Goal: Communication & Community: Answer question/provide support

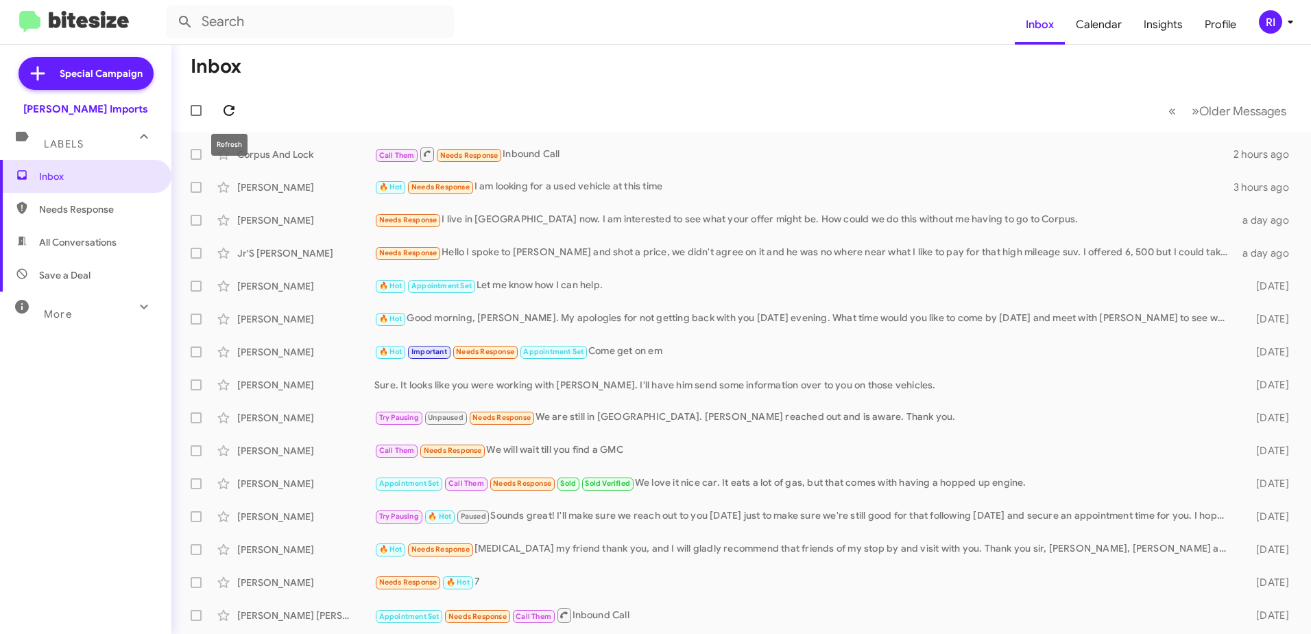
click at [228, 108] on icon at bounding box center [229, 110] width 16 height 16
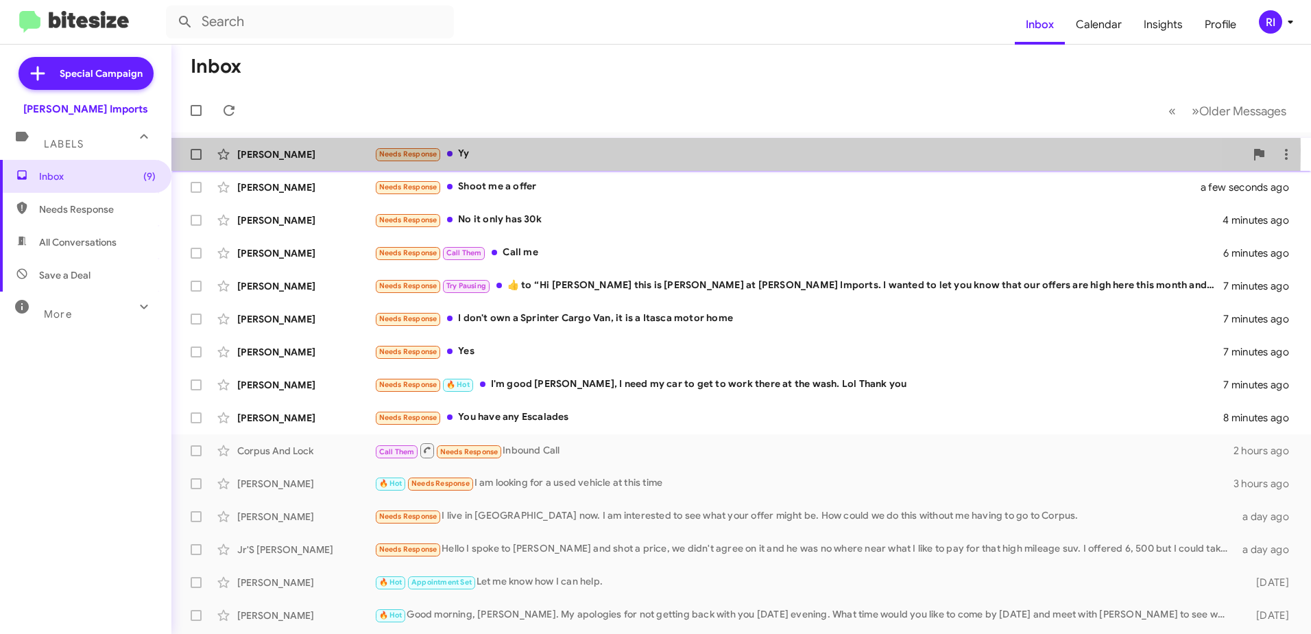
click at [477, 150] on div "Needs Response Yy" at bounding box center [809, 154] width 871 height 16
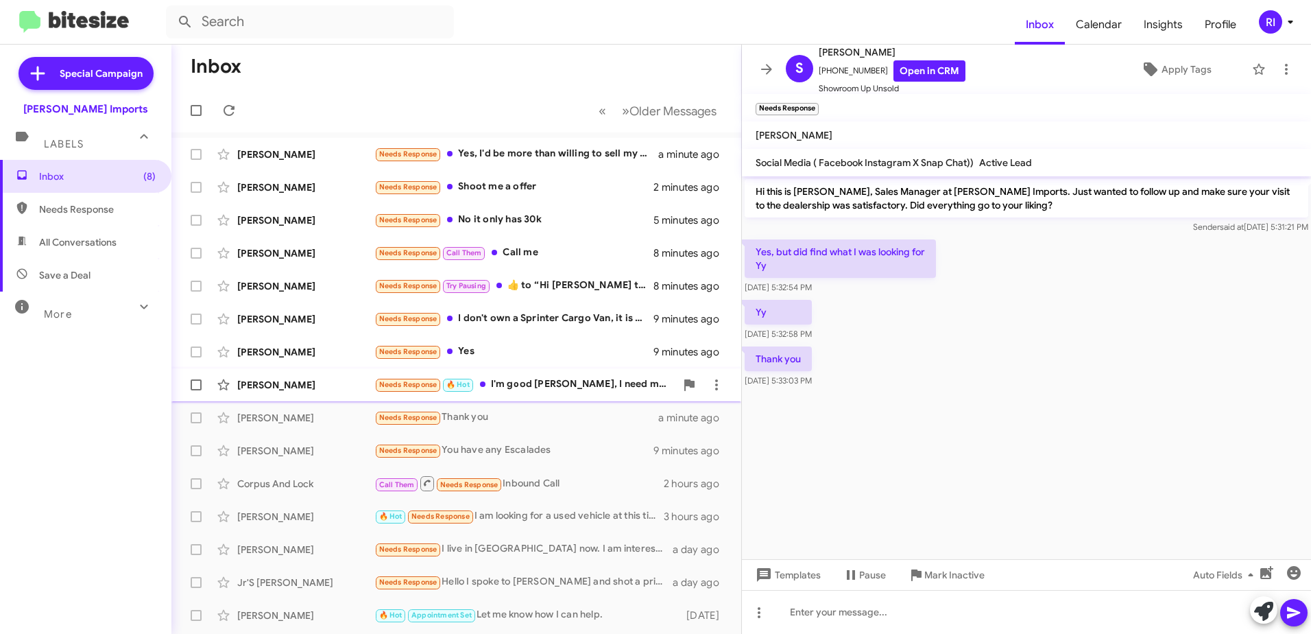
click at [545, 381] on div "Needs Response 🔥 Hot I'm good [PERSON_NAME], I need my car to get to work there…" at bounding box center [524, 384] width 301 height 16
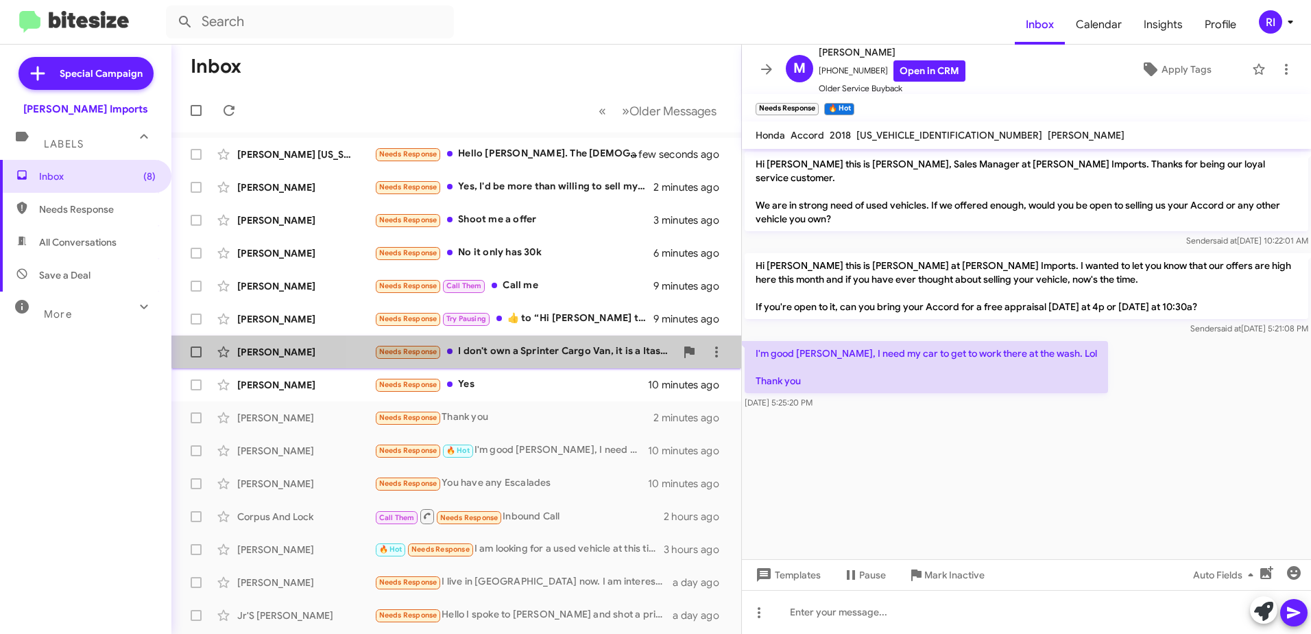
click at [545, 345] on div "Needs Response I don't own a Sprinter Cargo Van, it is a Itasca motor home" at bounding box center [524, 352] width 301 height 16
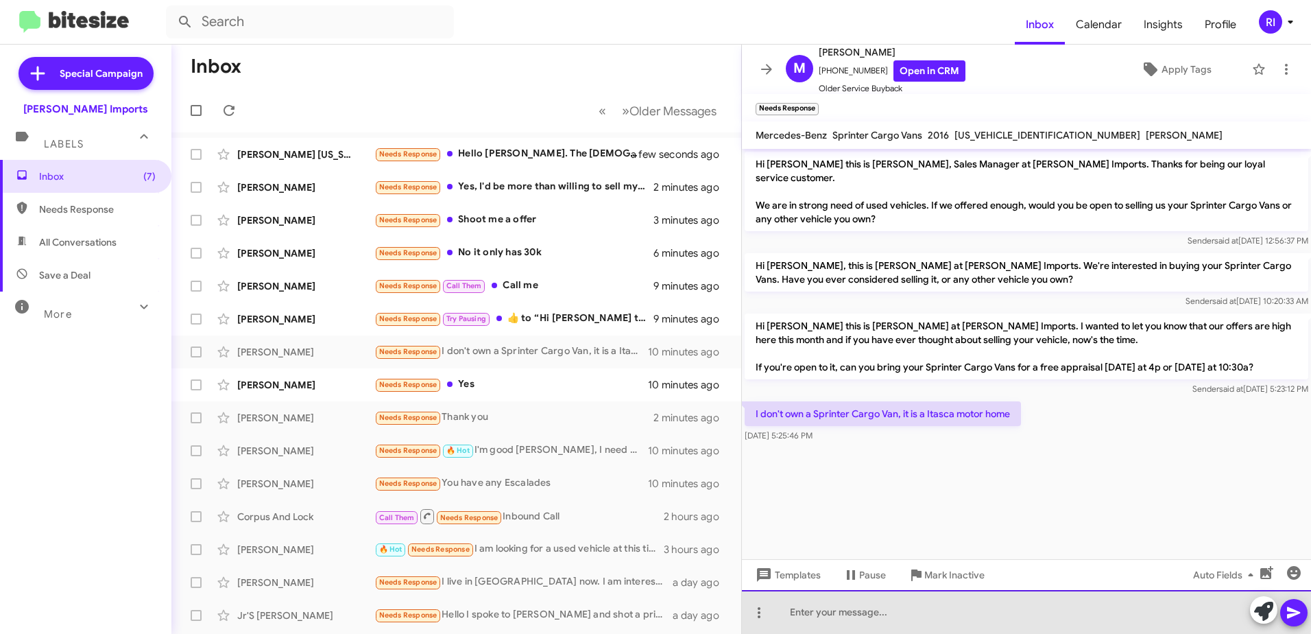
click at [804, 604] on div at bounding box center [1026, 612] width 569 height 44
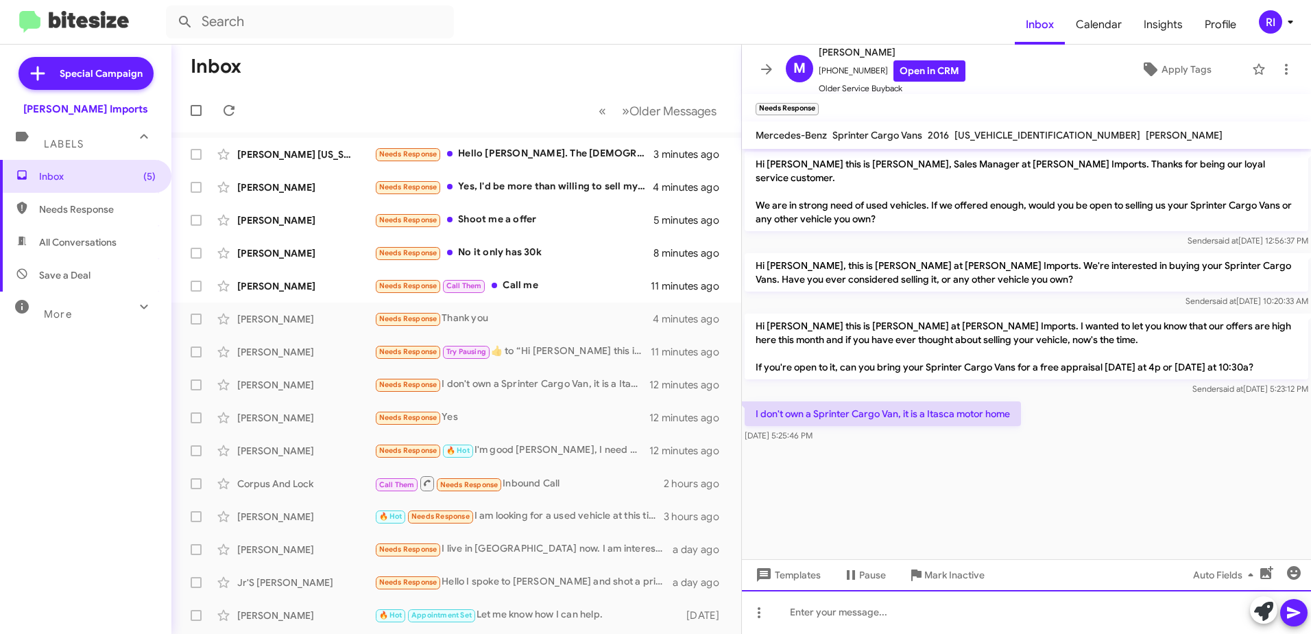
paste div
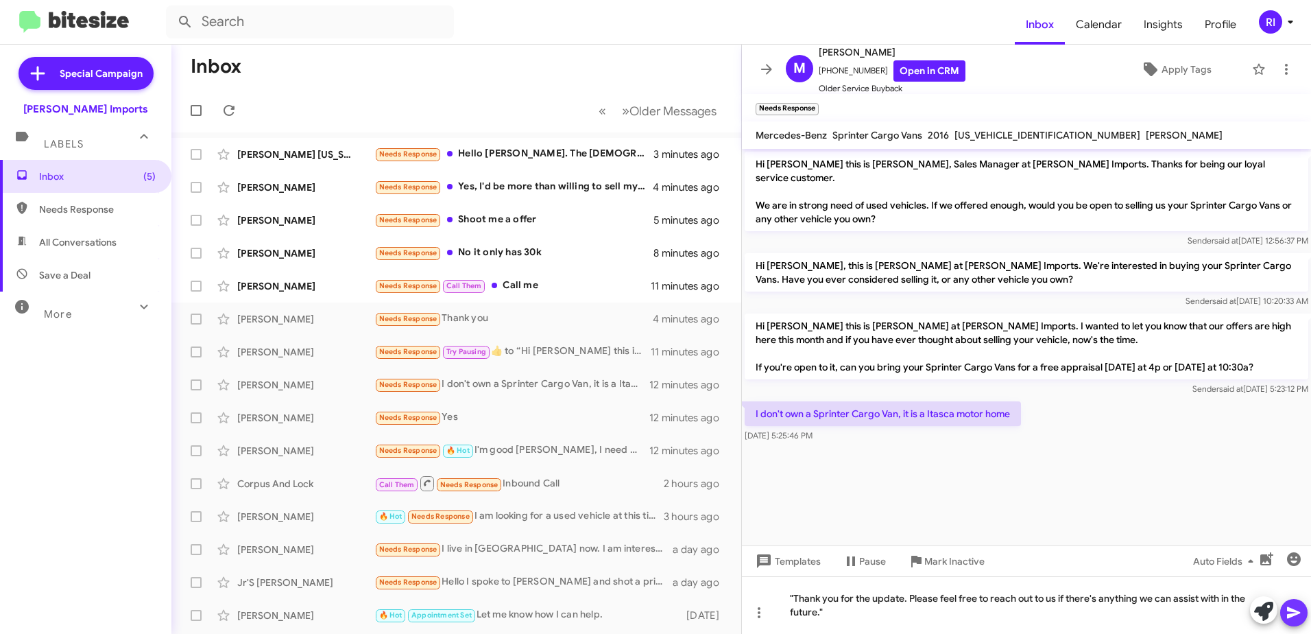
click at [1296, 606] on icon at bounding box center [1294, 612] width 16 height 16
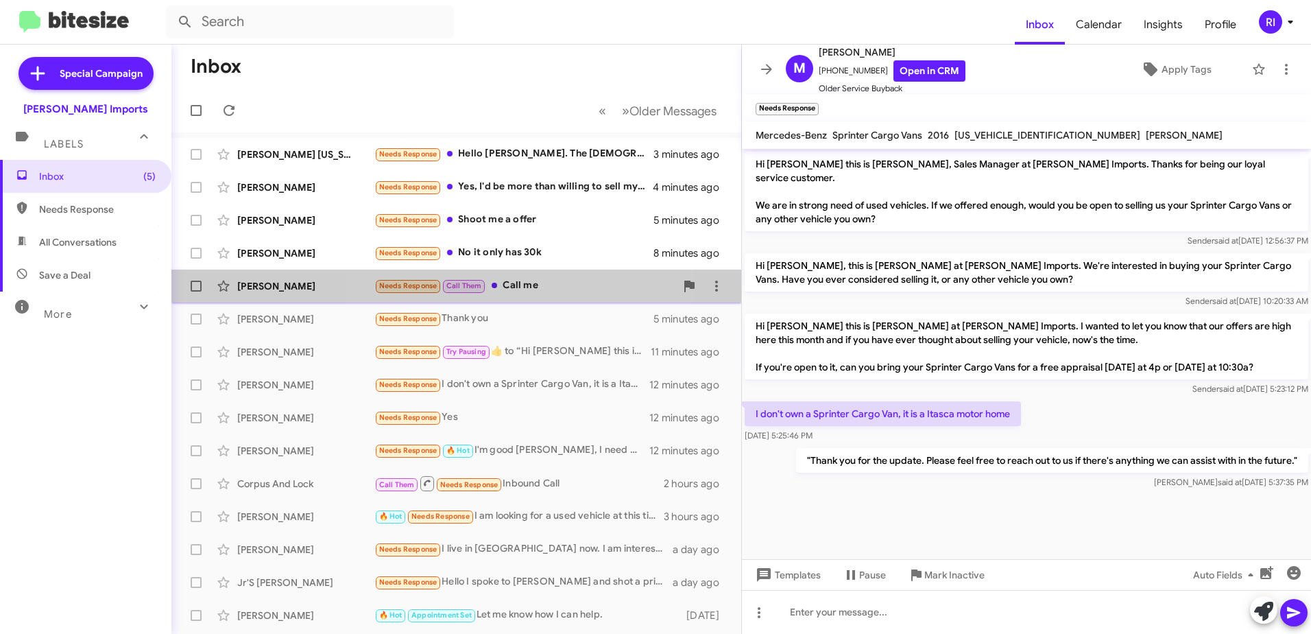
click at [531, 292] on div "Needs Response Call Them Call me" at bounding box center [524, 286] width 301 height 16
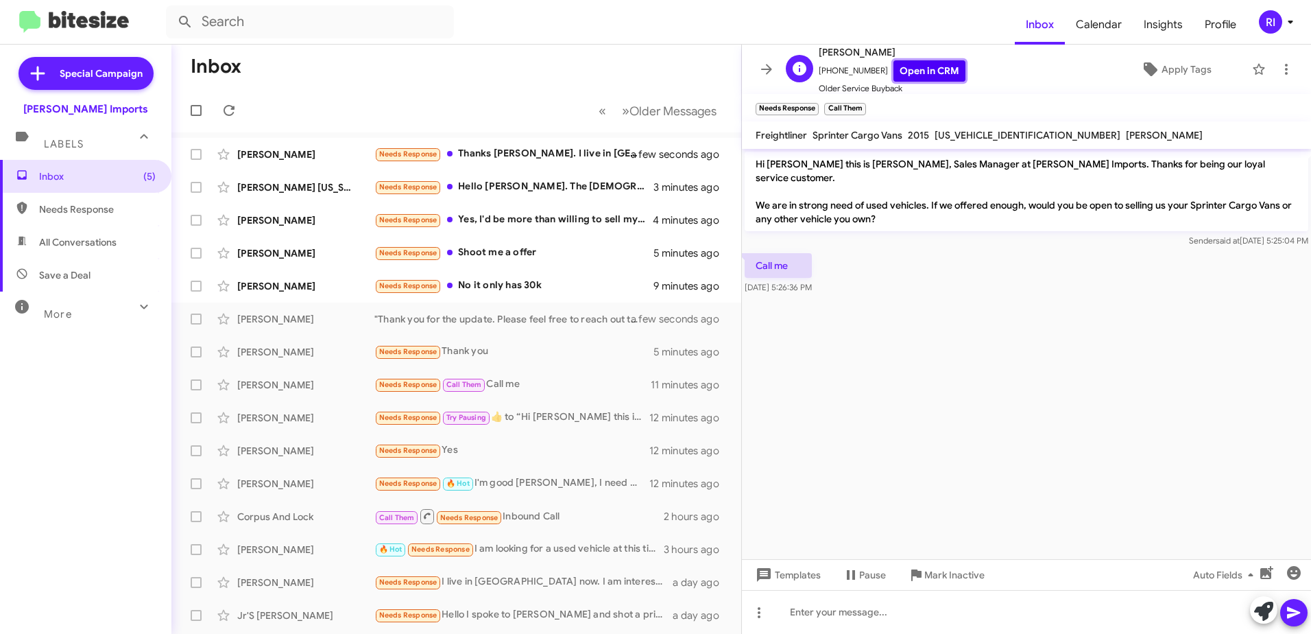
click at [902, 68] on link "Open in CRM" at bounding box center [930, 70] width 72 height 21
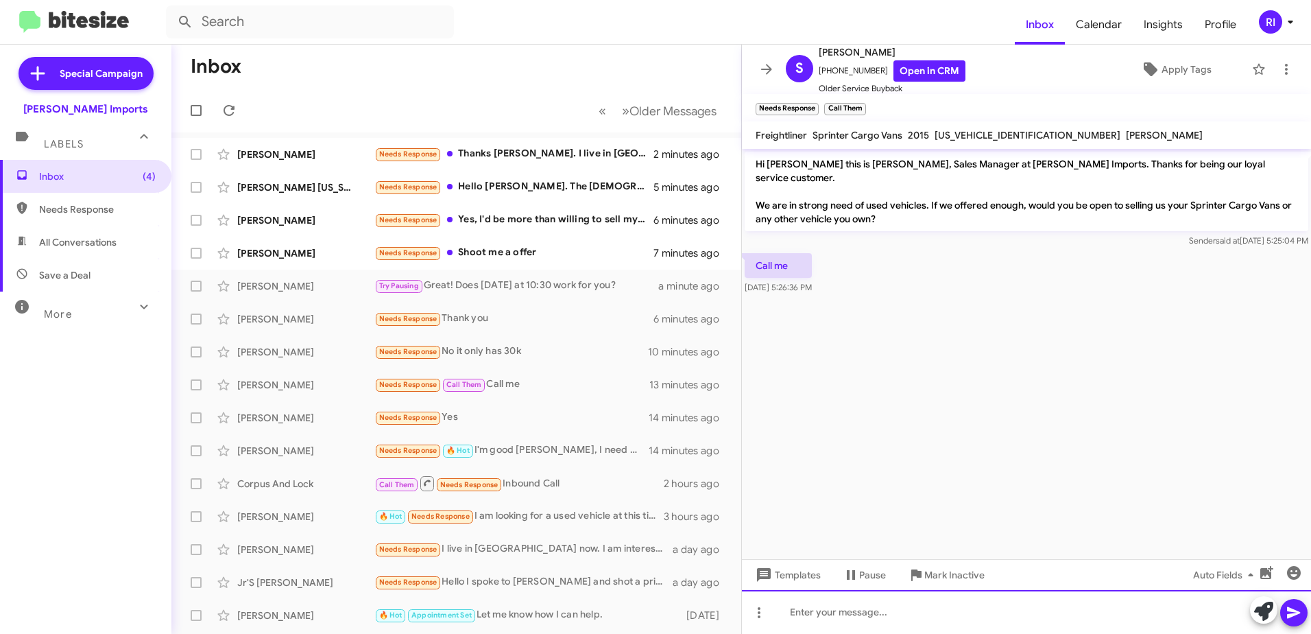
click at [848, 623] on div at bounding box center [1026, 612] width 569 height 44
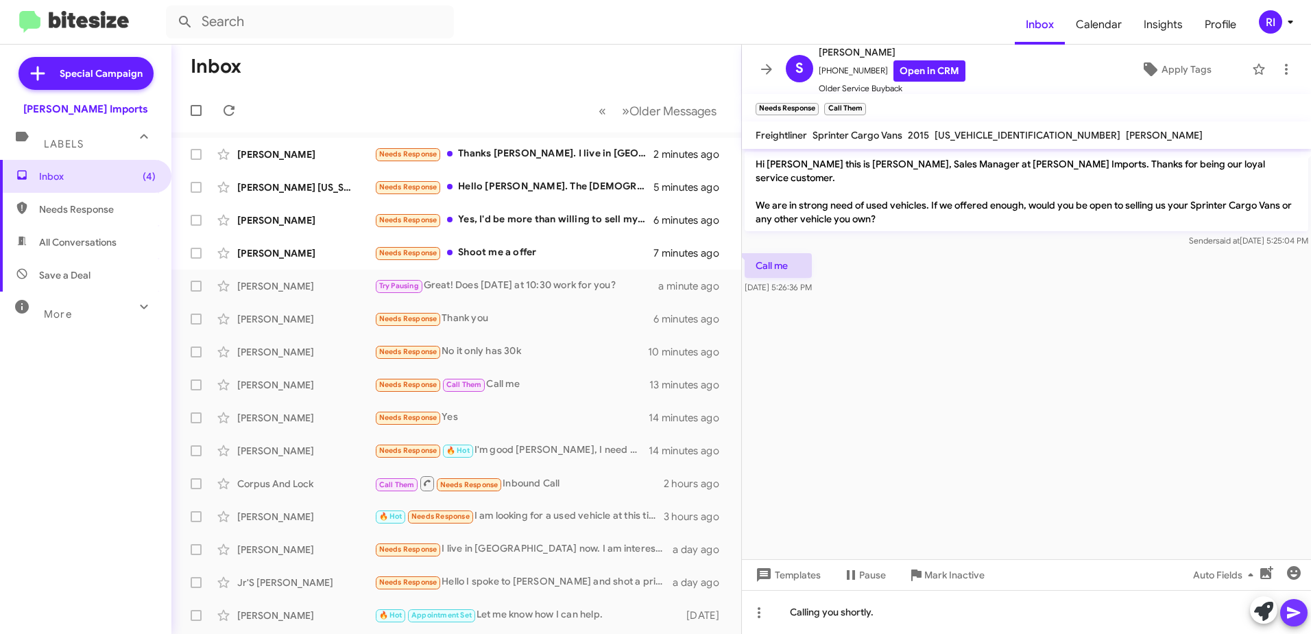
click at [1284, 614] on button at bounding box center [1293, 612] width 27 height 27
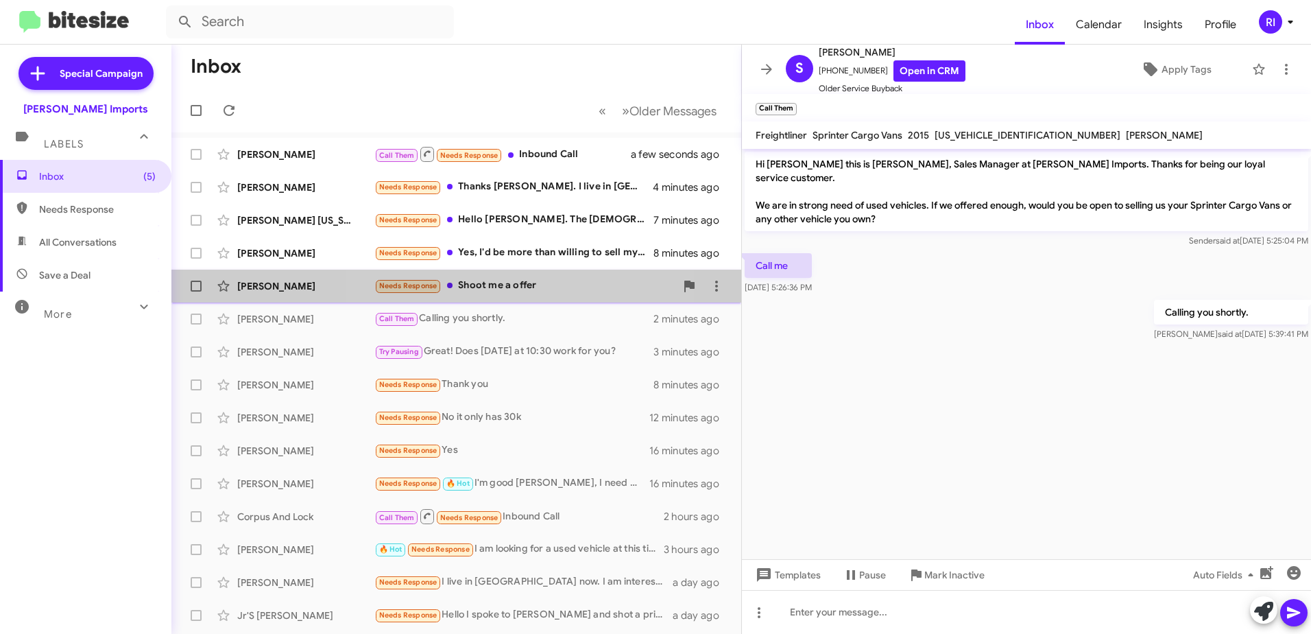
click at [479, 289] on div "Needs Response Shoot me a offer" at bounding box center [524, 286] width 301 height 16
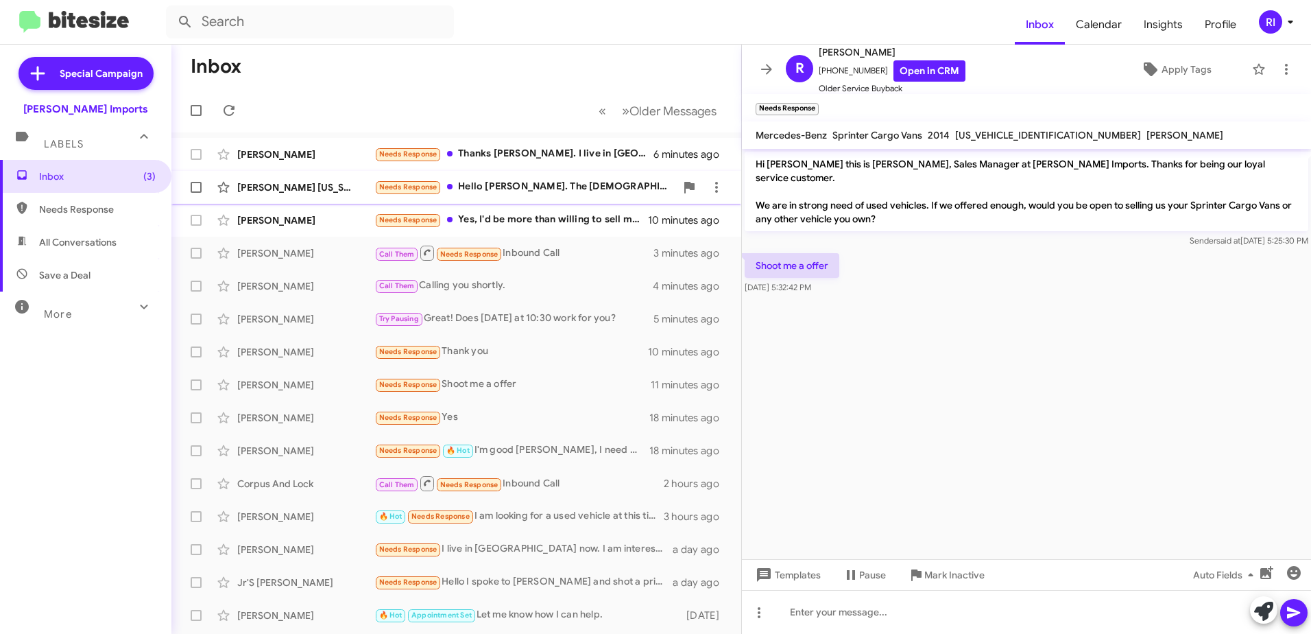
click at [575, 185] on div "Needs Response Hello [PERSON_NAME]. The [DEMOGRAPHIC_DATA] Mercedes sprinter va…" at bounding box center [524, 187] width 301 height 16
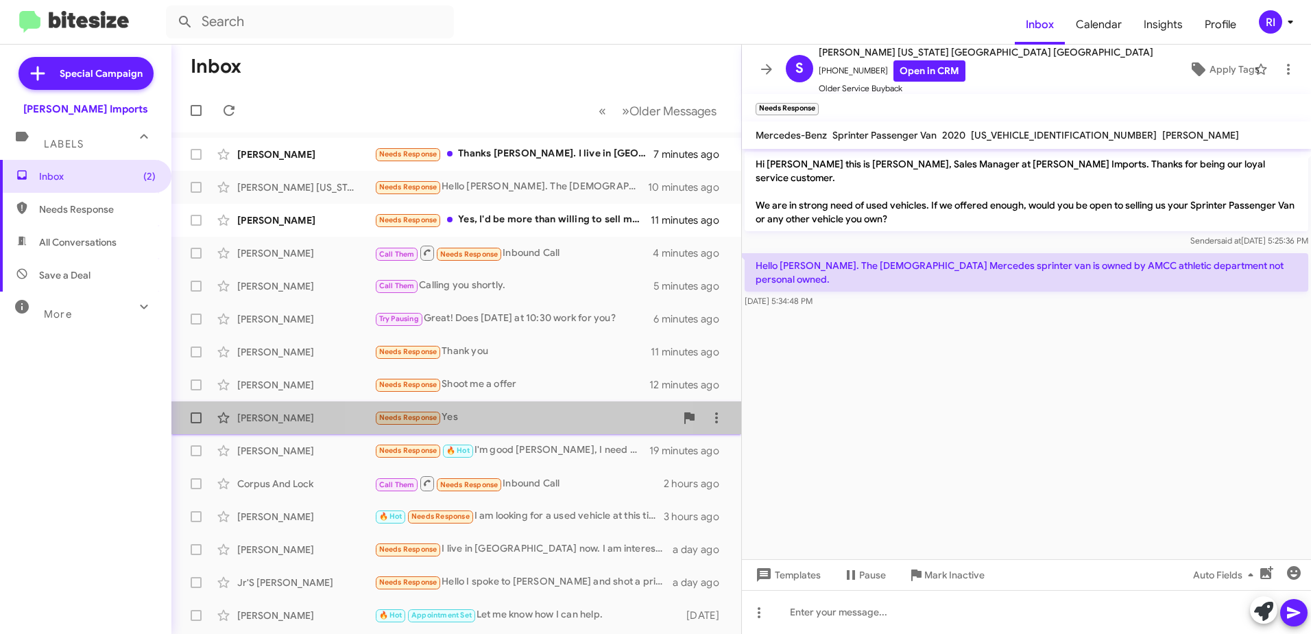
click at [471, 407] on div "[PERSON_NAME] Needs Response Yes 19 minutes ago" at bounding box center [456, 417] width 548 height 27
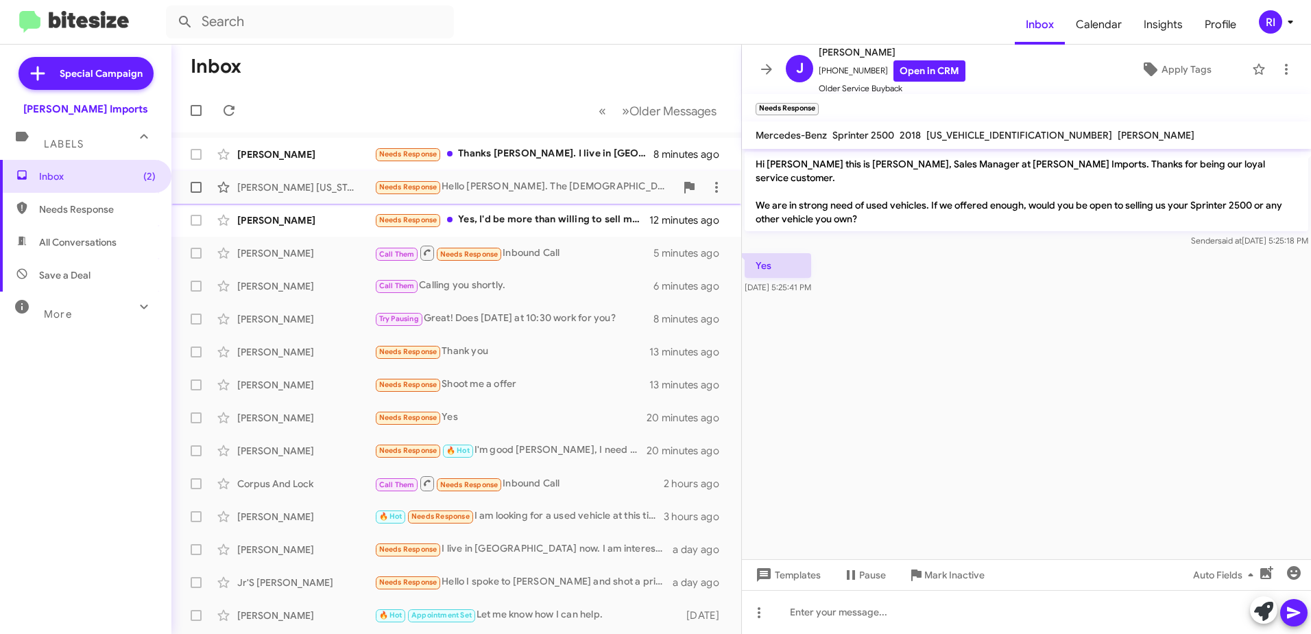
click at [548, 179] on div "Needs Response Hello [PERSON_NAME]. The [DEMOGRAPHIC_DATA] Mercedes sprinter va…" at bounding box center [524, 187] width 301 height 16
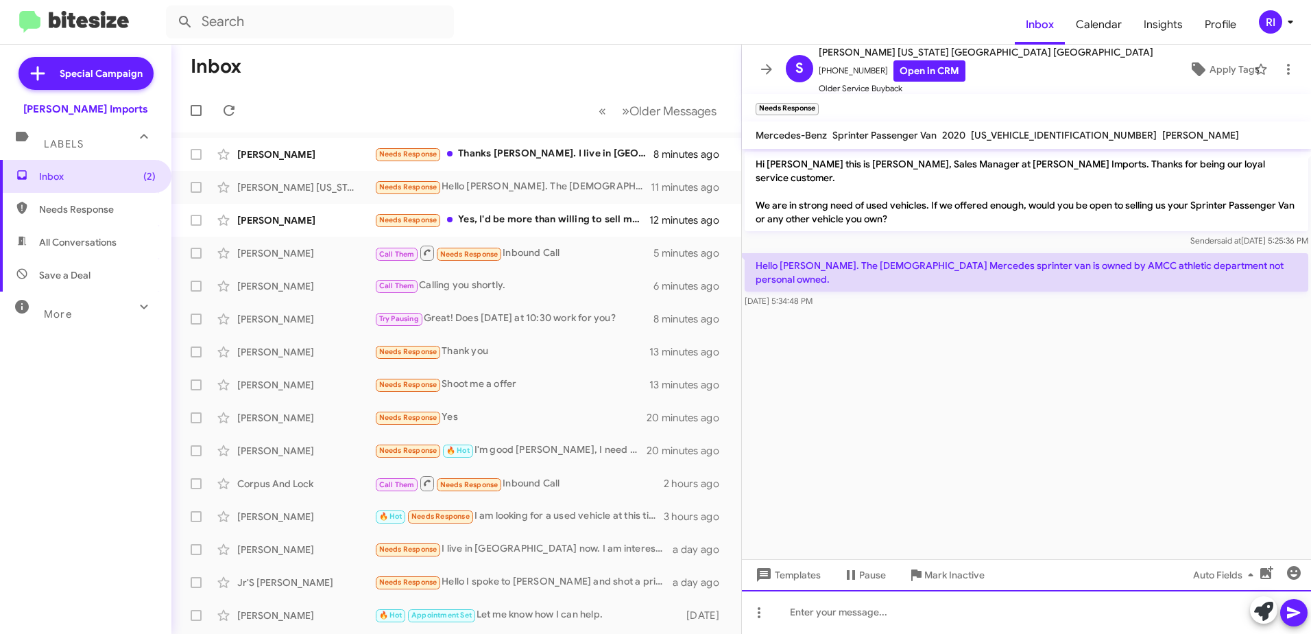
click at [848, 614] on div at bounding box center [1026, 612] width 569 height 44
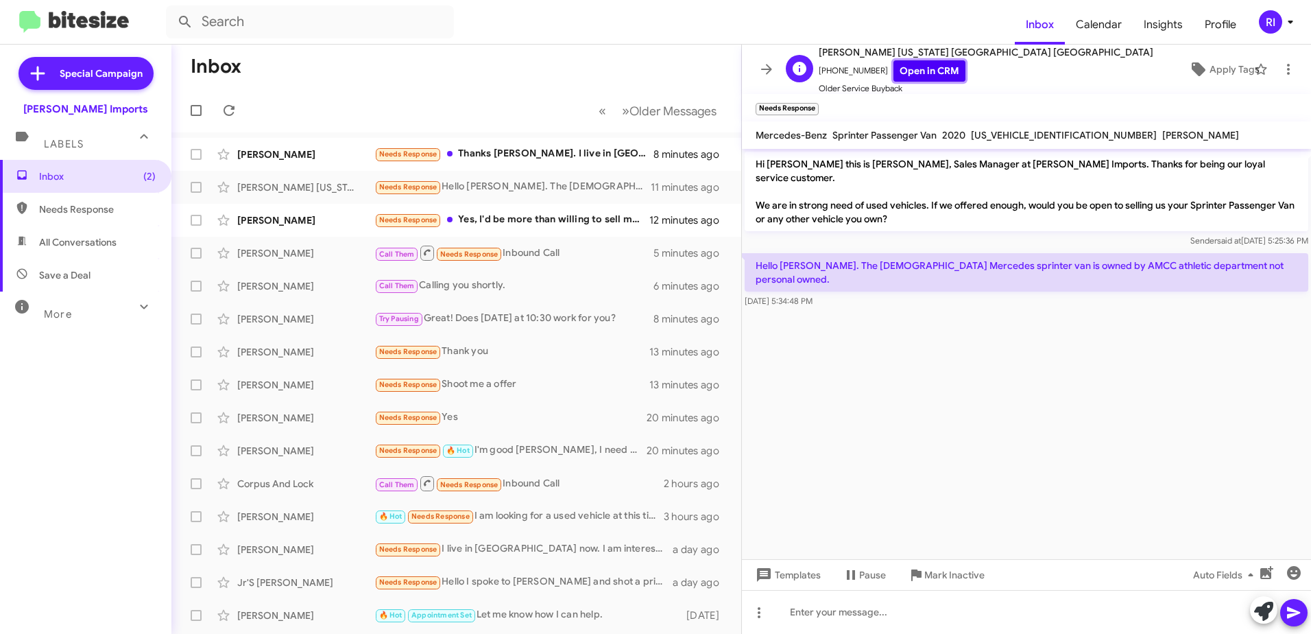
click at [913, 65] on link "Open in CRM" at bounding box center [930, 70] width 72 height 21
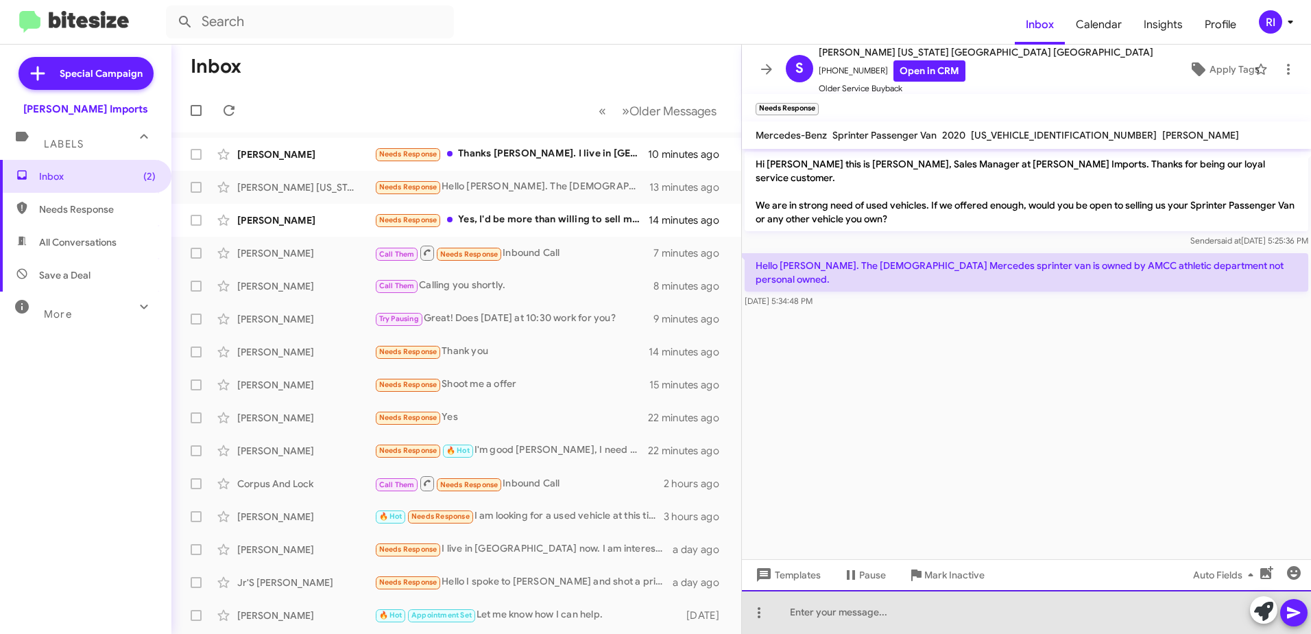
click at [806, 606] on div at bounding box center [1026, 612] width 569 height 44
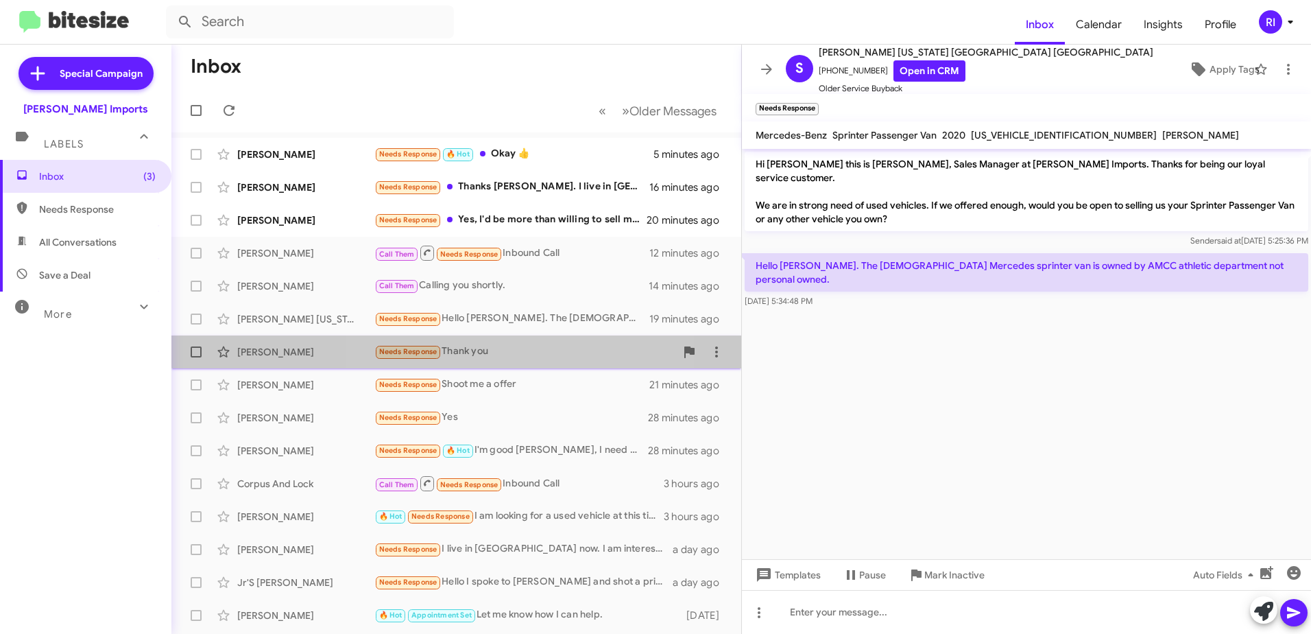
click at [467, 347] on div "Needs Response Thank you" at bounding box center [524, 352] width 301 height 16
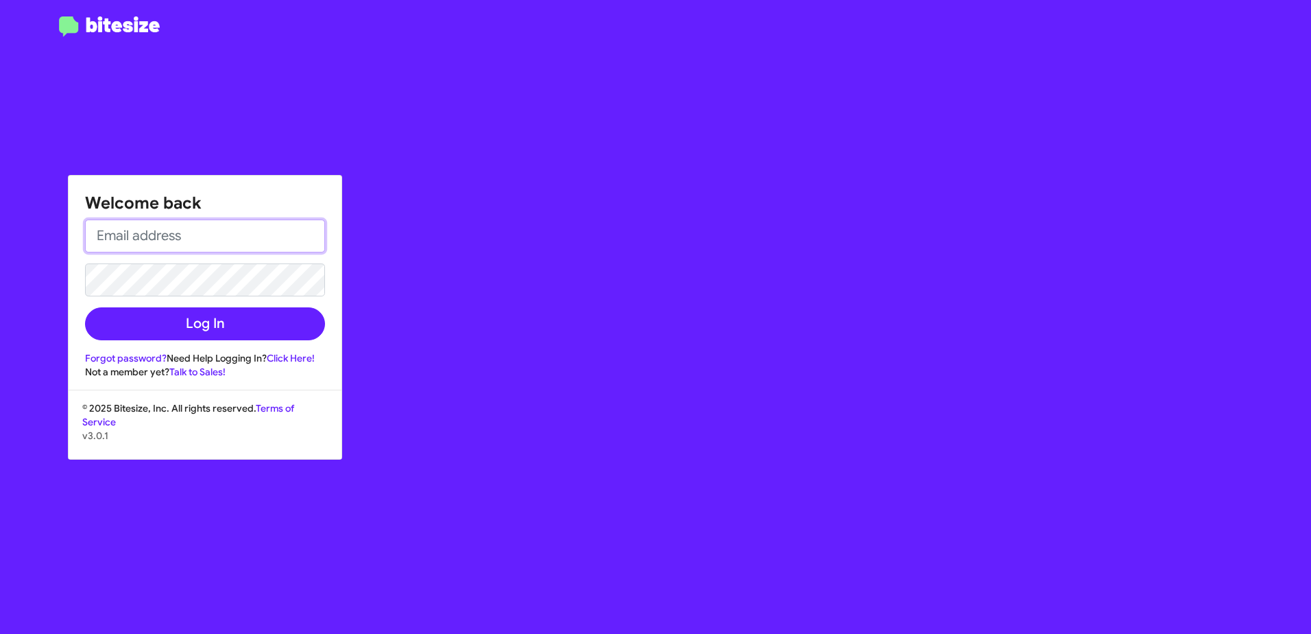
type input "[EMAIL_ADDRESS][DOMAIN_NAME]"
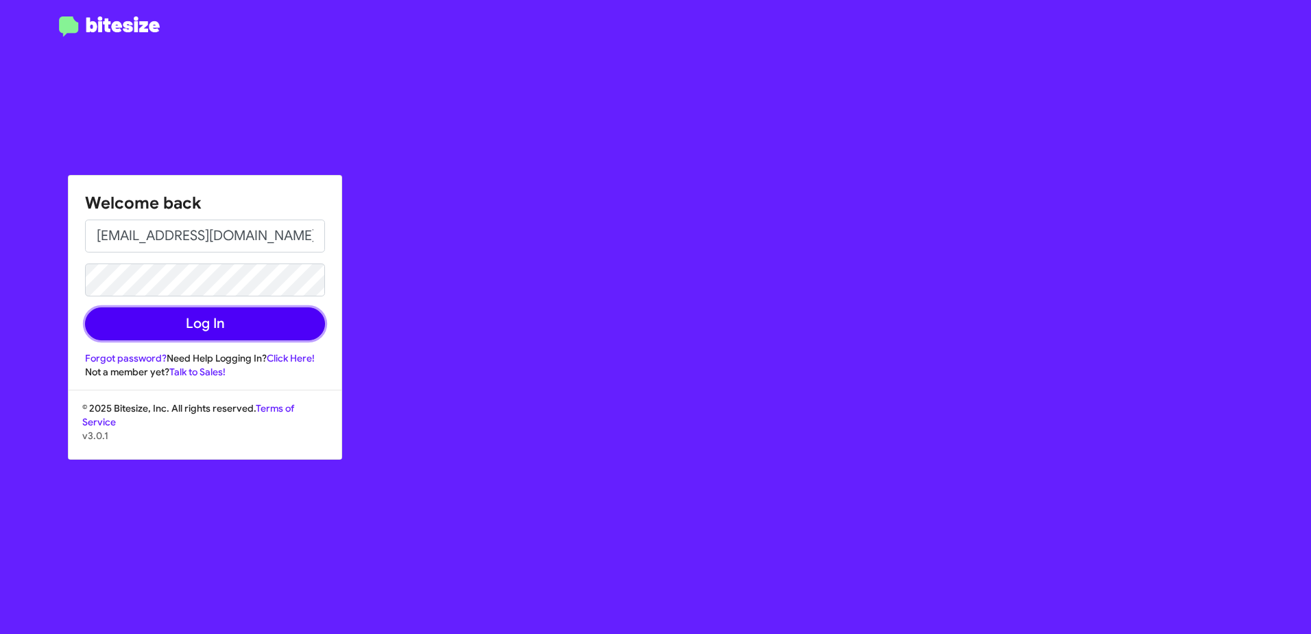
click at [214, 324] on button "Log In" at bounding box center [205, 323] width 240 height 33
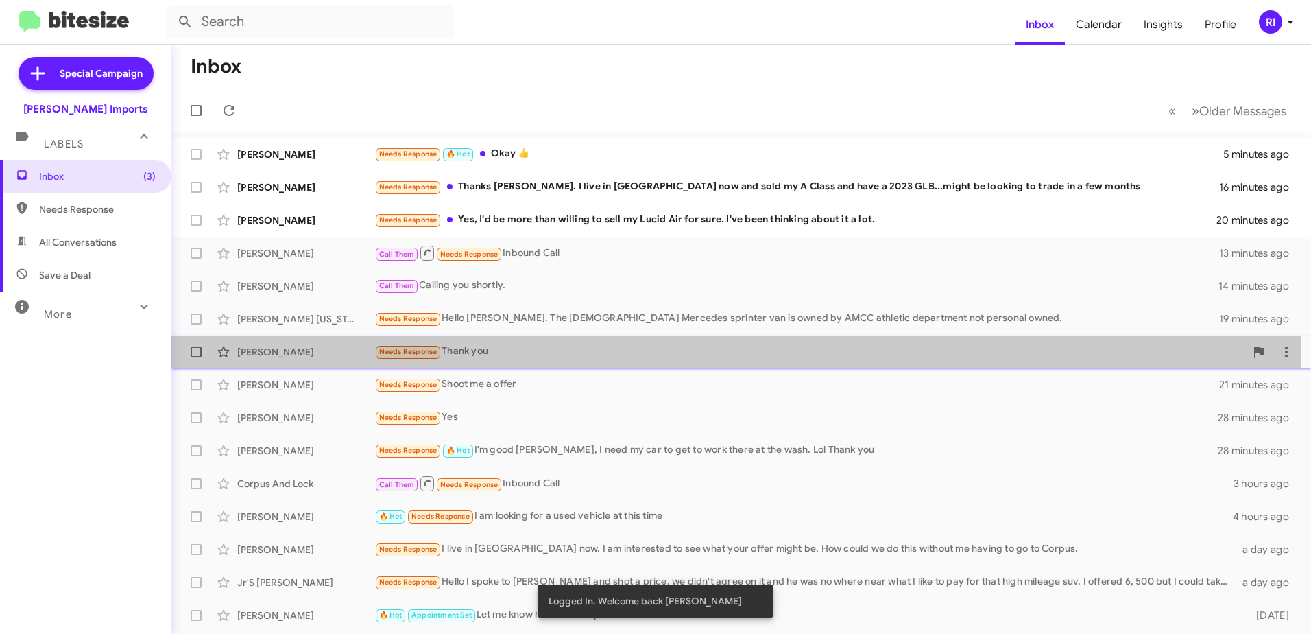
click at [507, 342] on div "[PERSON_NAME] Needs Response Thank you 21 minutes ago" at bounding box center [741, 351] width 1118 height 27
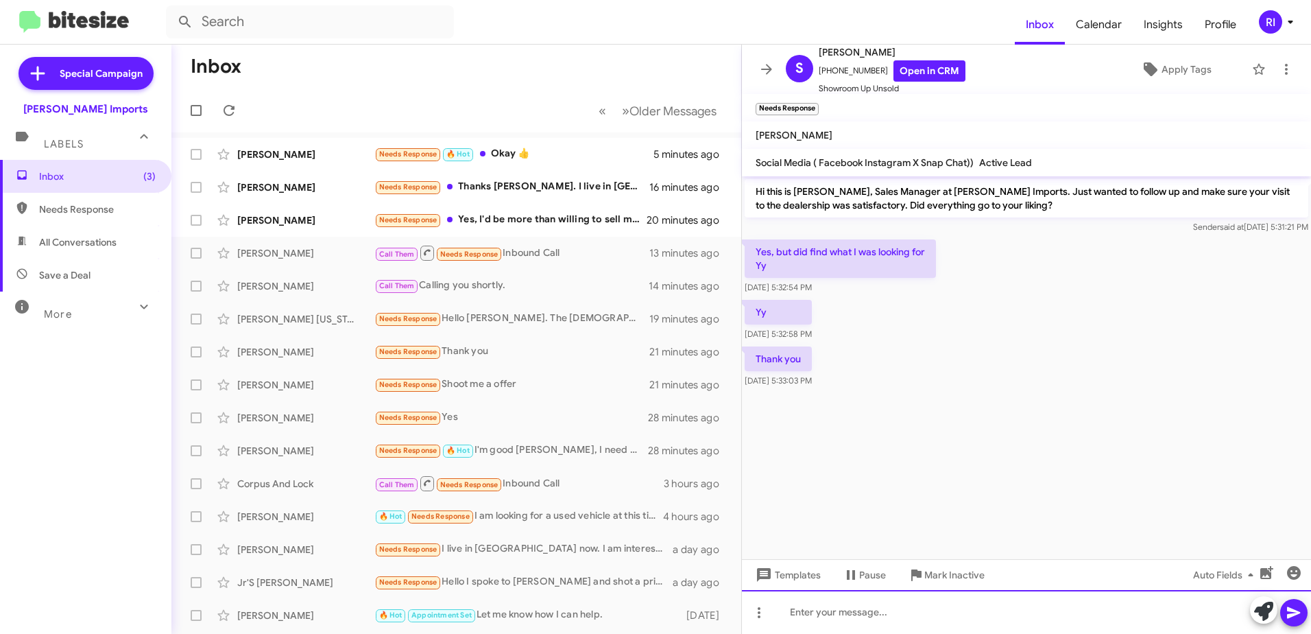
click at [813, 602] on div at bounding box center [1026, 612] width 569 height 44
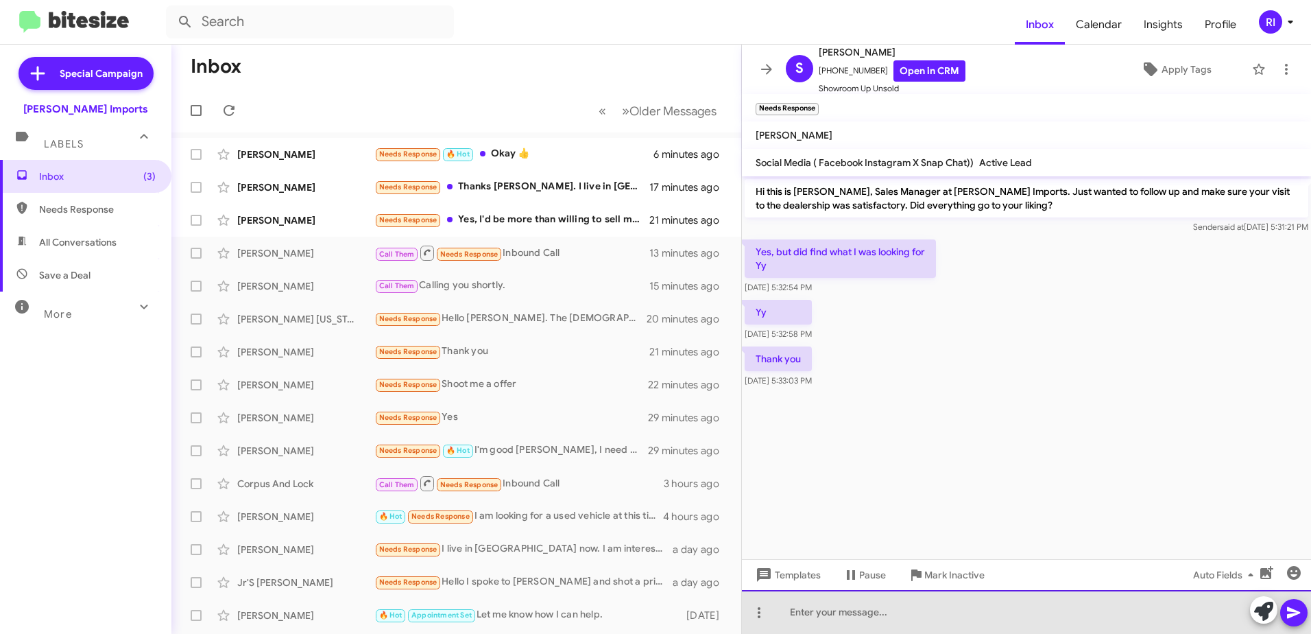
click at [809, 606] on div at bounding box center [1026, 612] width 569 height 44
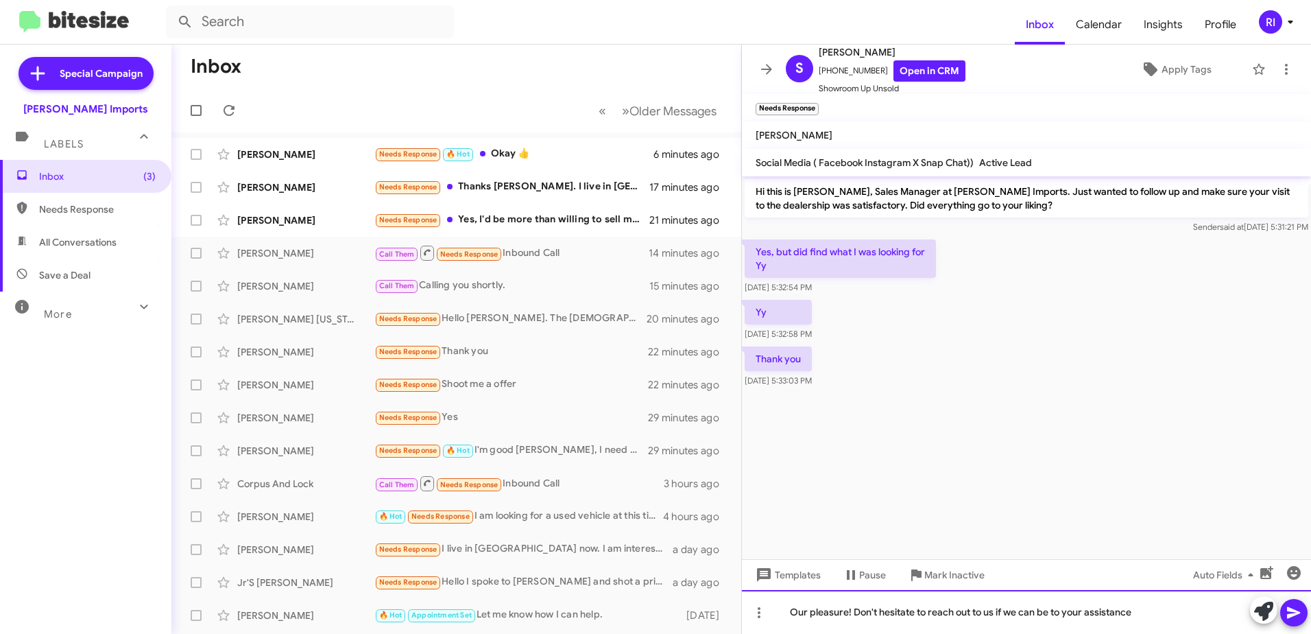
drag, startPoint x: 793, startPoint y: 604, endPoint x: 1168, endPoint y: 593, distance: 375.3
click at [1170, 593] on div "Our pleasure! Don't hesitate to reach out to us if we can be to your assistance" at bounding box center [1026, 612] width 569 height 44
copy div "Our pleasure! Don't hesitate to reach out to us if we can be to your assistance"
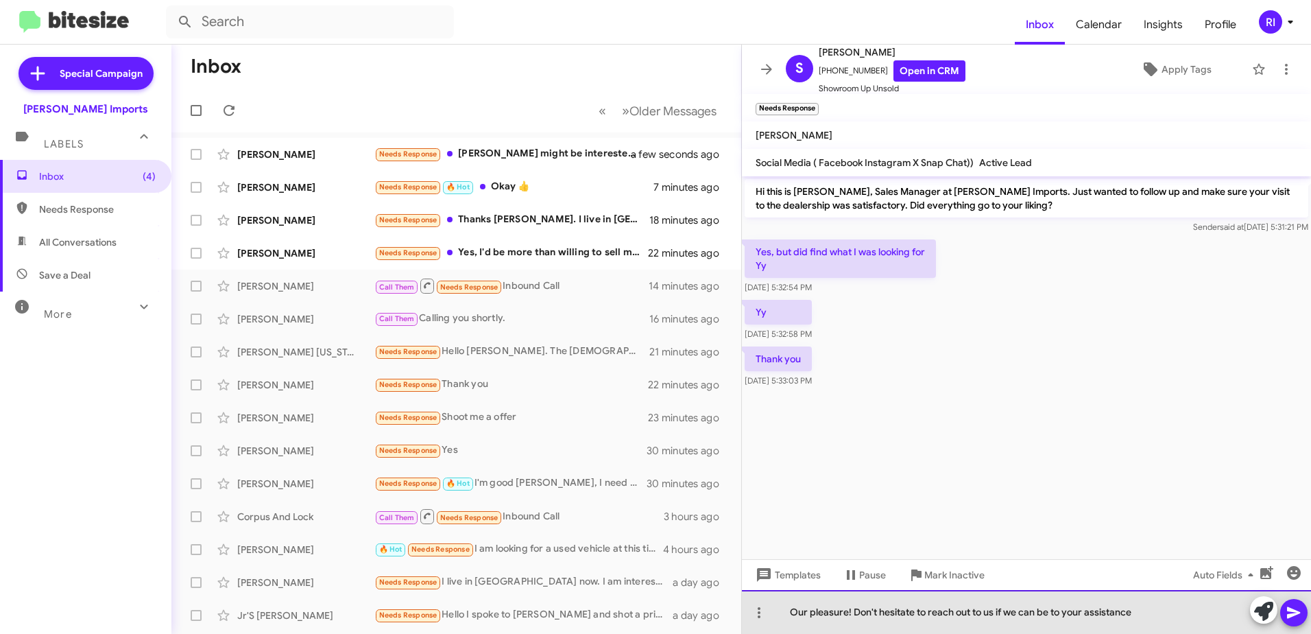
click at [1151, 617] on div "Our pleasure! Don't hesitate to reach out to us if we can be to your assistance" at bounding box center [1026, 612] width 569 height 44
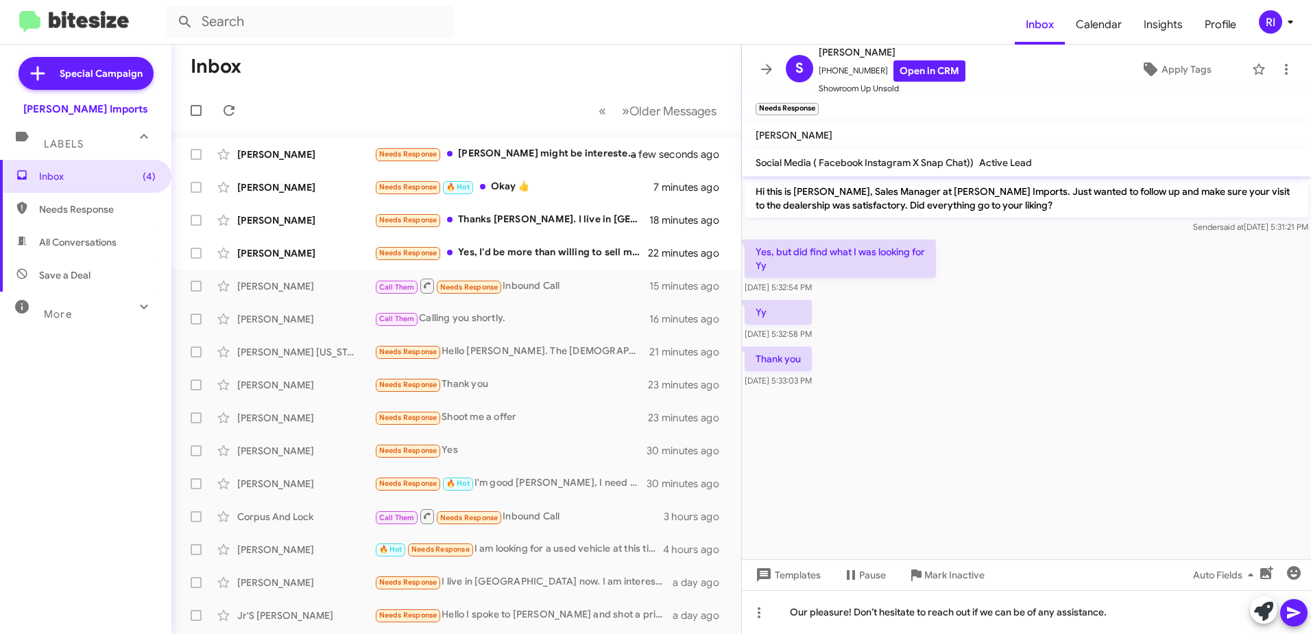
click at [1291, 612] on icon at bounding box center [1294, 612] width 16 height 16
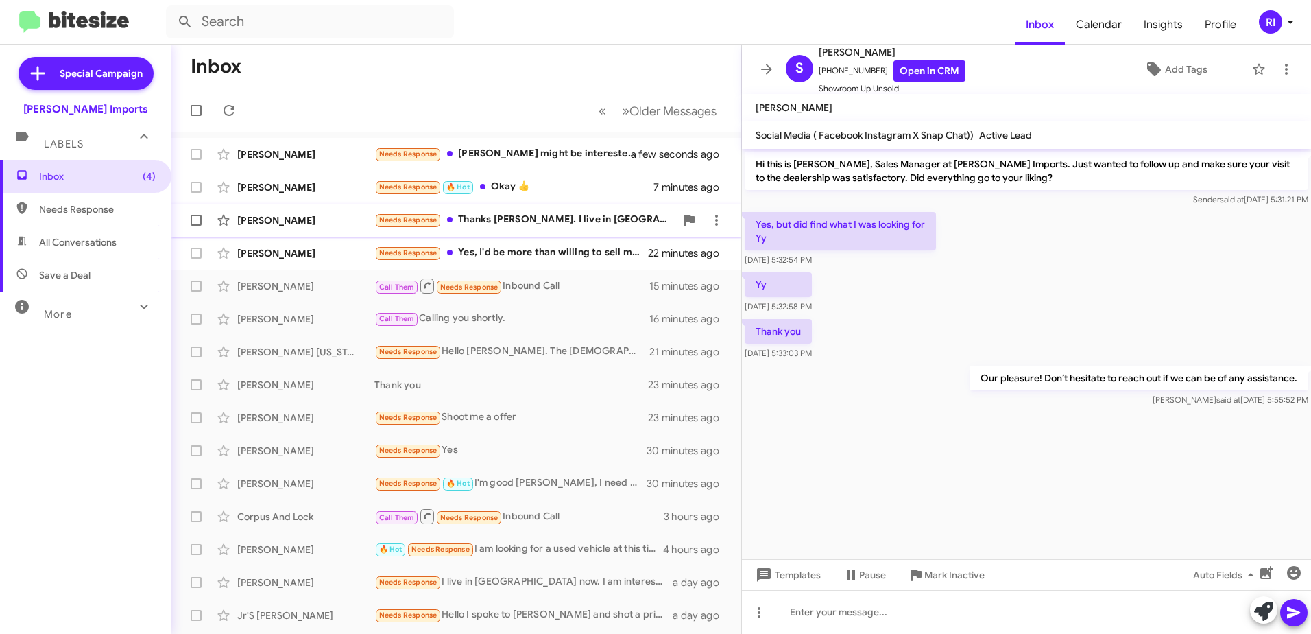
click at [521, 211] on div "[PERSON_NAME] Needs Response Thanks [PERSON_NAME]. I live in [GEOGRAPHIC_DATA] …" at bounding box center [456, 219] width 548 height 27
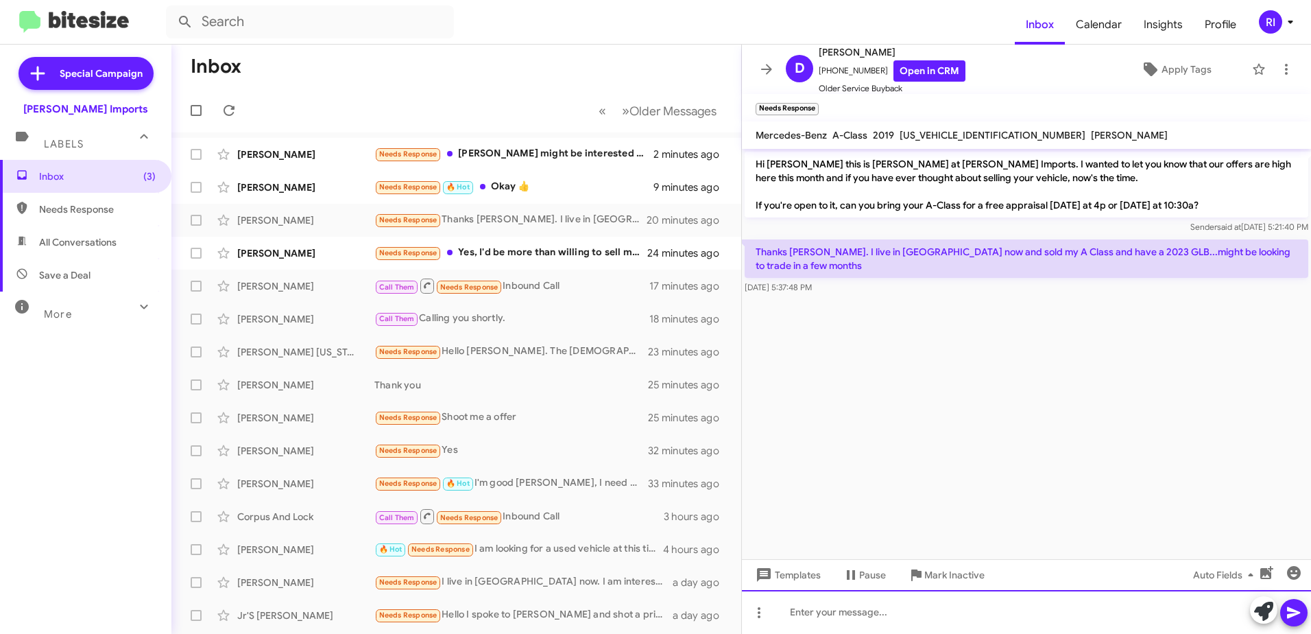
click at [810, 606] on div at bounding box center [1026, 612] width 569 height 44
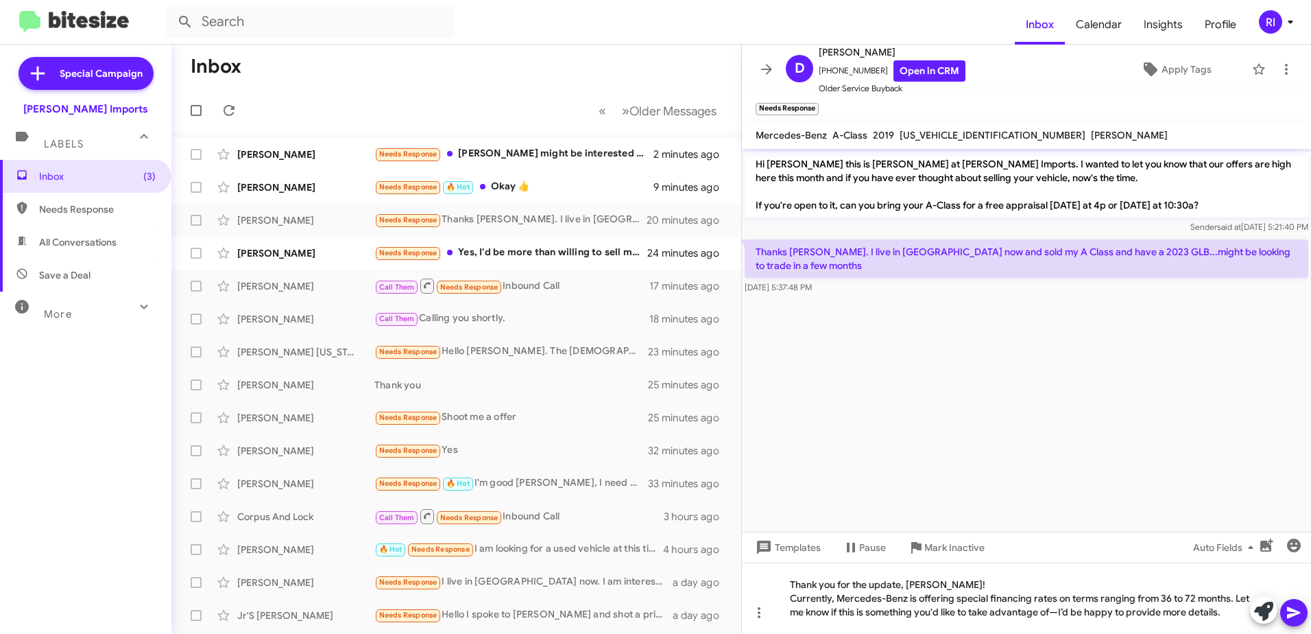
click at [1294, 614] on icon at bounding box center [1293, 613] width 13 height 12
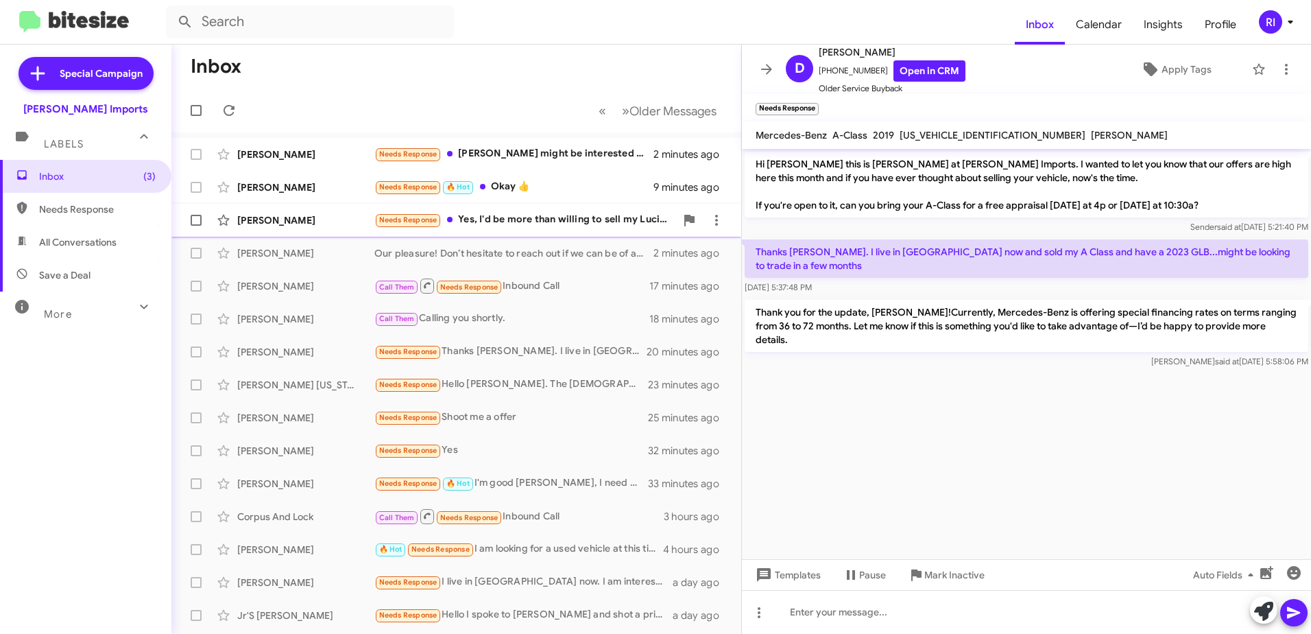
click at [527, 215] on div "Needs Response Yes, I'd be more than willing to sell my Lucid Air for sure. I'v…" at bounding box center [524, 220] width 301 height 16
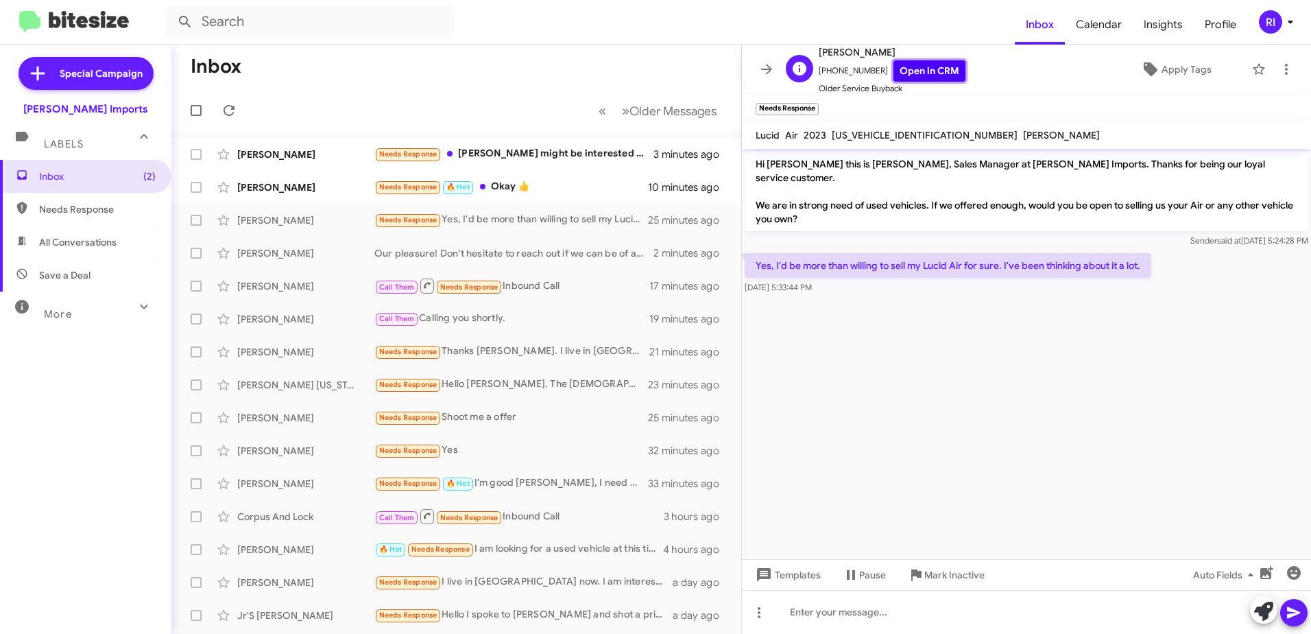
click at [922, 68] on link "Open in CRM" at bounding box center [930, 70] width 72 height 21
click at [776, 573] on span "Templates" at bounding box center [787, 574] width 68 height 25
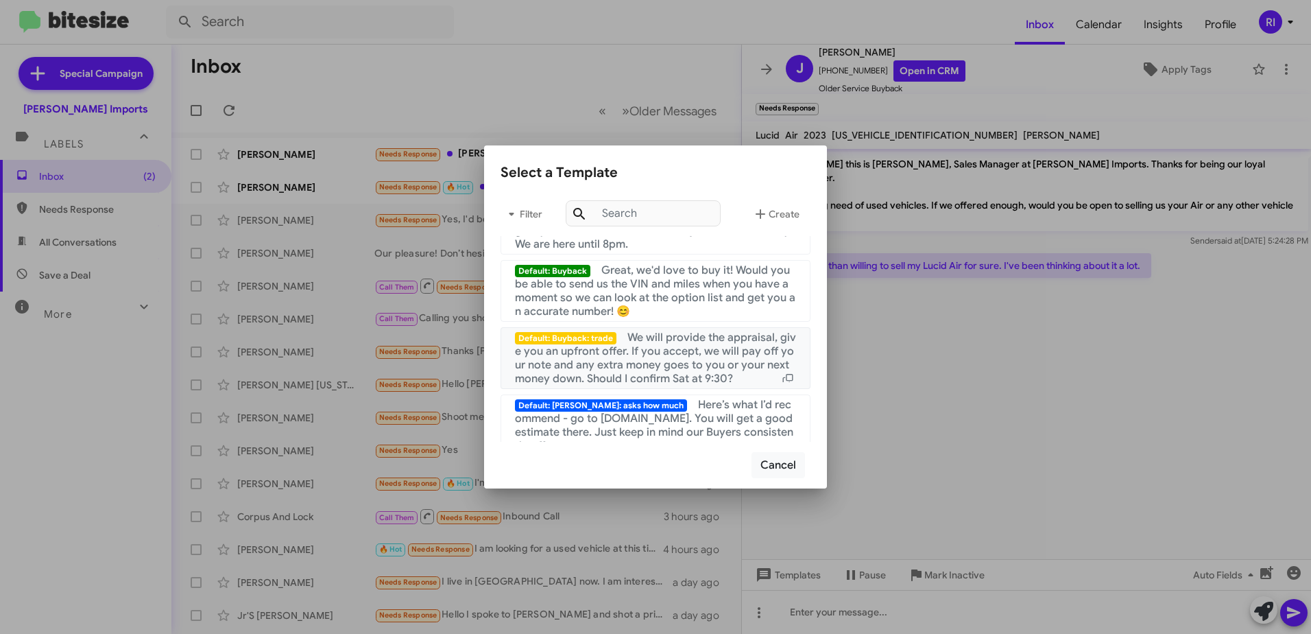
scroll to position [480, 0]
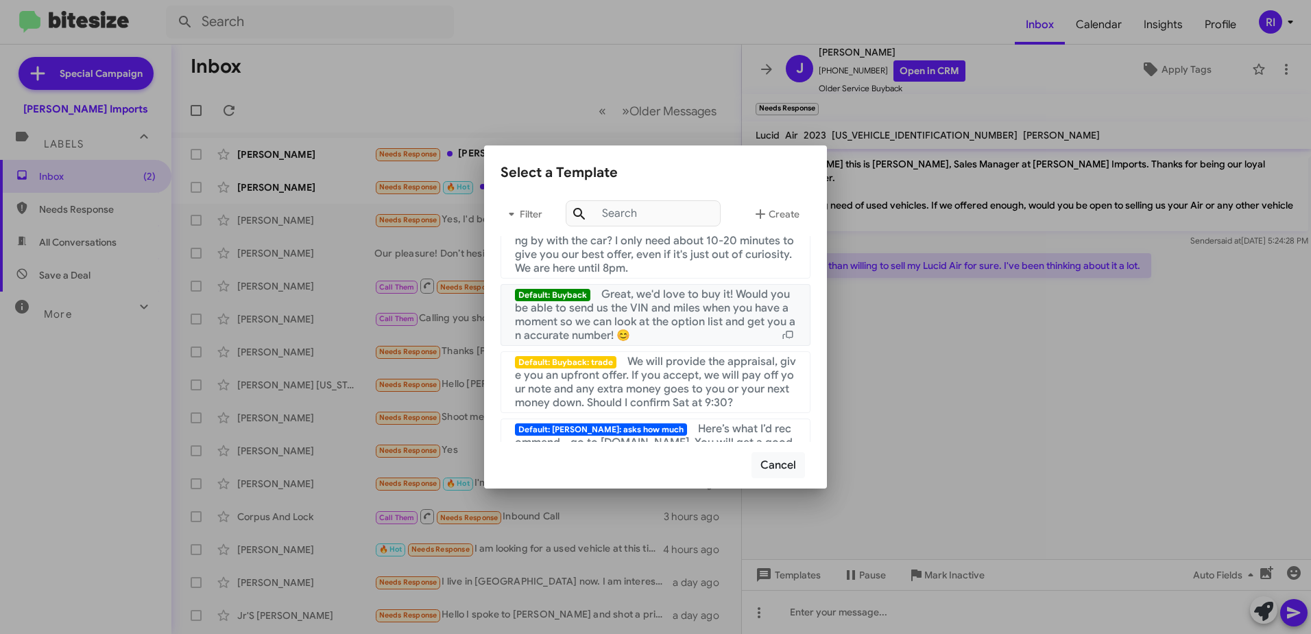
click at [643, 313] on span "Great, we'd love to buy it! Would you be able to send us the VIN and miles when…" at bounding box center [655, 314] width 280 height 55
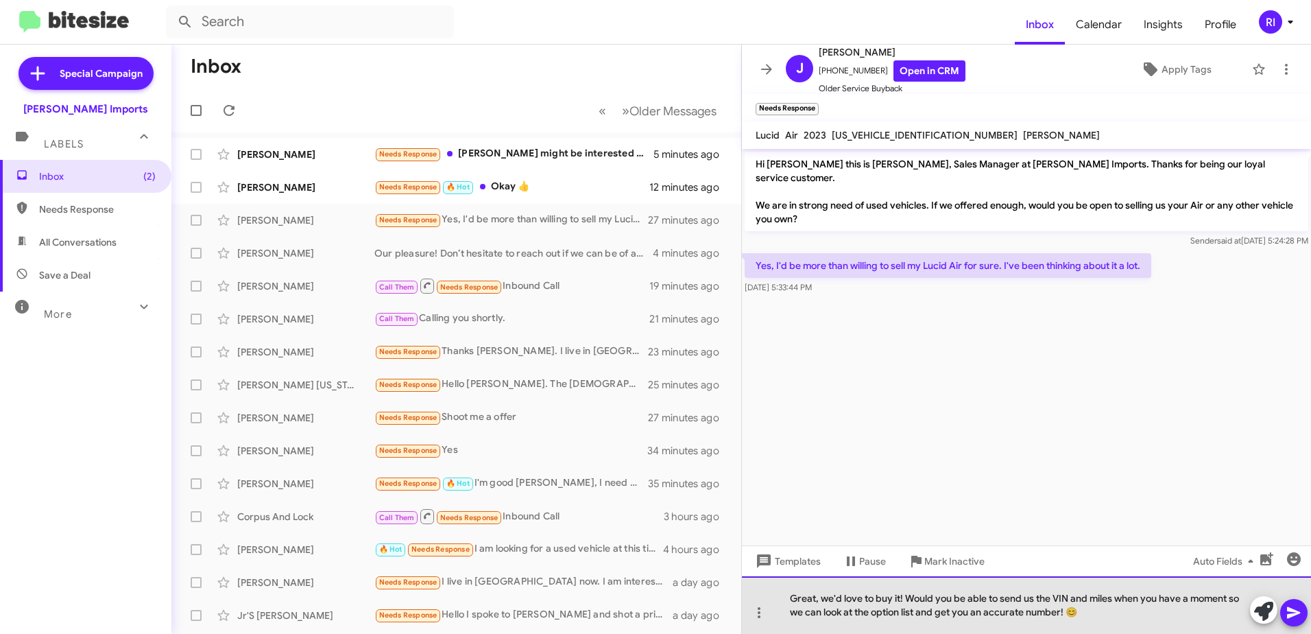
click at [1098, 610] on div "Great, we'd love to buy it! Would you be able to send us the VIN and miles when…" at bounding box center [1026, 605] width 569 height 58
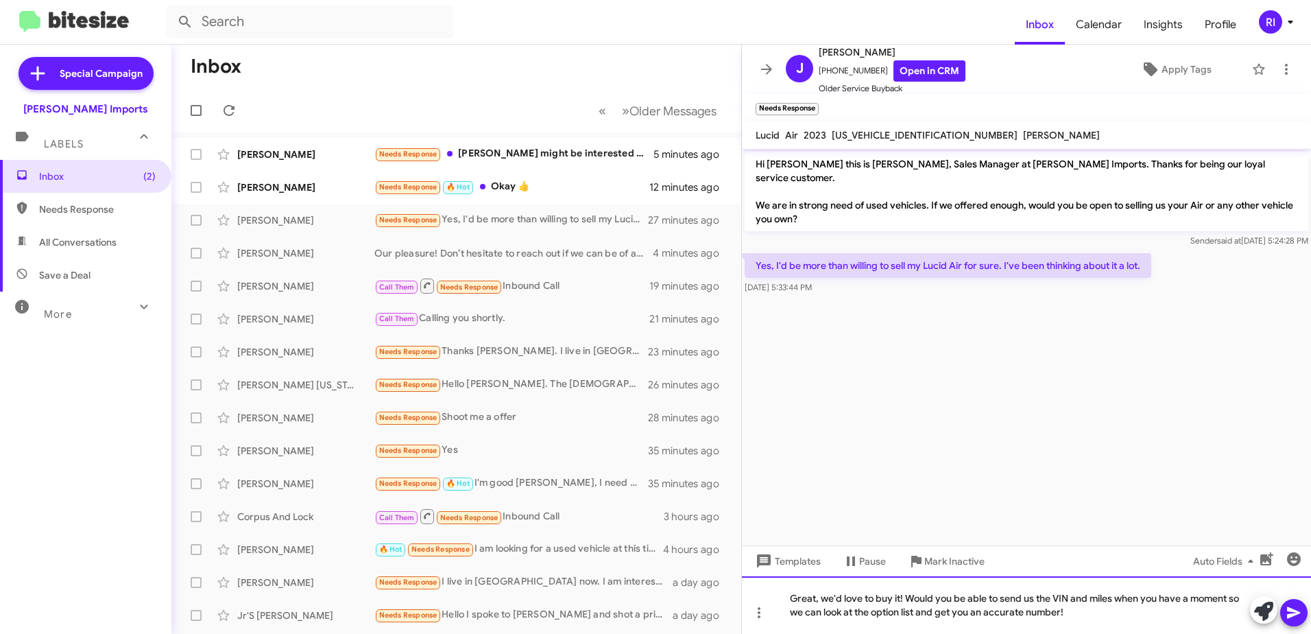
click at [903, 599] on div "Great, we'd love to buy it! Would you be able to send us the VIN and miles when…" at bounding box center [1026, 605] width 569 height 58
click at [996, 612] on div "Great! Would you be able to send us the VIN and miles when you have a moment so…" at bounding box center [1026, 605] width 569 height 58
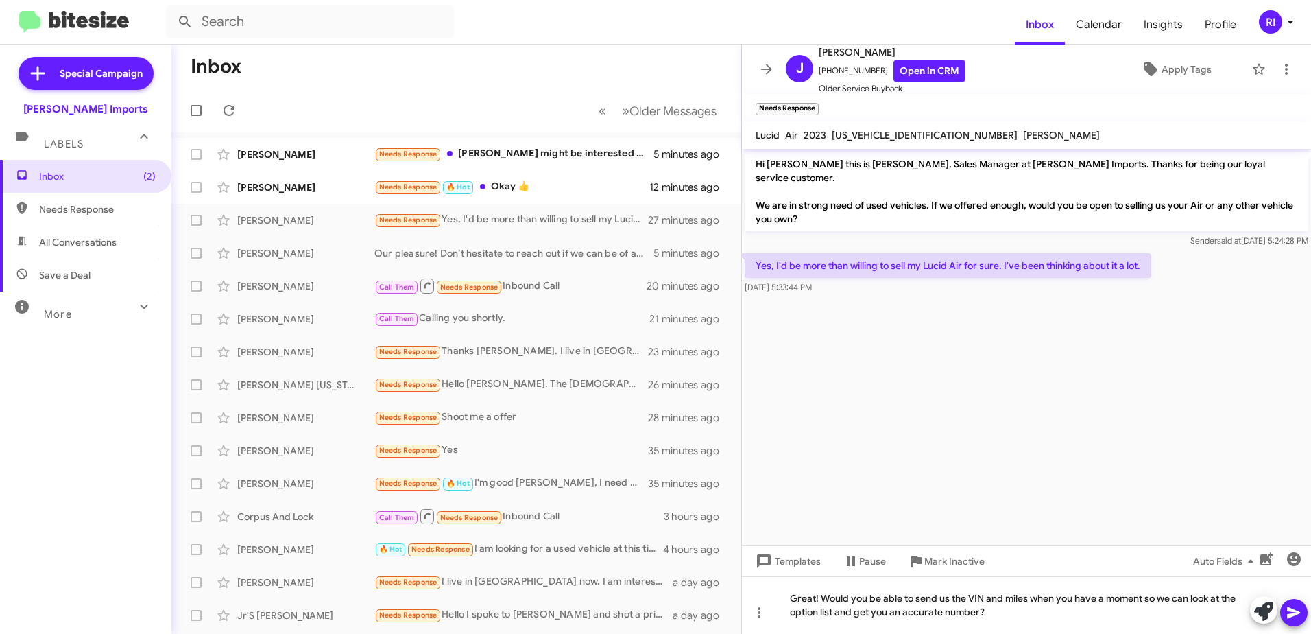
click at [1294, 615] on icon at bounding box center [1293, 613] width 13 height 12
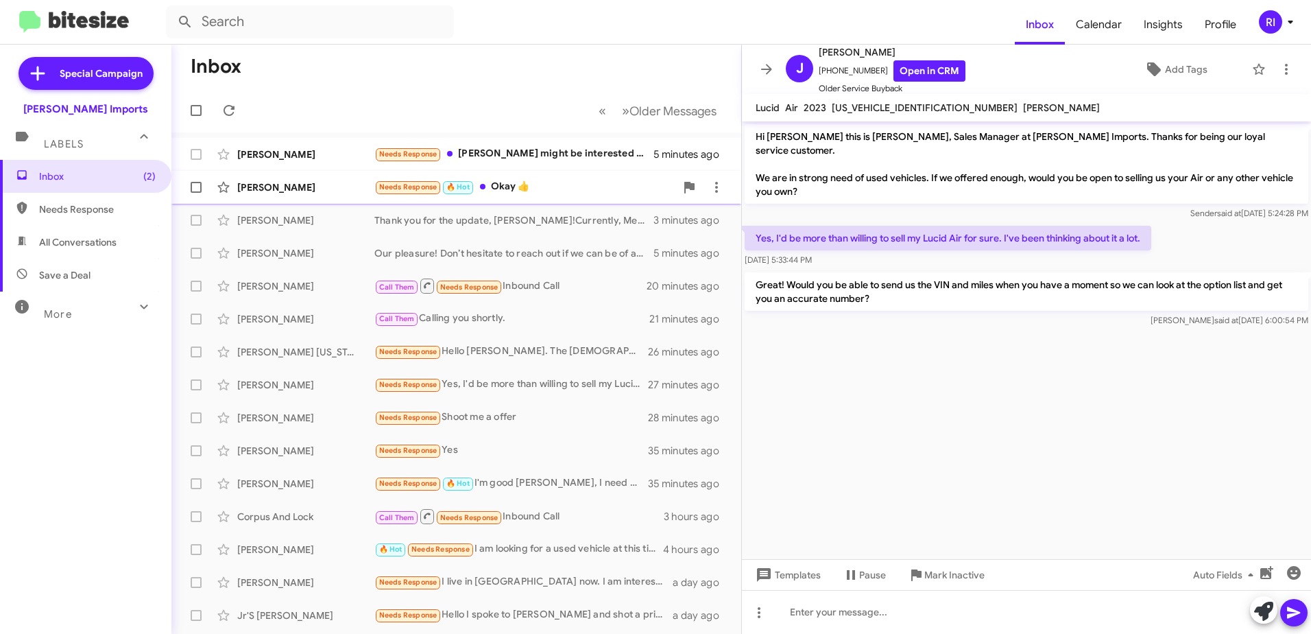
click at [494, 188] on div "Needs Response 🔥 Hot Okay 👍" at bounding box center [524, 187] width 301 height 16
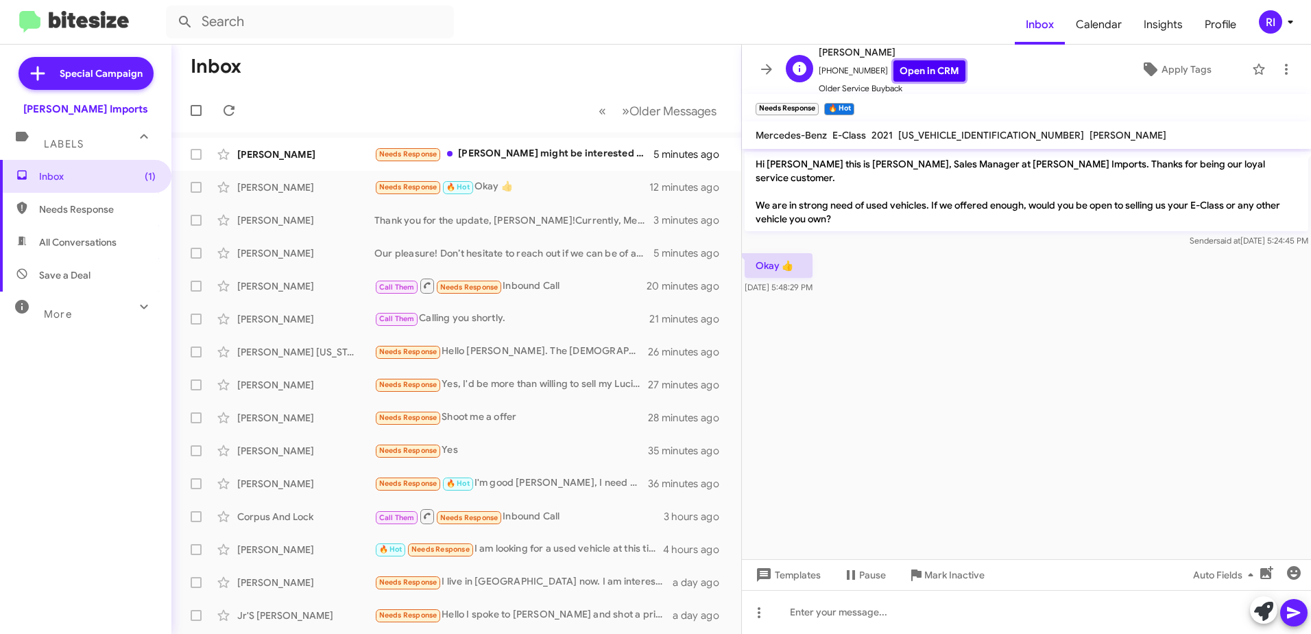
click at [895, 68] on link "Open in CRM" at bounding box center [930, 70] width 72 height 21
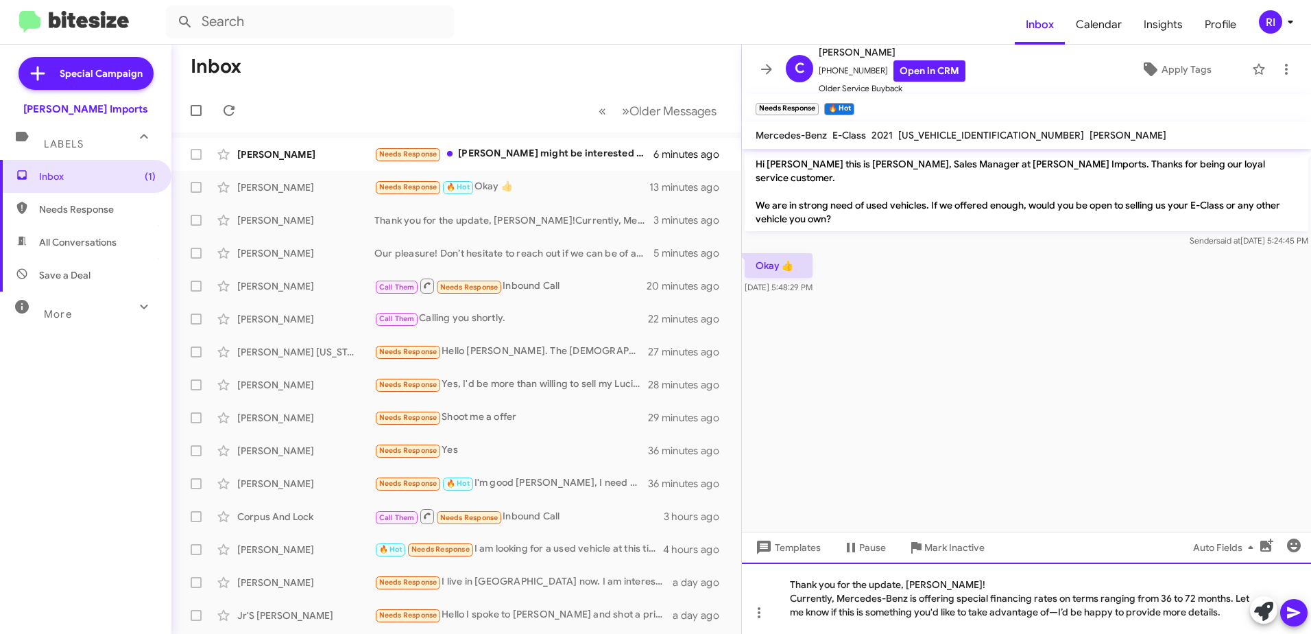
drag, startPoint x: 791, startPoint y: 582, endPoint x: 1229, endPoint y: 667, distance: 446.5
click at [1229, 633] on html "Inbox Calendar Insights Profile RI Special Campaign [PERSON_NAME] Imports Label…" at bounding box center [655, 317] width 1311 height 634
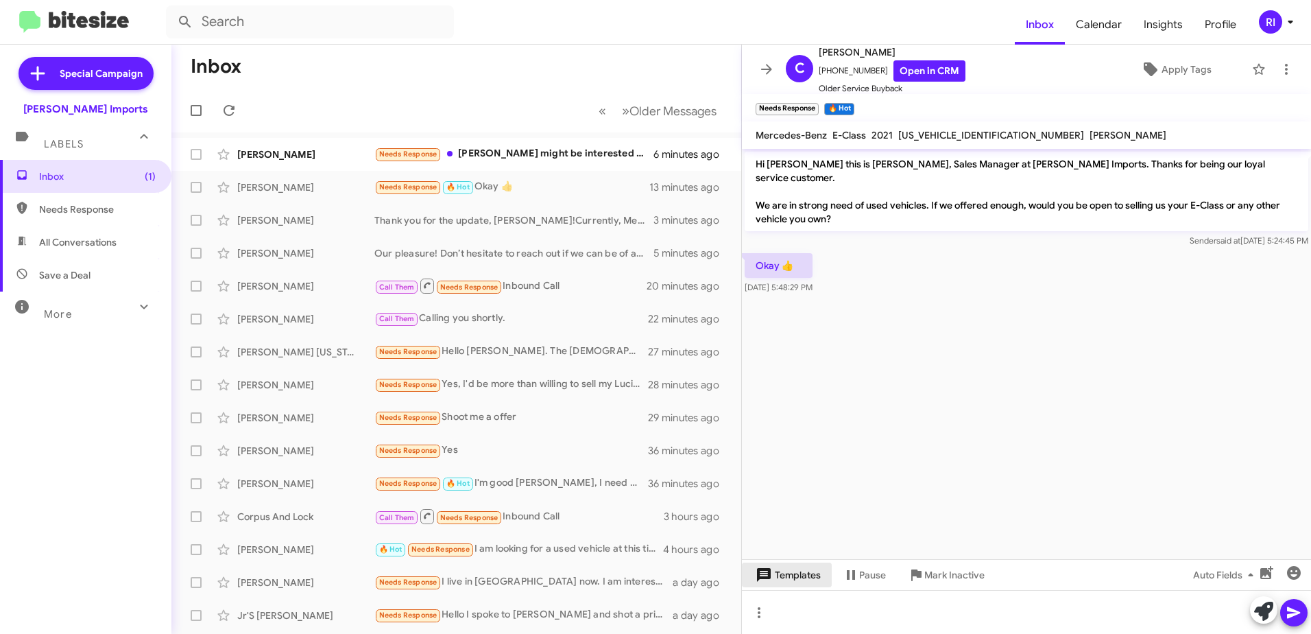
click at [793, 577] on span "Templates" at bounding box center [787, 574] width 68 height 25
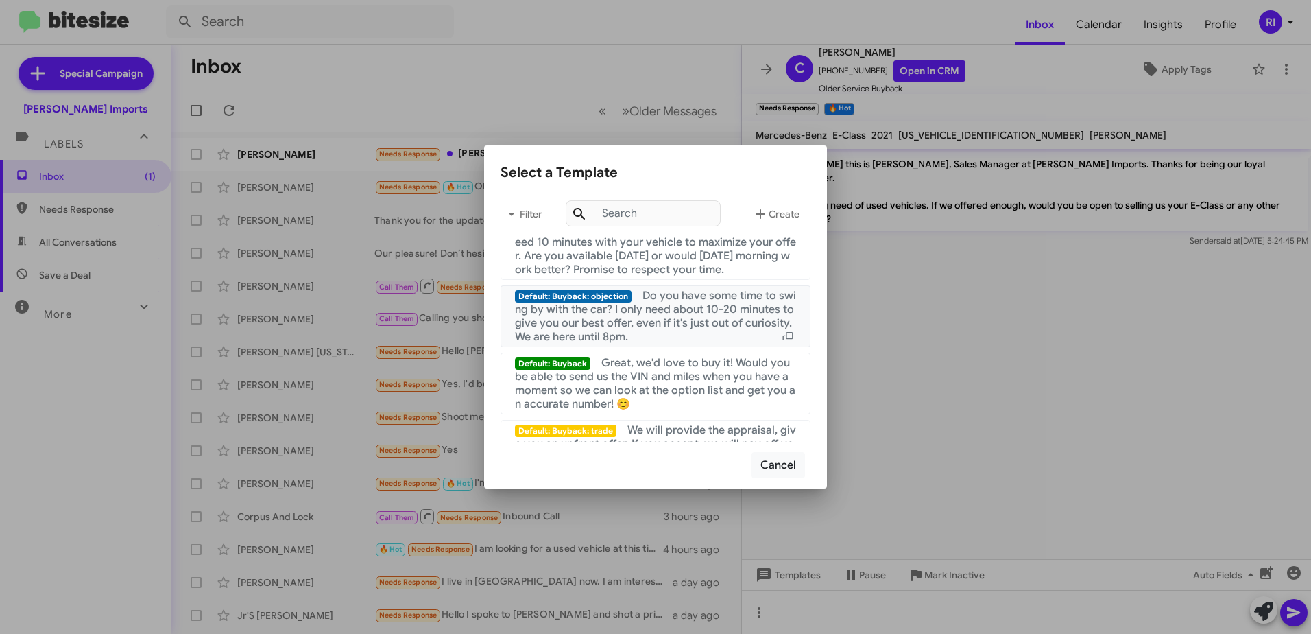
scroll to position [343, 0]
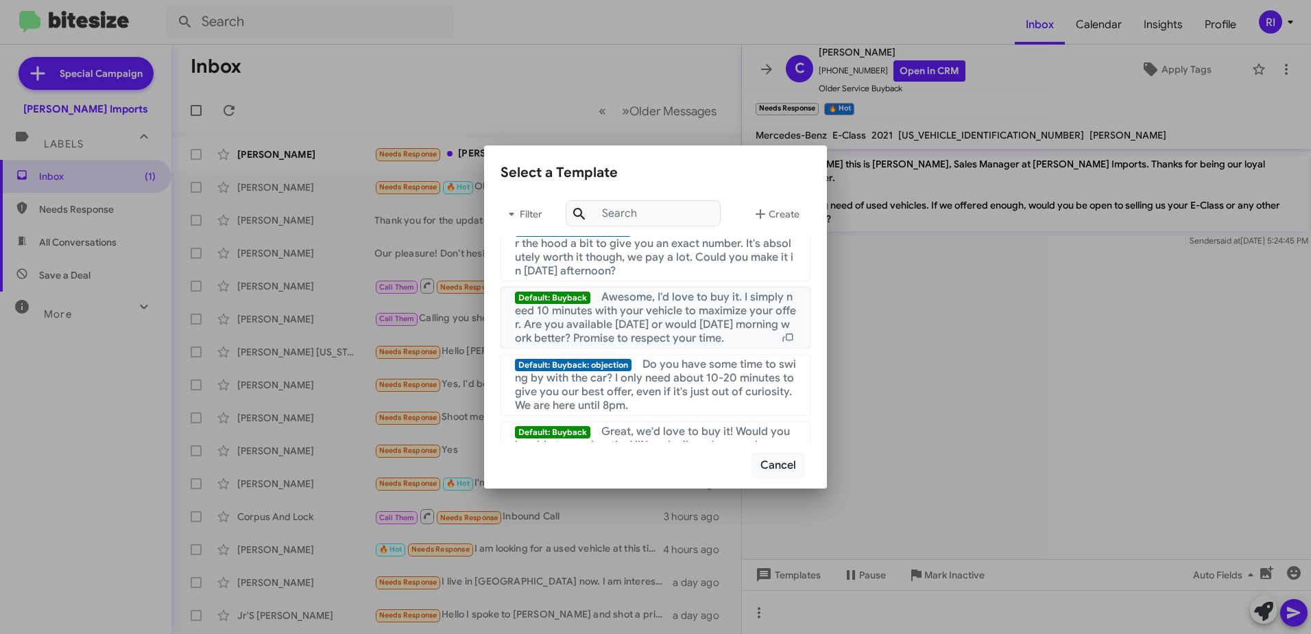
click at [698, 330] on span "Awesome, I'd love to buy it. I simply need 10 minutes with your vehicle to maxi…" at bounding box center [655, 317] width 281 height 55
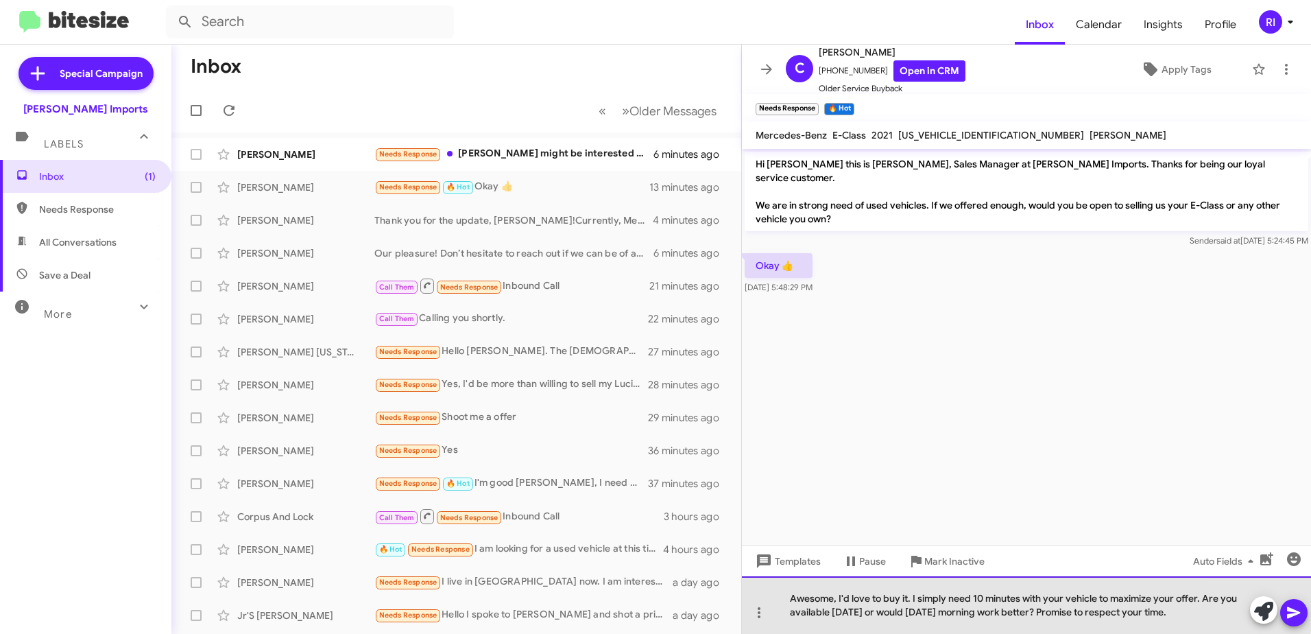
click at [911, 598] on div "Awesome, I'd love to buy it. I simply need 10 minutes with your vehicle to maxi…" at bounding box center [1026, 605] width 569 height 58
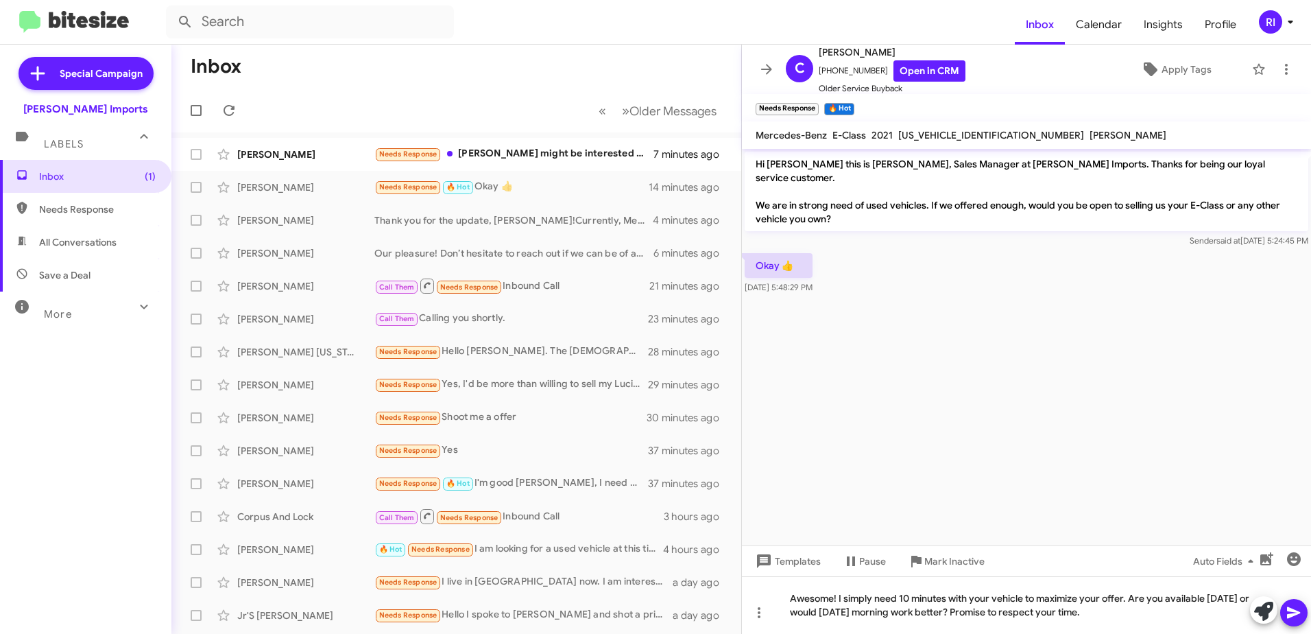
click at [1294, 603] on span at bounding box center [1294, 612] width 16 height 27
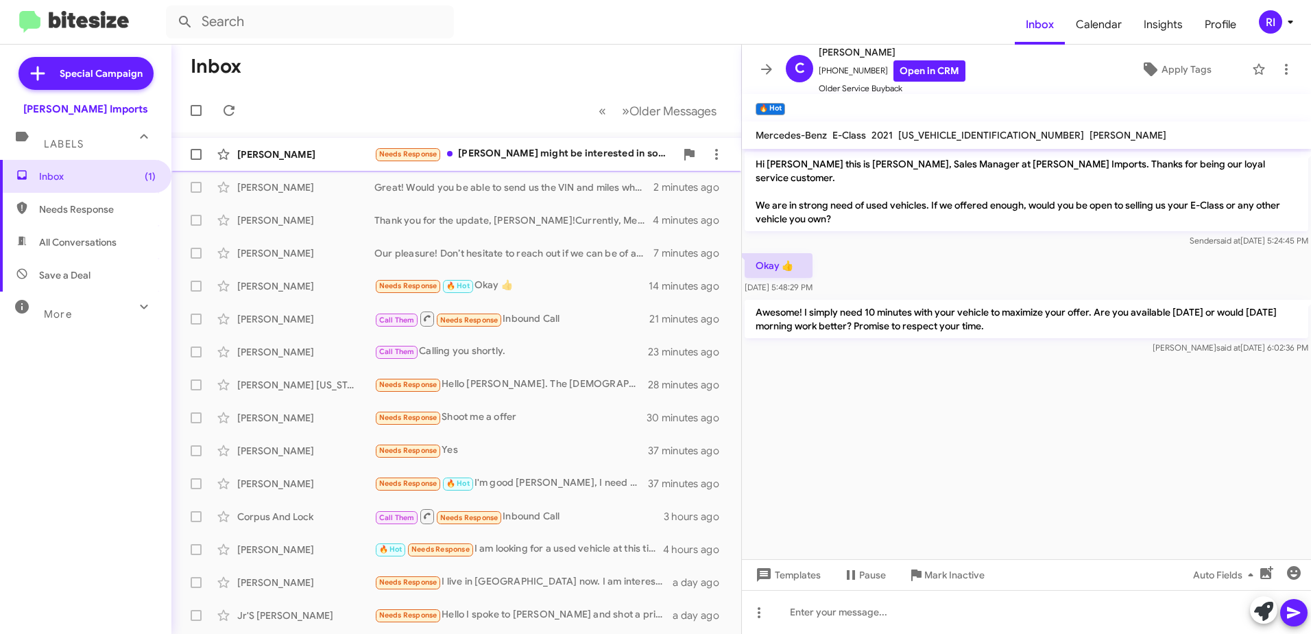
click at [591, 152] on div "Needs Response [PERSON_NAME] might be interested in something with that 580 for…" at bounding box center [524, 154] width 301 height 16
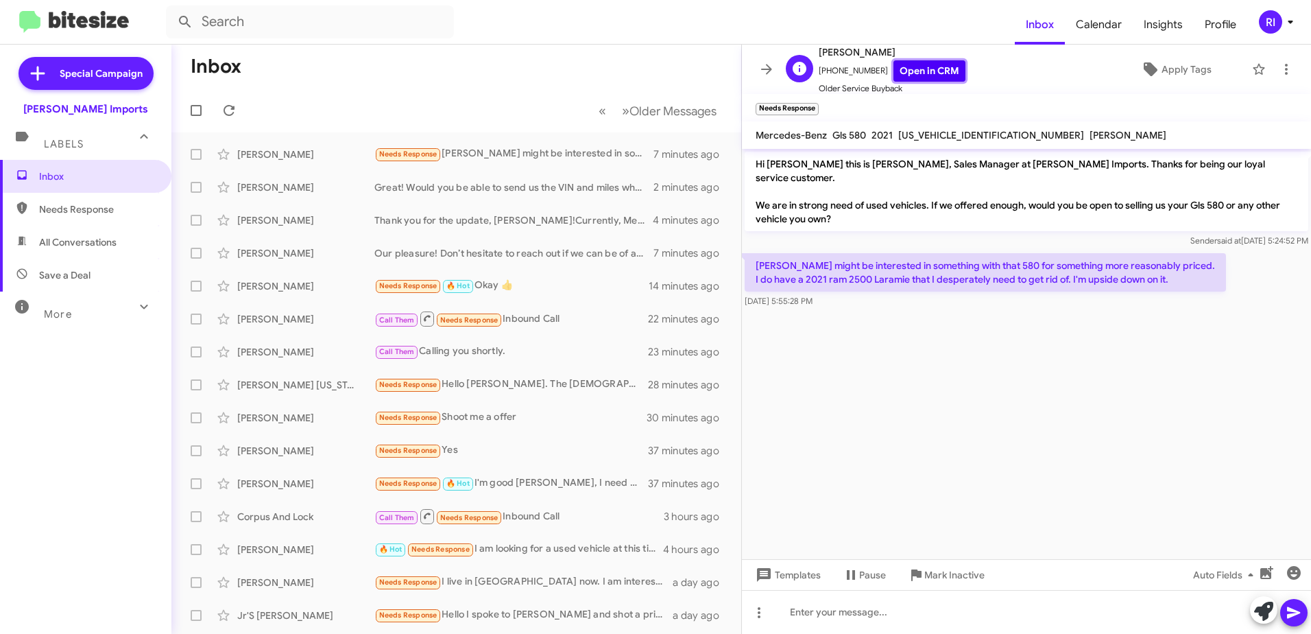
click at [924, 67] on link "Open in CRM" at bounding box center [930, 70] width 72 height 21
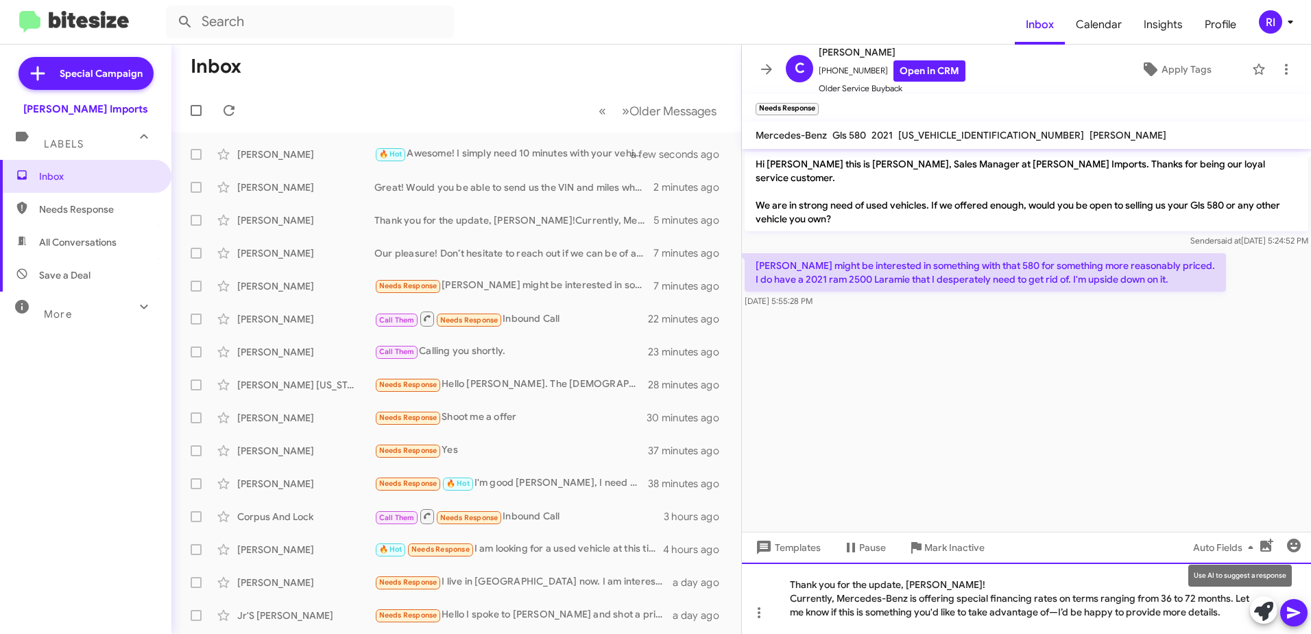
drag, startPoint x: 787, startPoint y: 584, endPoint x: 1258, endPoint y: 622, distance: 472.0
click at [1258, 622] on div "Thank you for the update, [PERSON_NAME]! Currently, Mercedes-Benz is offering s…" at bounding box center [1026, 597] width 569 height 71
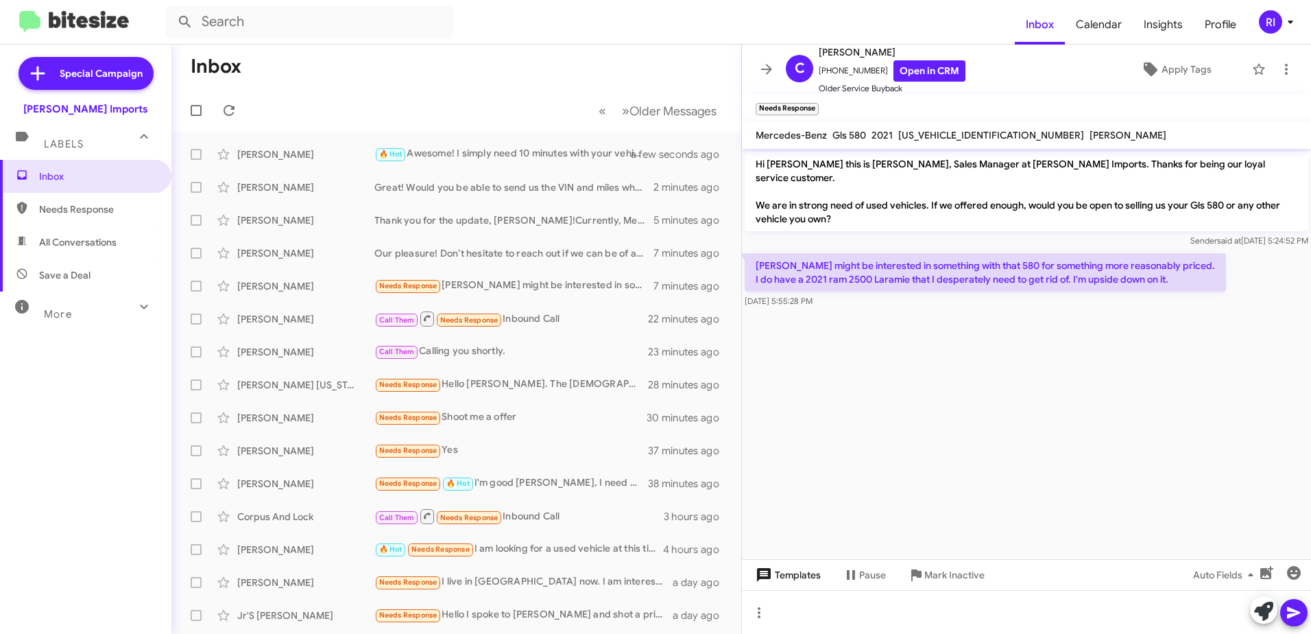
click at [787, 573] on span "Templates" at bounding box center [787, 574] width 68 height 25
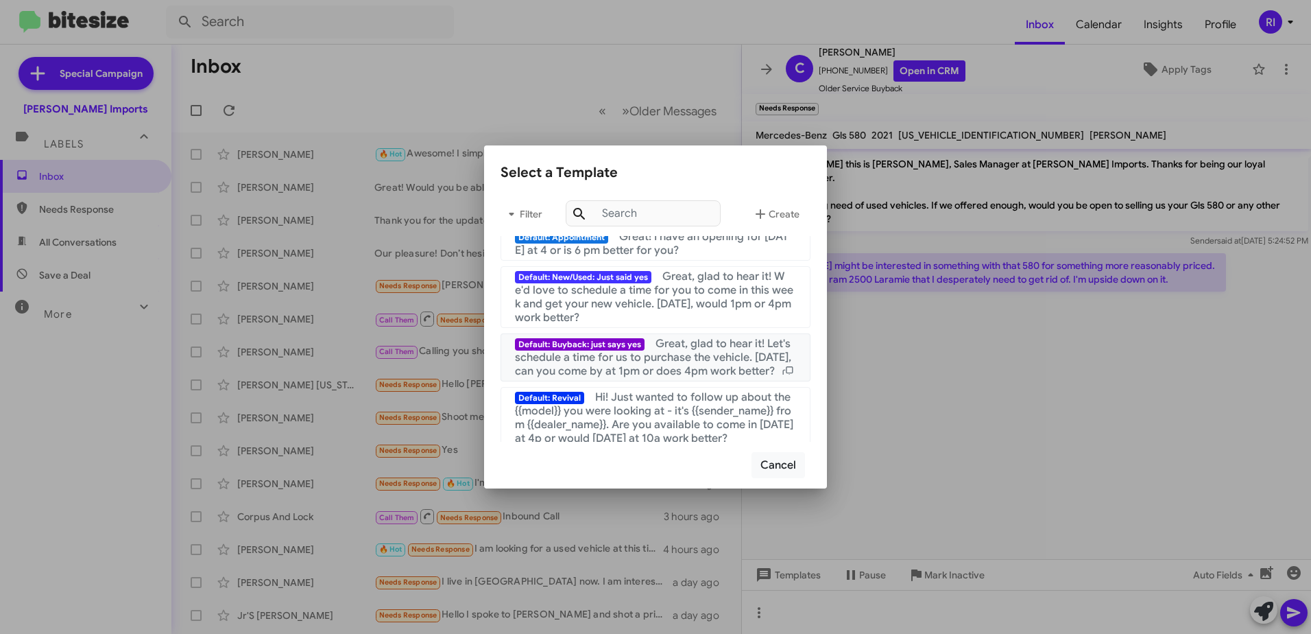
scroll to position [137, 0]
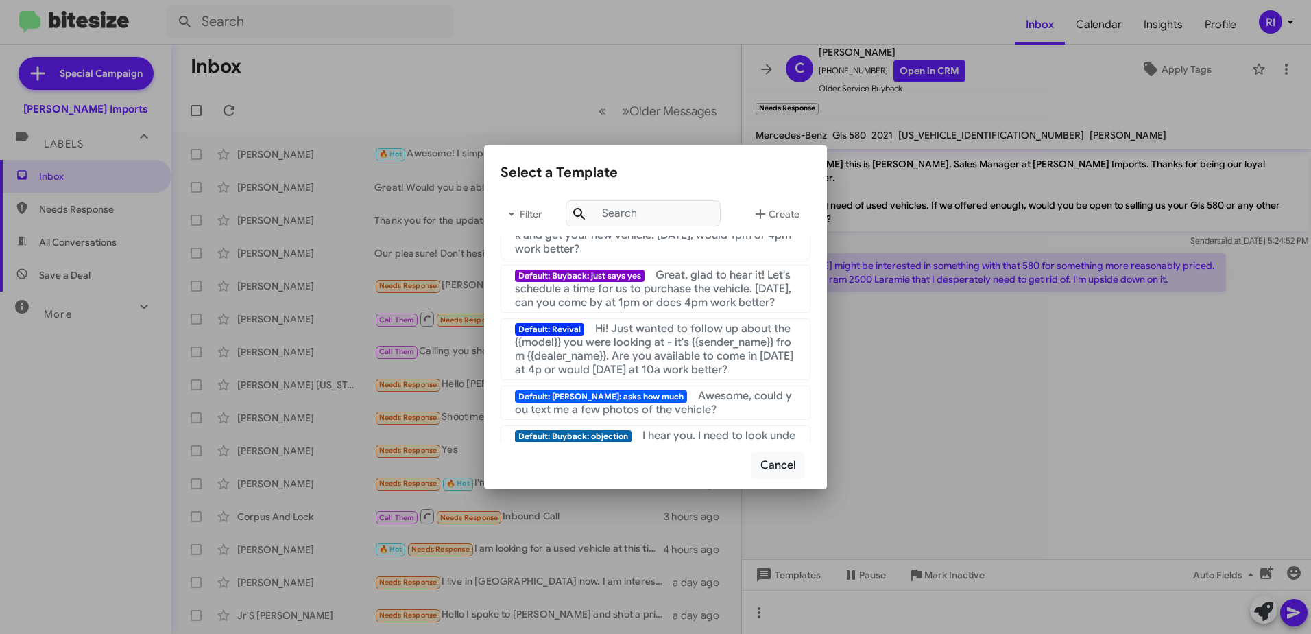
click at [937, 333] on div at bounding box center [655, 317] width 1311 height 634
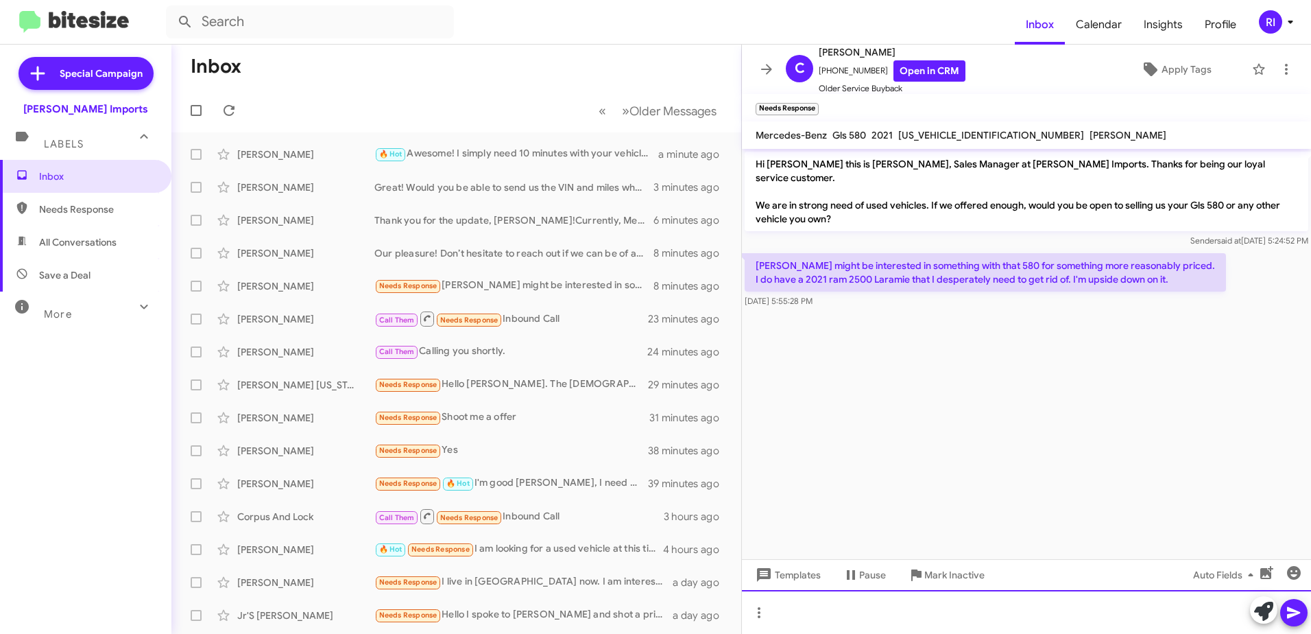
click at [827, 606] on div at bounding box center [1026, 612] width 569 height 44
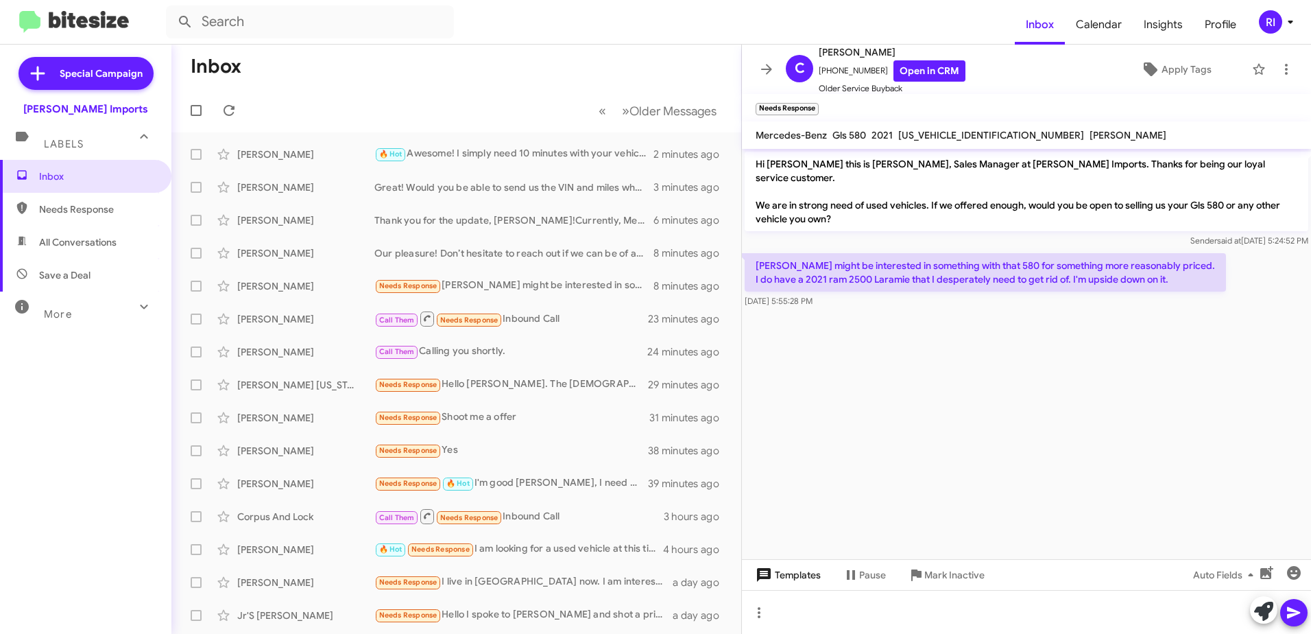
click at [796, 576] on span "Templates" at bounding box center [787, 574] width 68 height 25
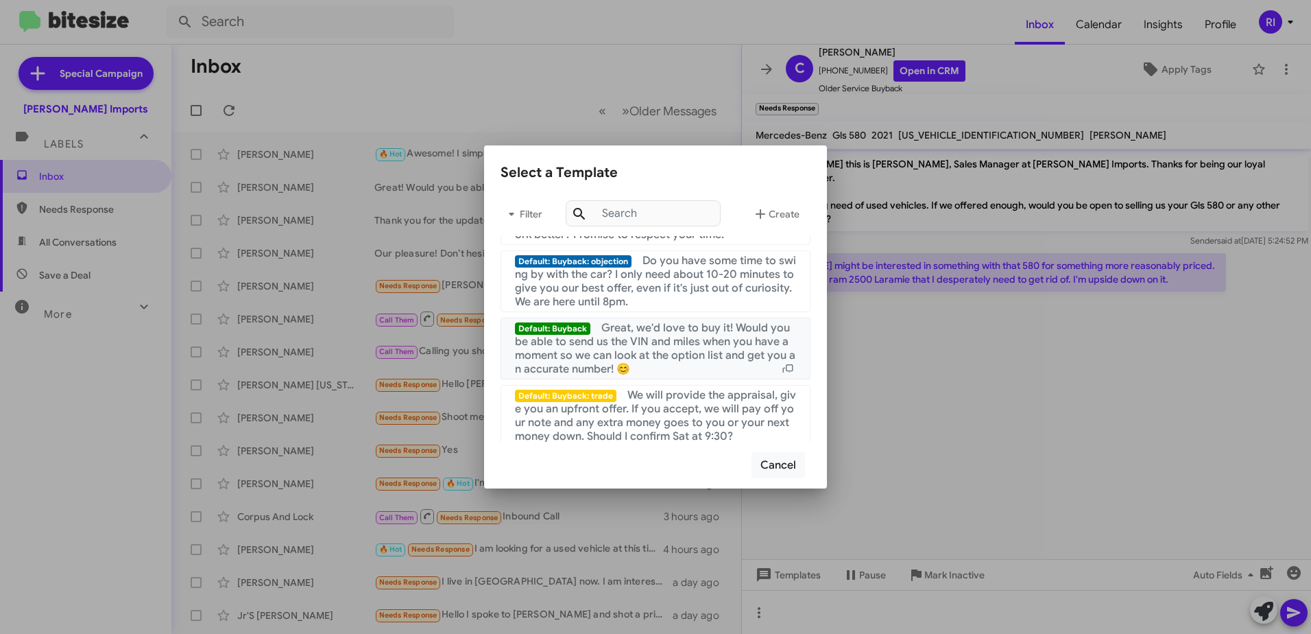
scroll to position [480, 0]
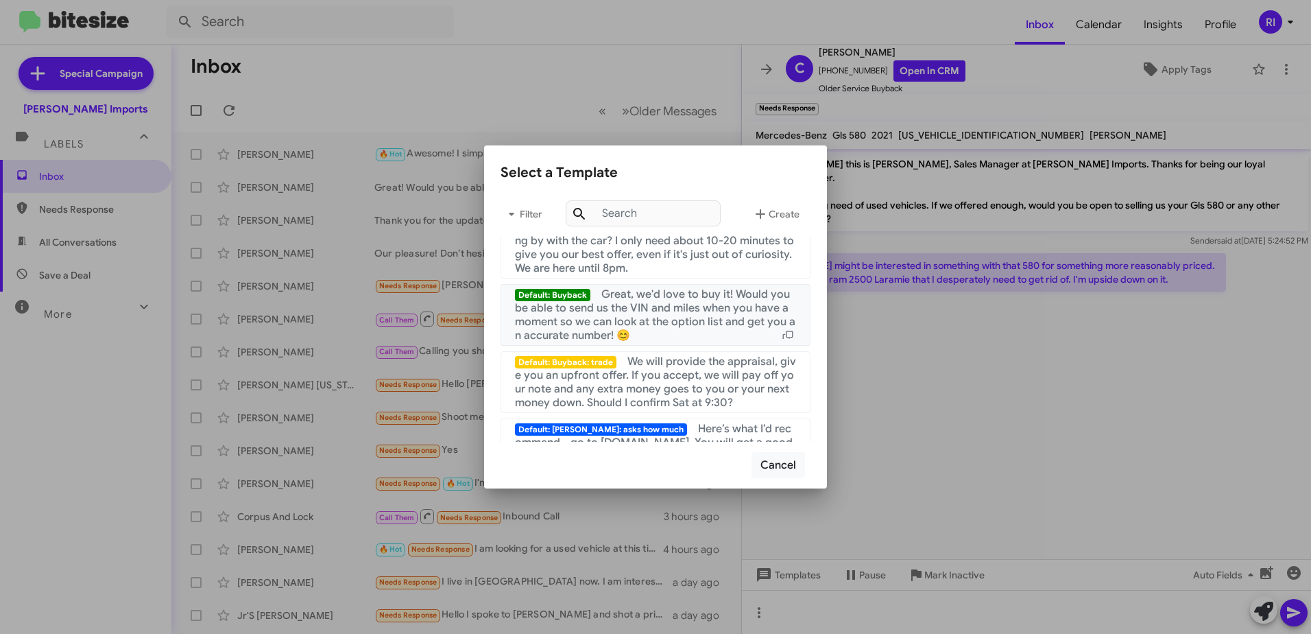
click at [614, 308] on span "Great, we'd love to buy it! Would you be able to send us the VIN and miles when…" at bounding box center [655, 314] width 280 height 55
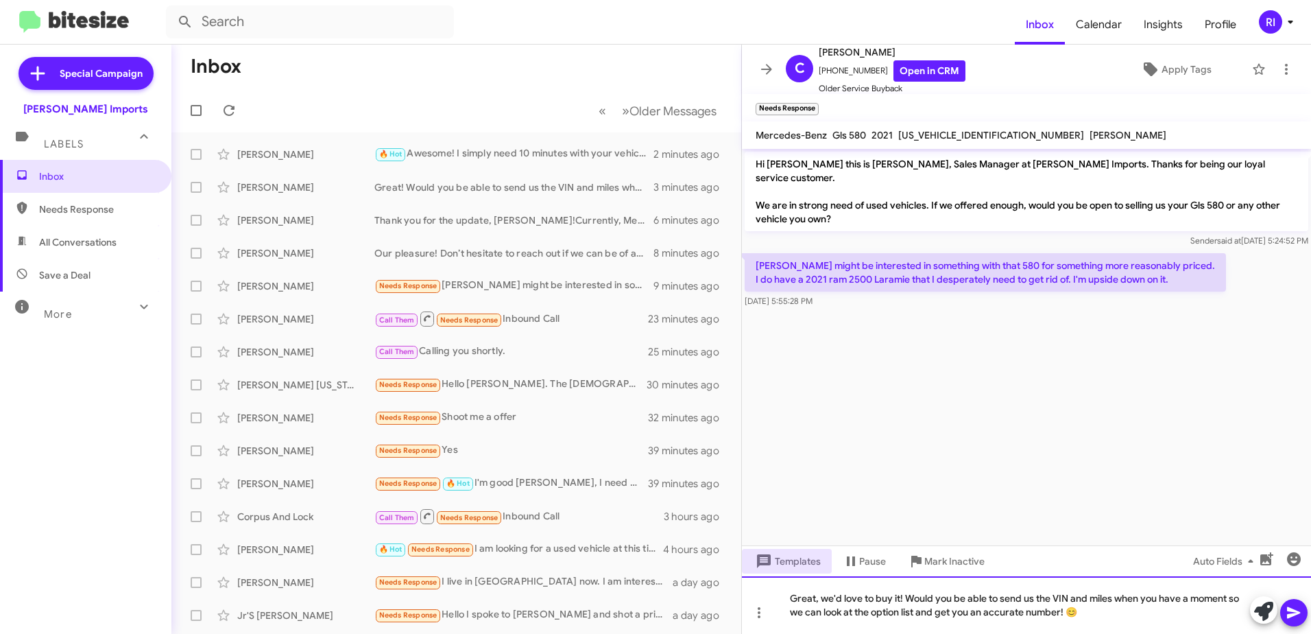
click at [900, 595] on div "Great, we'd love to buy it! Would you be able to send us the VIN and miles when…" at bounding box center [1026, 605] width 569 height 58
click at [999, 612] on div "Great! Would you be able to send us the VIN and miles when you have a moment so…" at bounding box center [1026, 605] width 569 height 58
click at [983, 611] on div "Great! Would you be able to send us the VIN and miles when you have a moment so…" at bounding box center [1026, 605] width 569 height 58
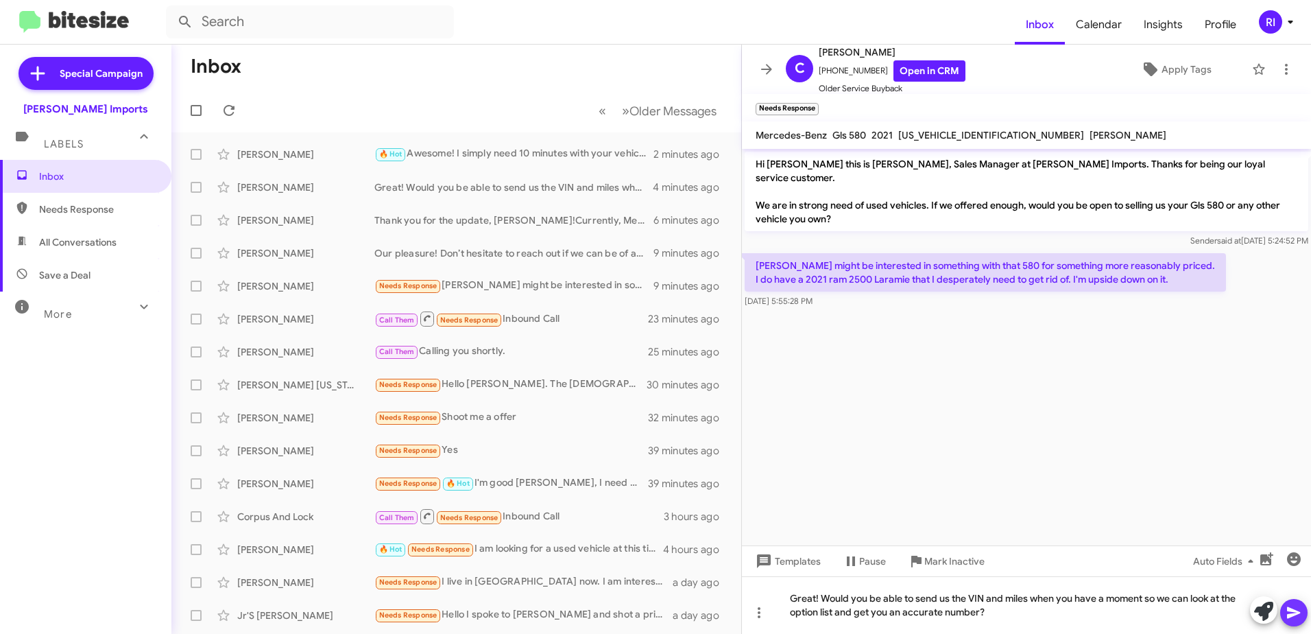
click at [1295, 602] on span at bounding box center [1294, 612] width 16 height 27
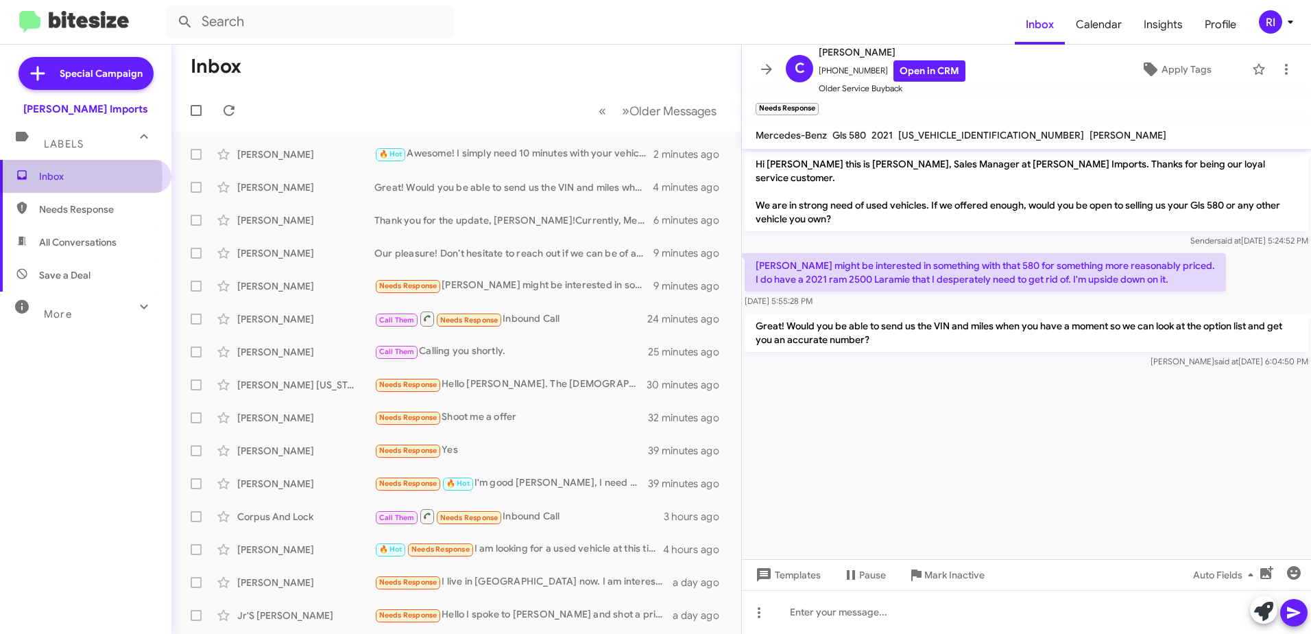
click at [54, 175] on span "Inbox" at bounding box center [97, 176] width 117 height 14
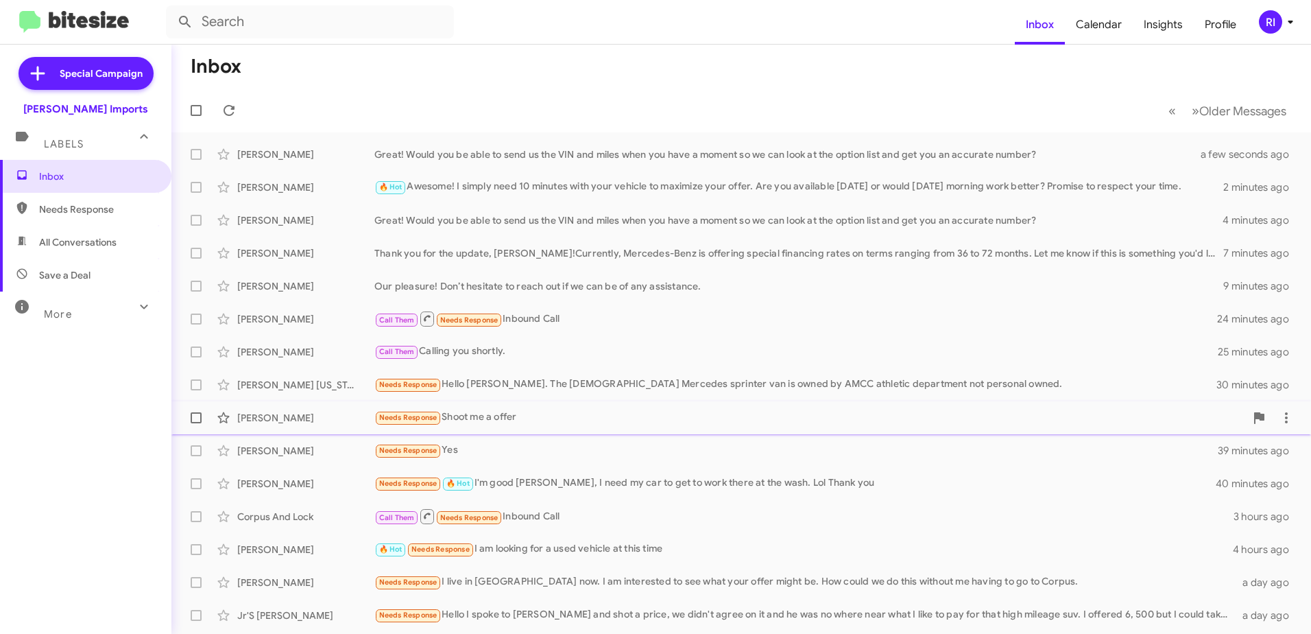
click at [453, 414] on div "Needs Response Shoot me a offer" at bounding box center [809, 417] width 871 height 16
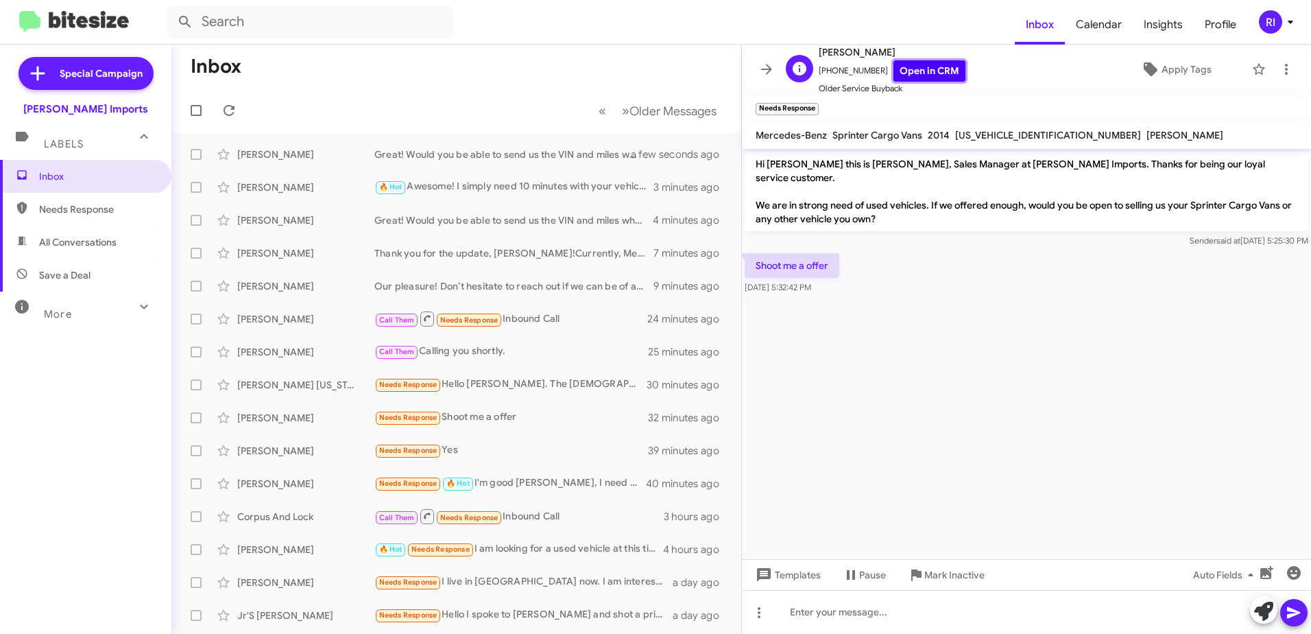
click at [908, 62] on link "Open in CRM" at bounding box center [930, 70] width 72 height 21
click at [780, 578] on mat-tooltip-component "Change message mode" at bounding box center [758, 578] width 105 height 41
click at [791, 572] on span "Templates" at bounding box center [787, 574] width 68 height 25
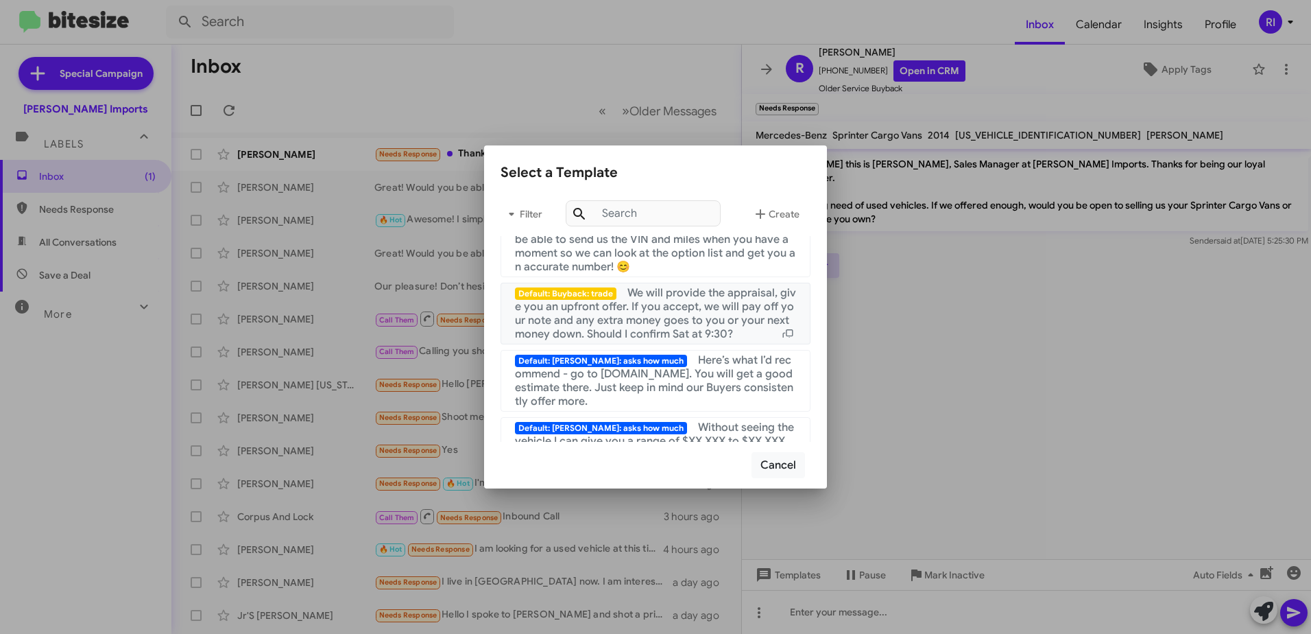
scroll to position [480, 0]
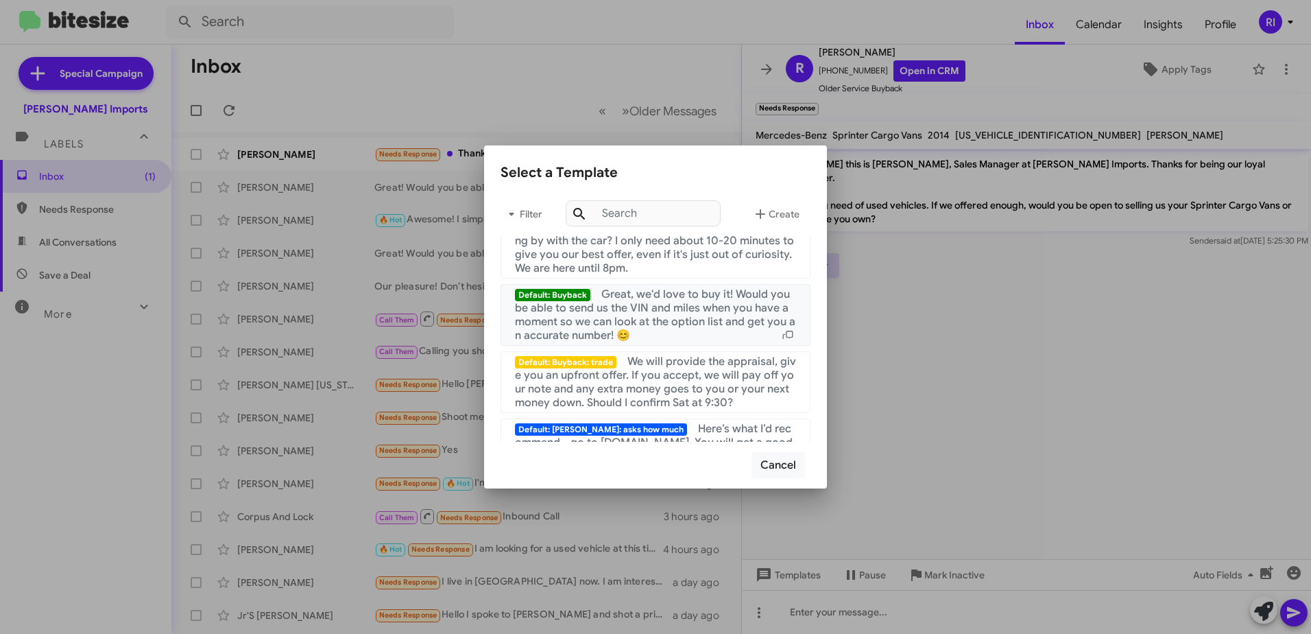
click at [650, 323] on span "Great, we'd love to buy it! Would you be able to send us the VIN and miles when…" at bounding box center [655, 314] width 280 height 55
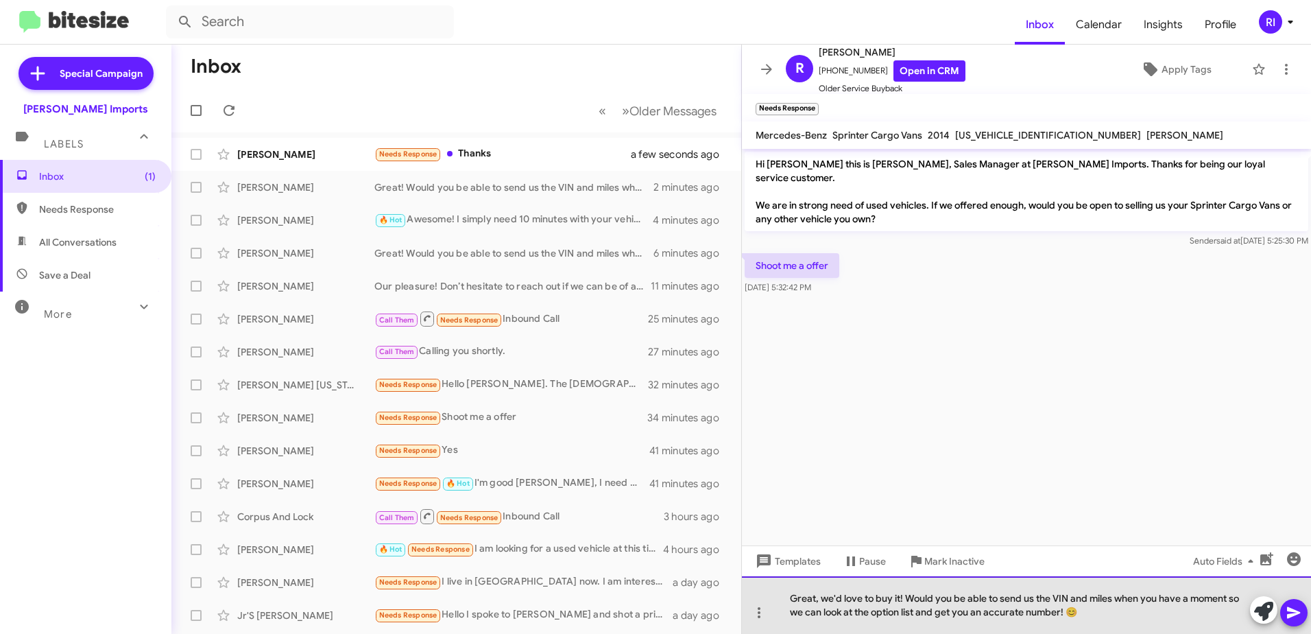
click at [900, 600] on div "Great, we'd love to buy it! Would you be able to send us the VIN and miles when…" at bounding box center [1026, 605] width 569 height 58
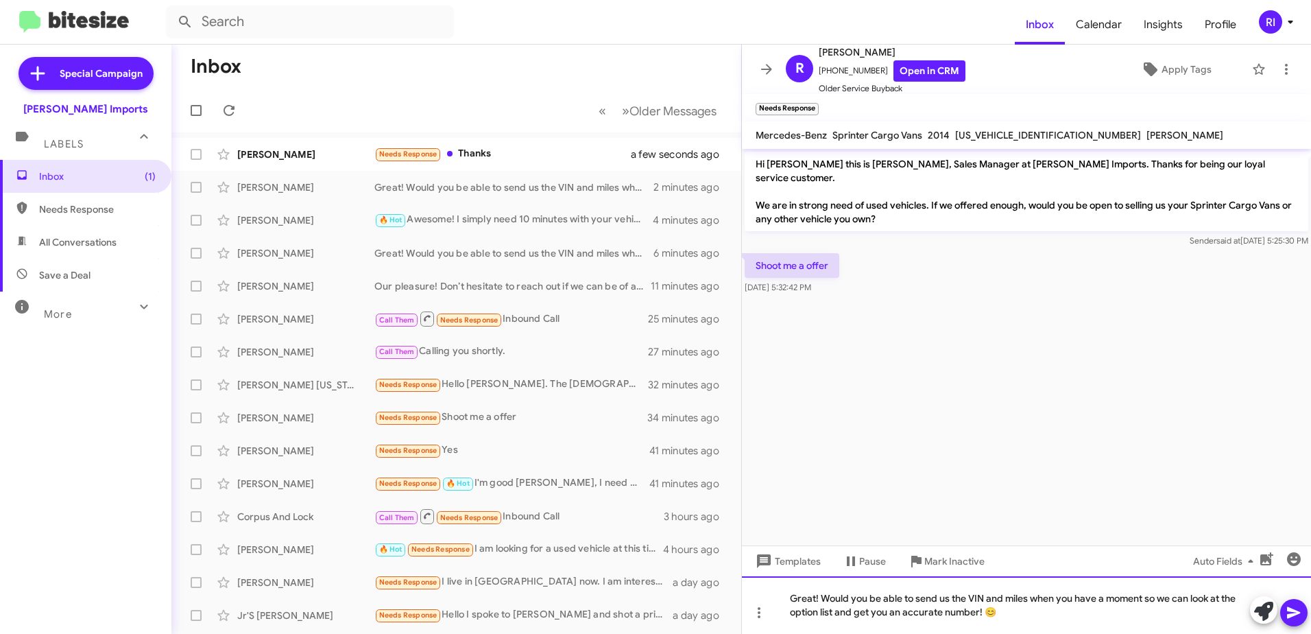
click at [989, 597] on div "Great! Would you be able to send us the VIN and miles when you have a moment so…" at bounding box center [1026, 605] width 569 height 58
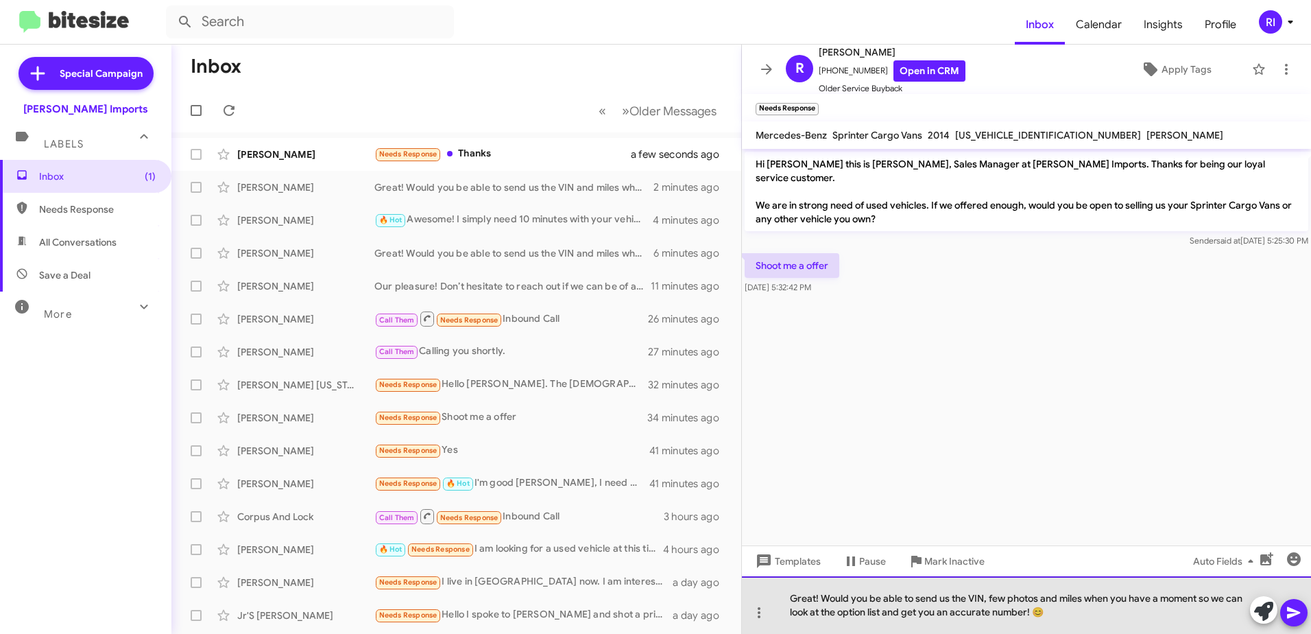
click at [1060, 614] on div "Great! Would you be able to send us the VIN, few photos and miles when you have…" at bounding box center [1026, 605] width 569 height 58
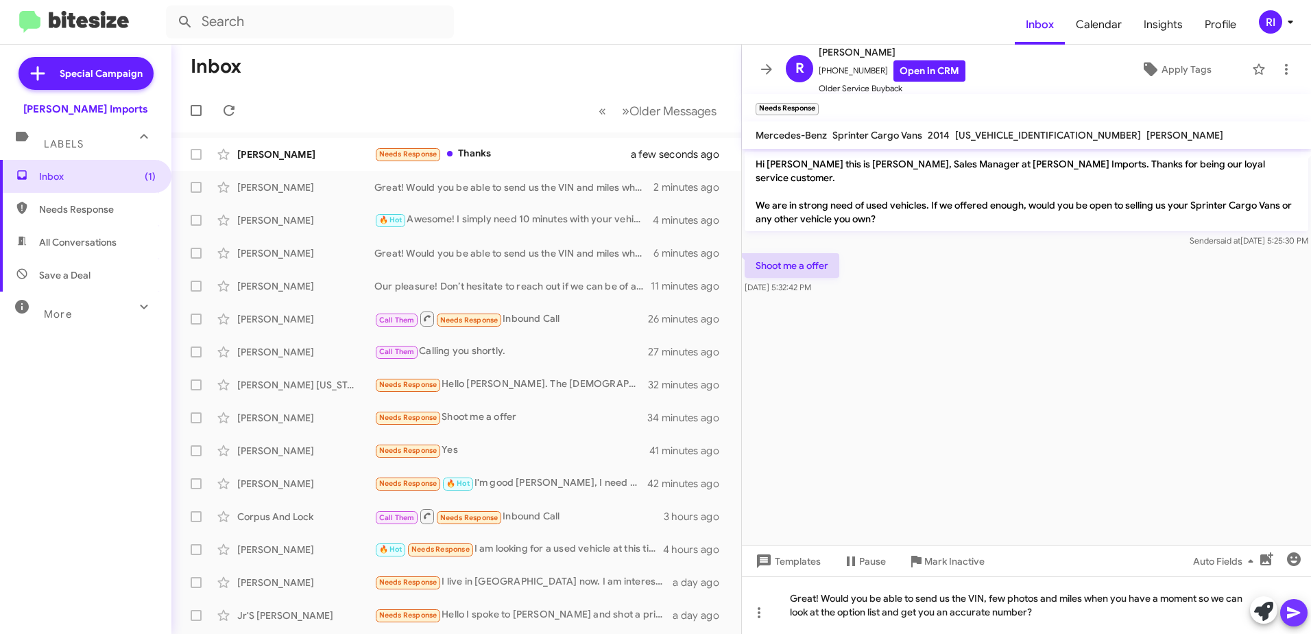
click at [1298, 610] on icon at bounding box center [1294, 612] width 16 height 16
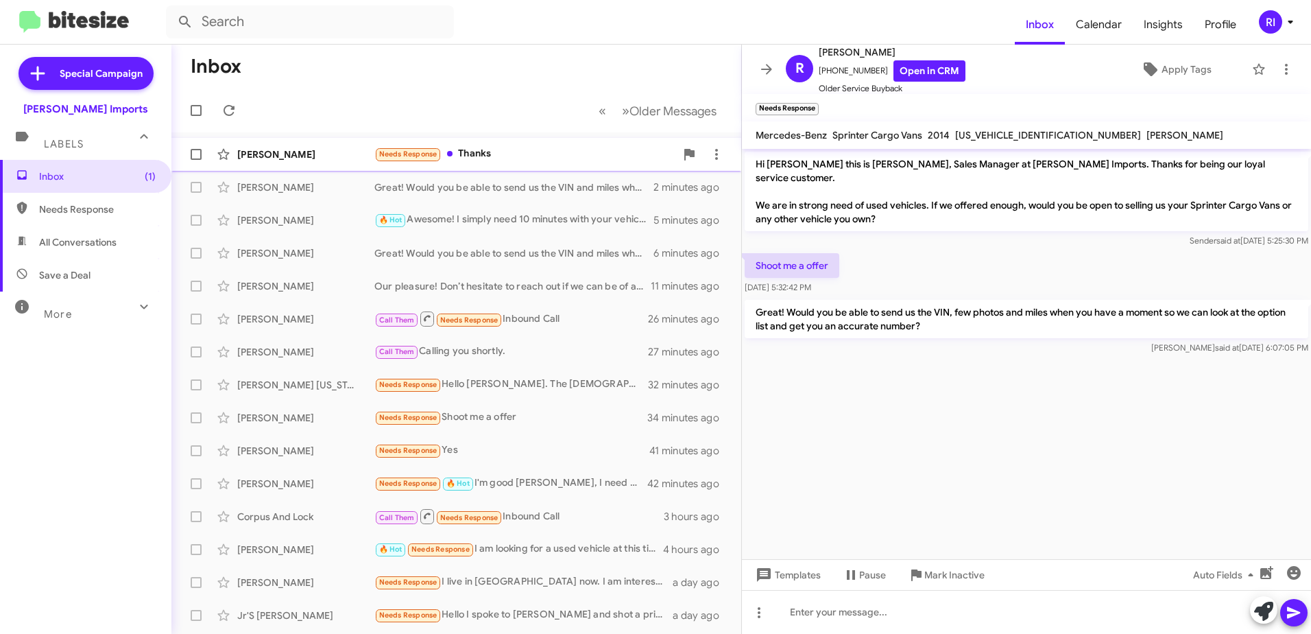
click at [486, 149] on div "Needs Response Thanks" at bounding box center [524, 154] width 301 height 16
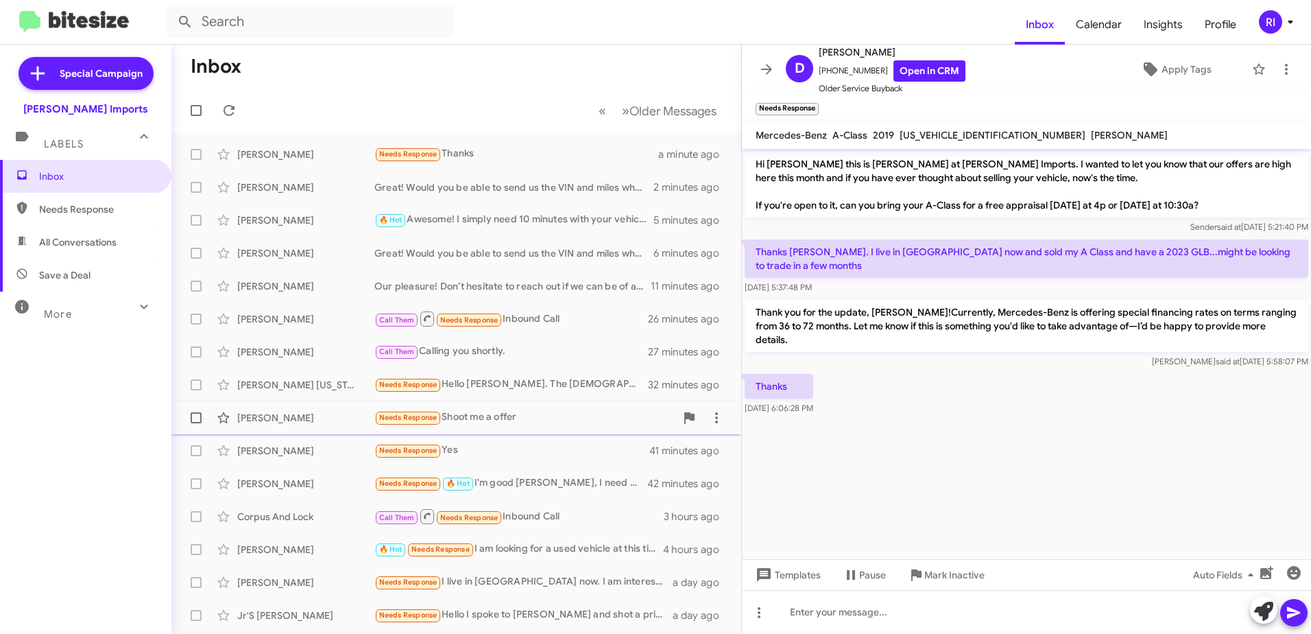
click at [500, 414] on div "Needs Response Shoot me a offer" at bounding box center [524, 417] width 301 height 16
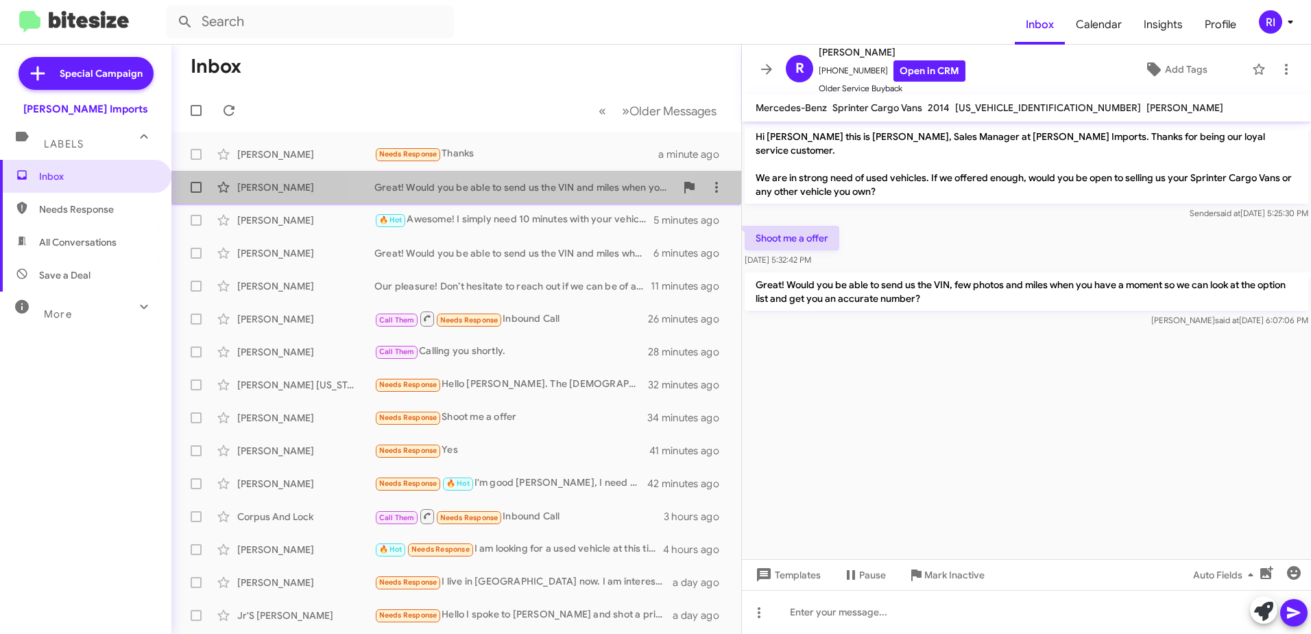
click at [506, 180] on div "[PERSON_NAME] Great! Would you be able to send us the VIN and miles when you ha…" at bounding box center [456, 187] width 548 height 27
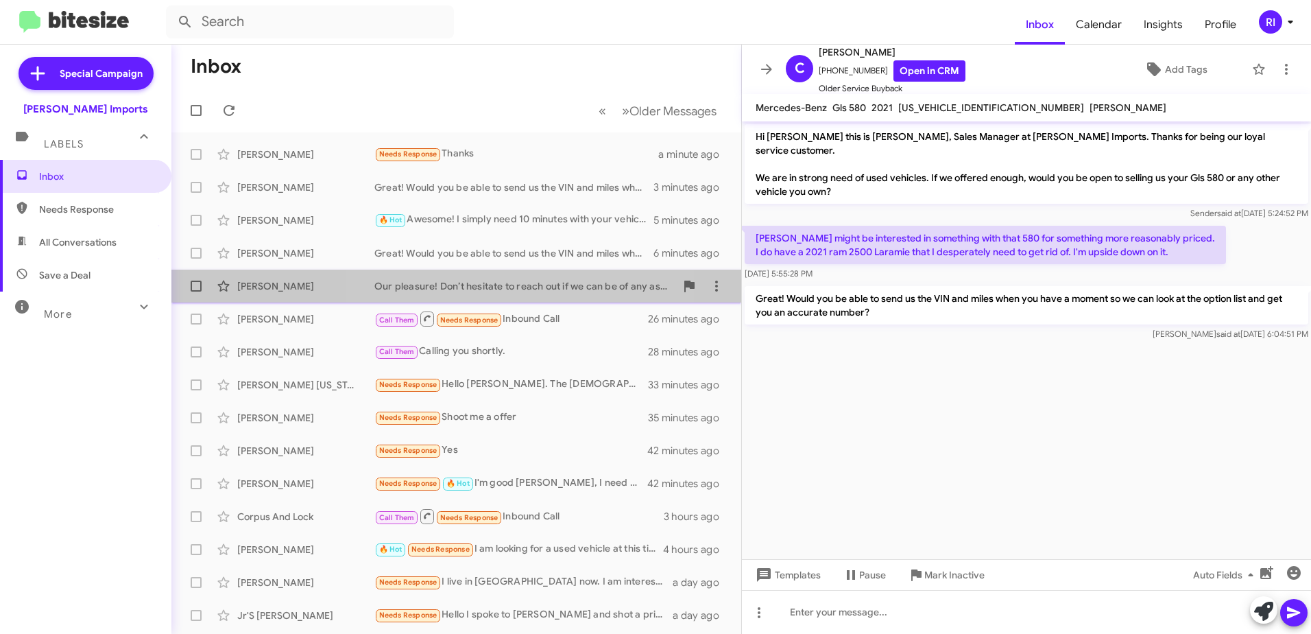
click at [507, 285] on div "Our pleasure! Don’t hesitate to reach out if we can be of any assistance." at bounding box center [524, 286] width 301 height 14
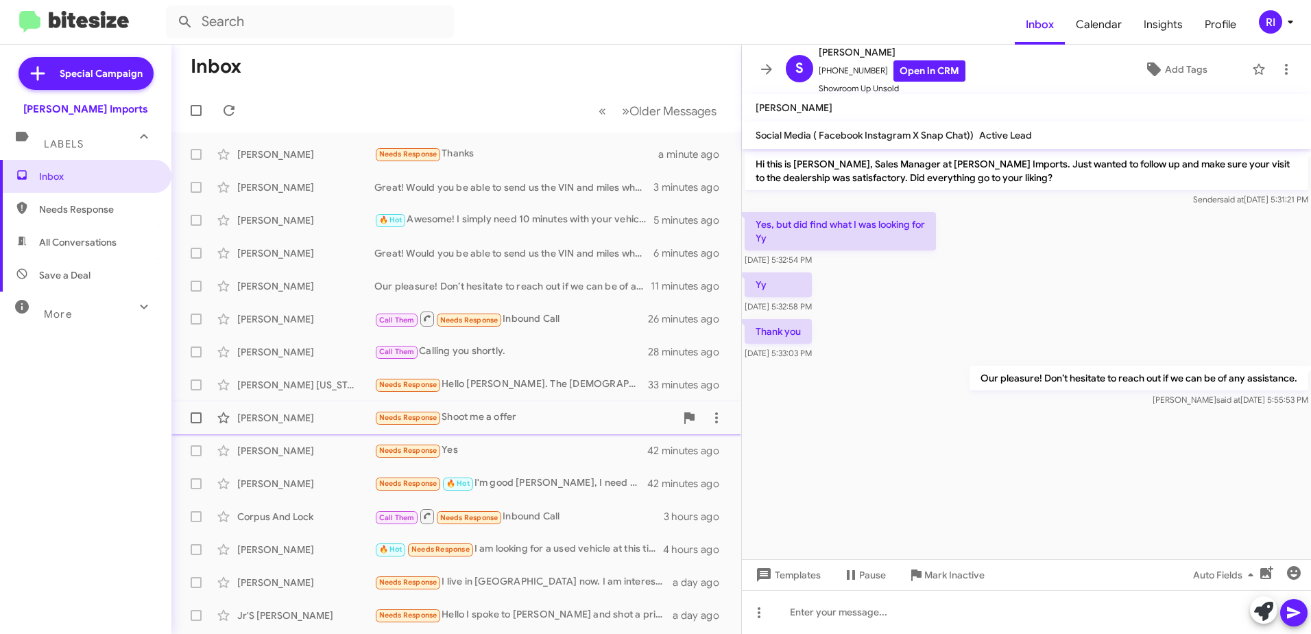
click at [479, 418] on div "Needs Response Shoot me a offer" at bounding box center [524, 417] width 301 height 16
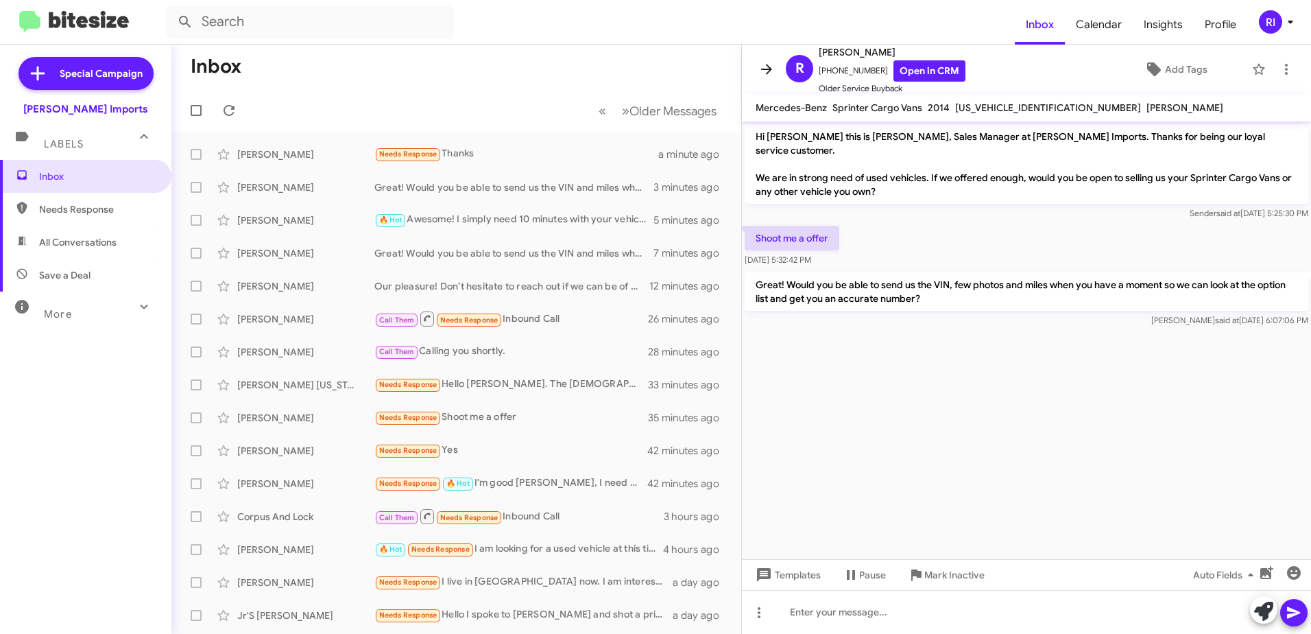
click at [761, 64] on icon at bounding box center [766, 69] width 16 height 16
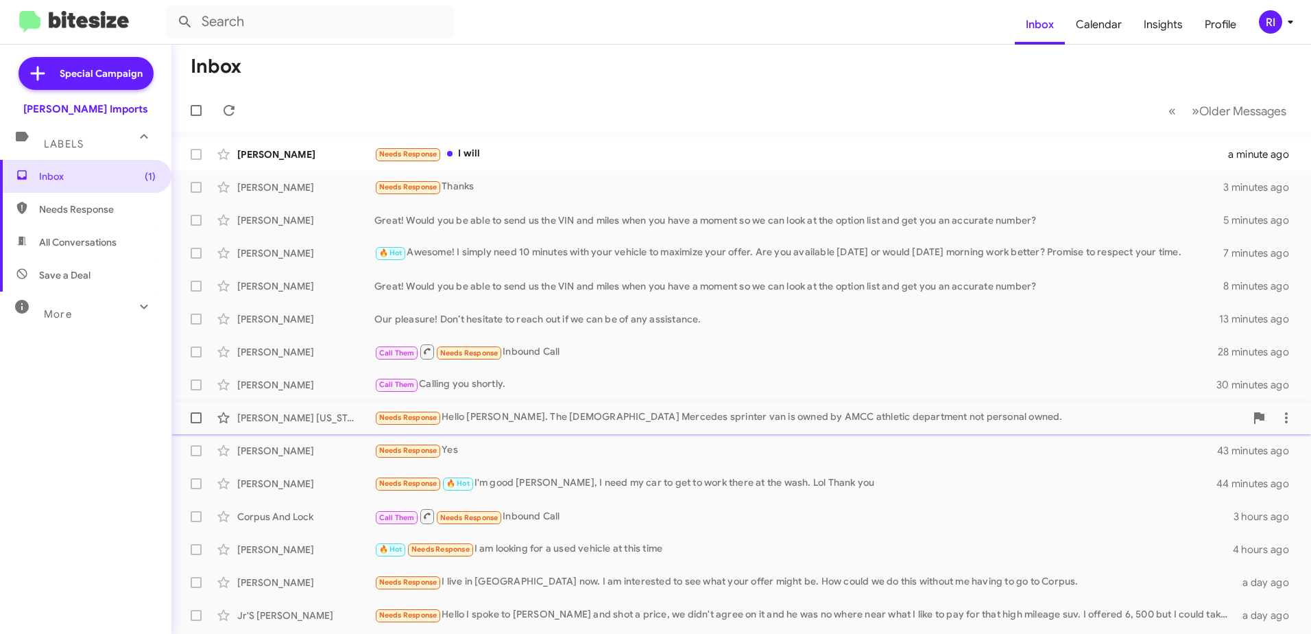
click at [577, 419] on div "Needs Response Hello [PERSON_NAME]. The [DEMOGRAPHIC_DATA] Mercedes sprinter va…" at bounding box center [809, 417] width 871 height 16
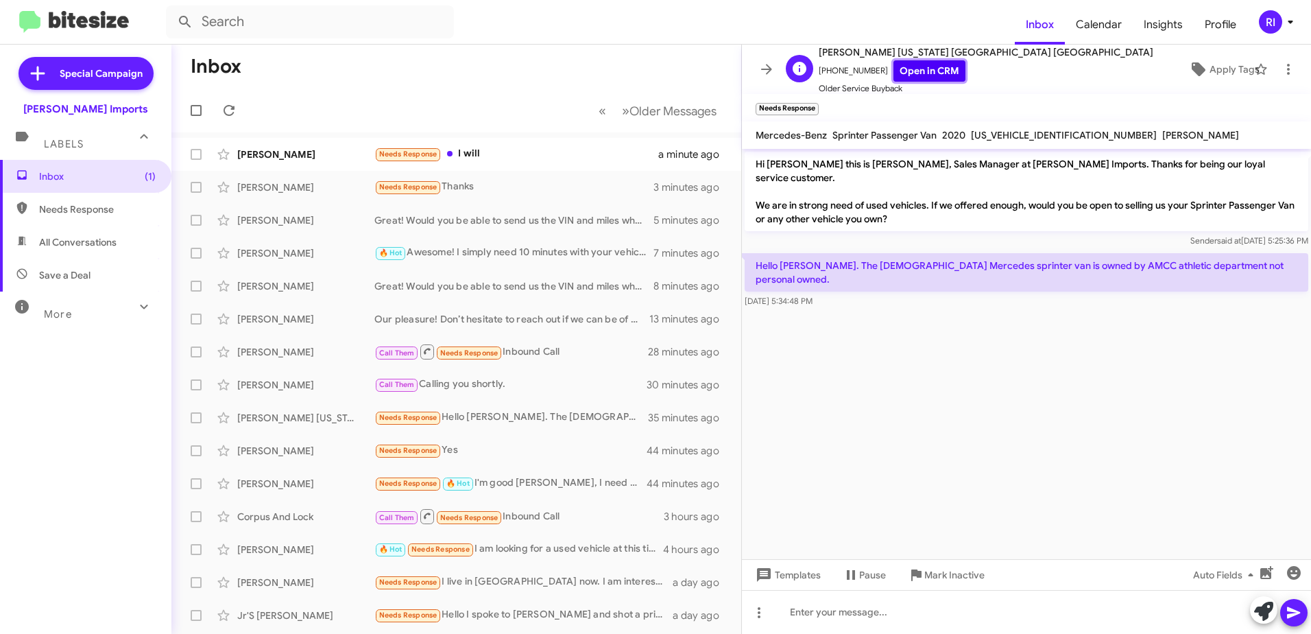
click at [911, 68] on link "Open in CRM" at bounding box center [930, 70] width 72 height 21
click at [492, 153] on div "Needs Response I will" at bounding box center [524, 154] width 301 height 16
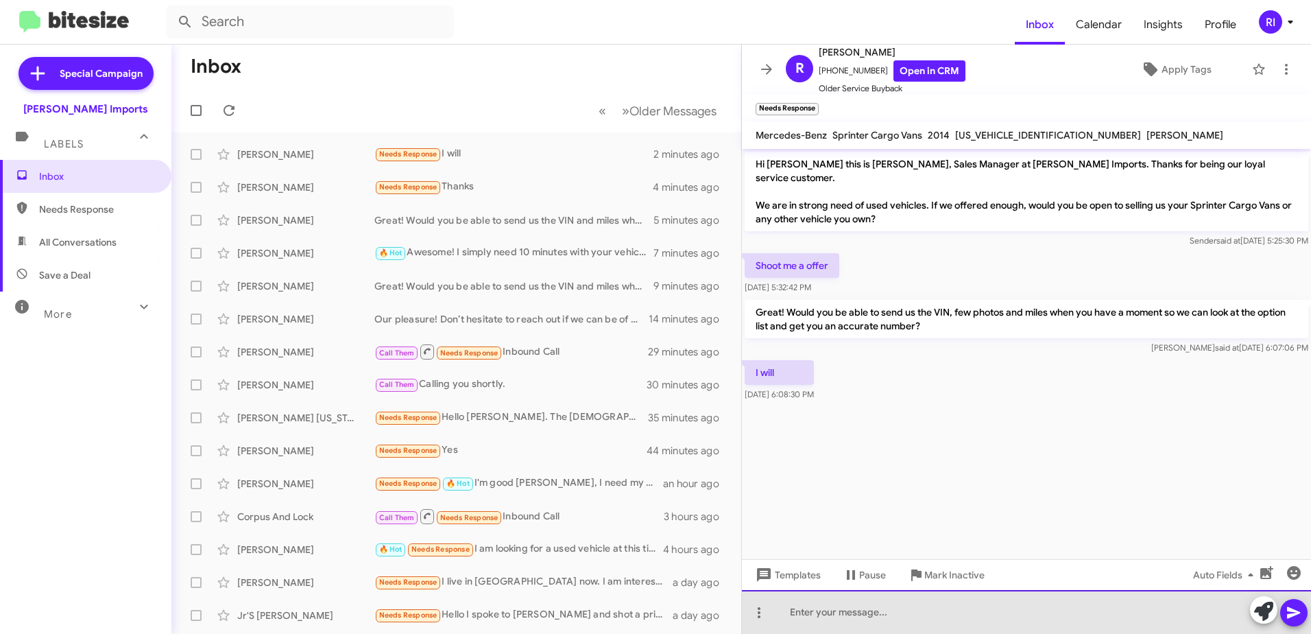
click at [824, 615] on div at bounding box center [1026, 612] width 569 height 44
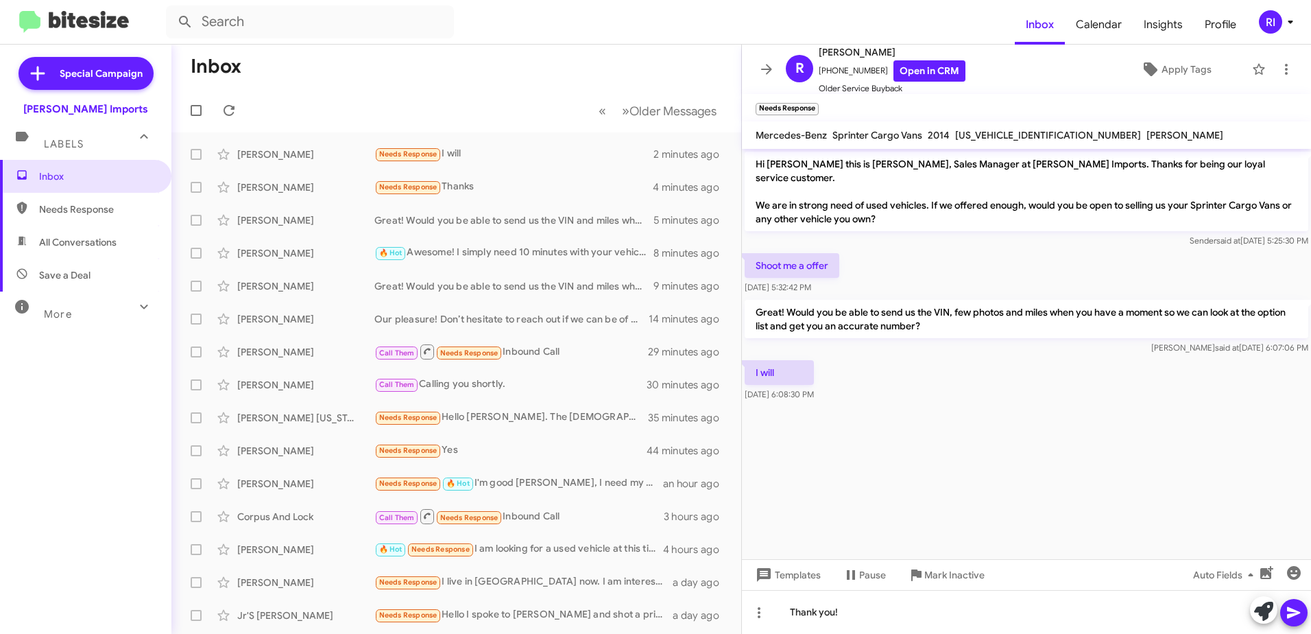
click at [1293, 607] on icon at bounding box center [1294, 612] width 16 height 16
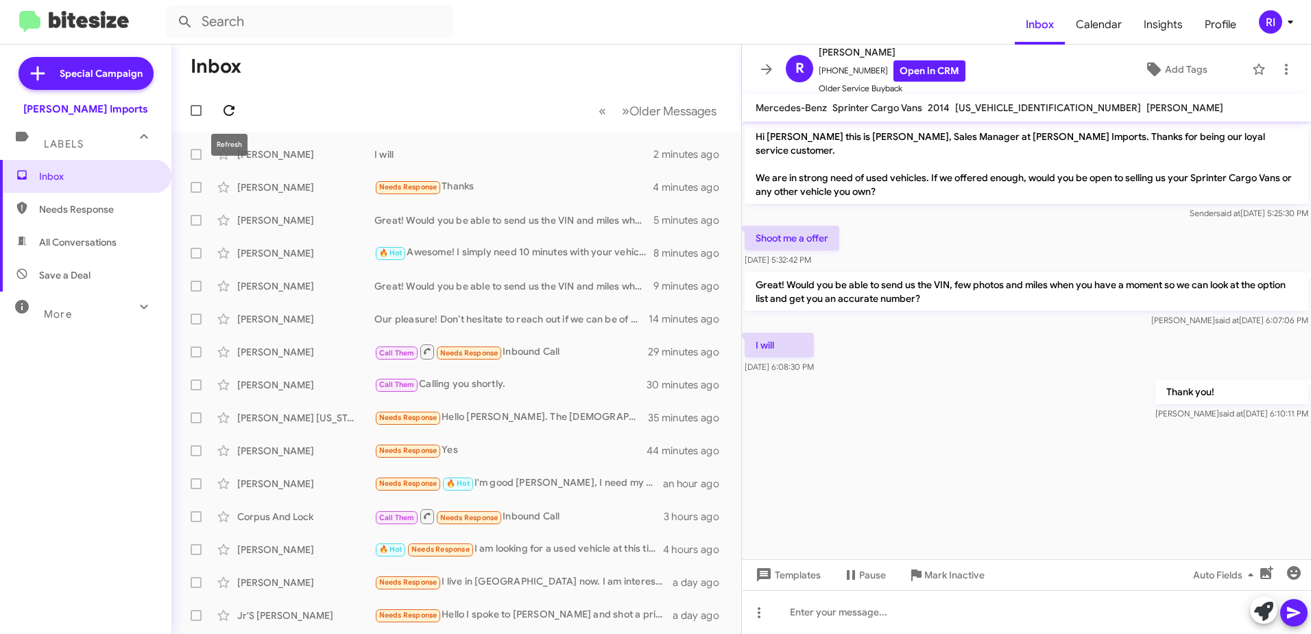
click at [226, 110] on icon at bounding box center [229, 110] width 16 height 16
click at [459, 183] on div "Needs Response Thanks" at bounding box center [524, 187] width 301 height 16
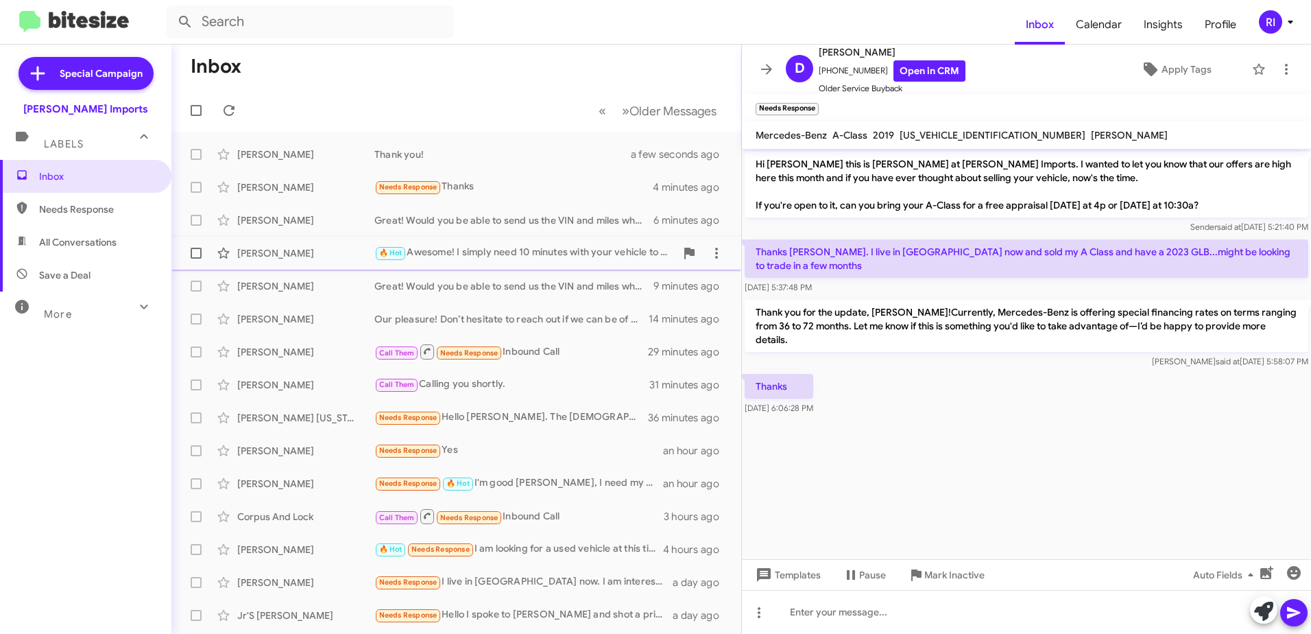
click at [446, 243] on div "[PERSON_NAME] 🔥 Hot Awesome! I simply need 10 minutes with your vehicle to maxi…" at bounding box center [456, 252] width 548 height 27
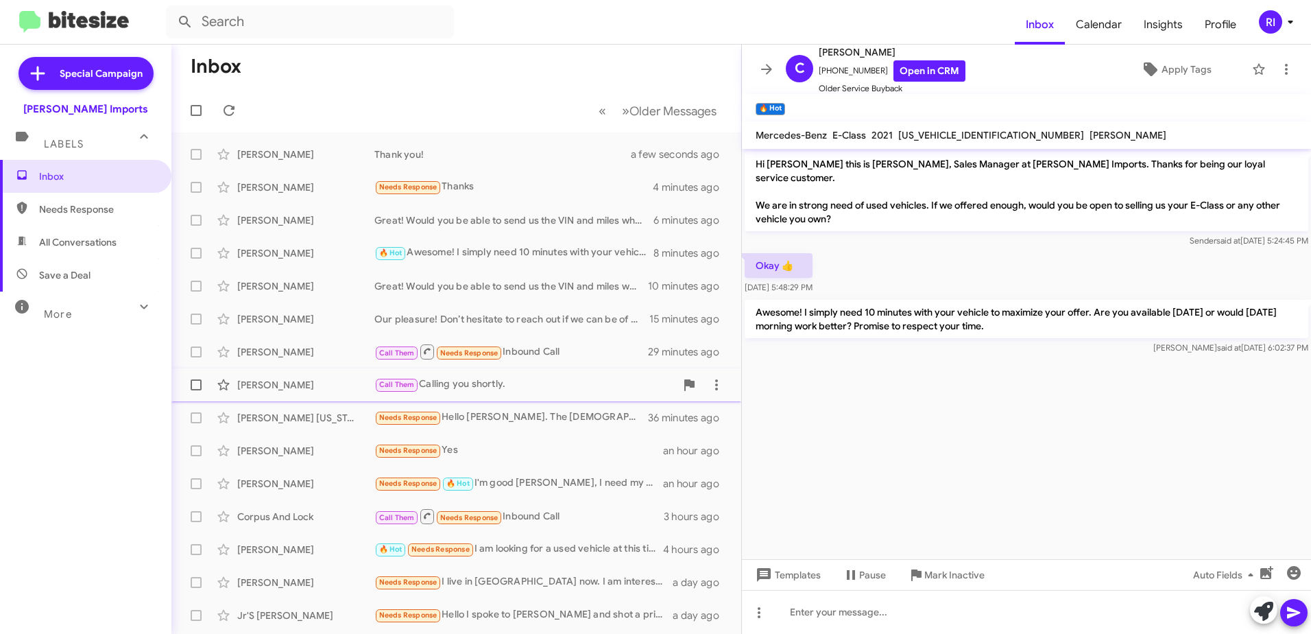
click at [392, 382] on span "Call Them" at bounding box center [397, 384] width 36 height 9
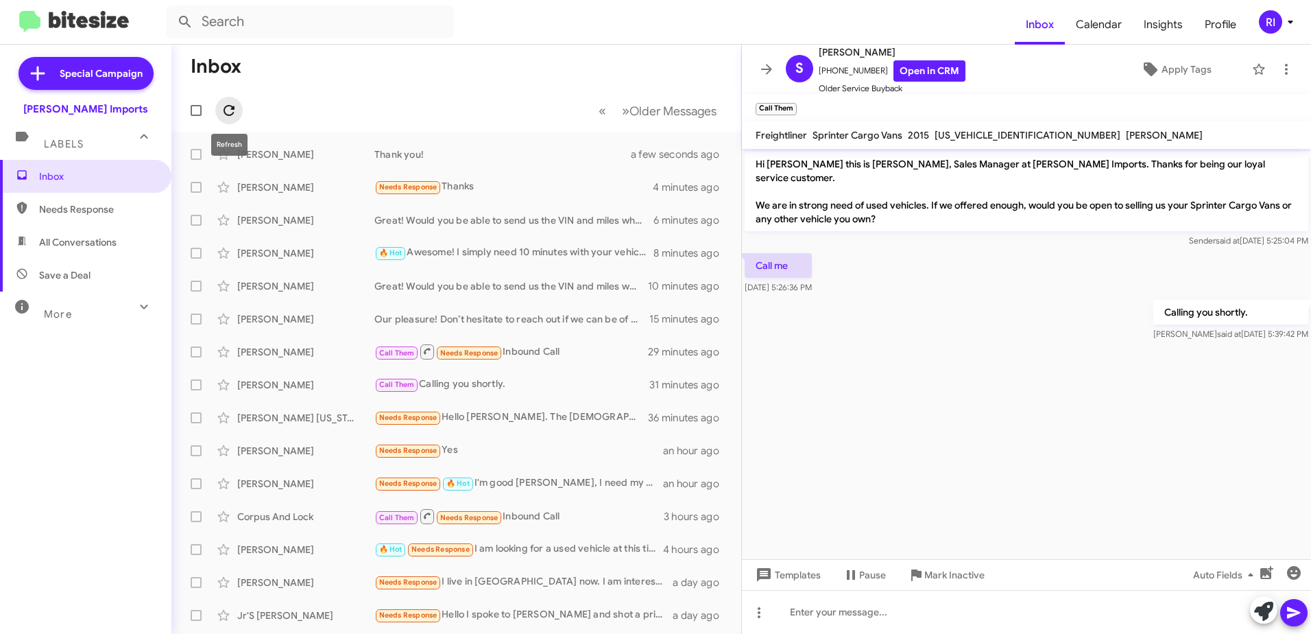
click at [229, 109] on icon at bounding box center [229, 110] width 16 height 16
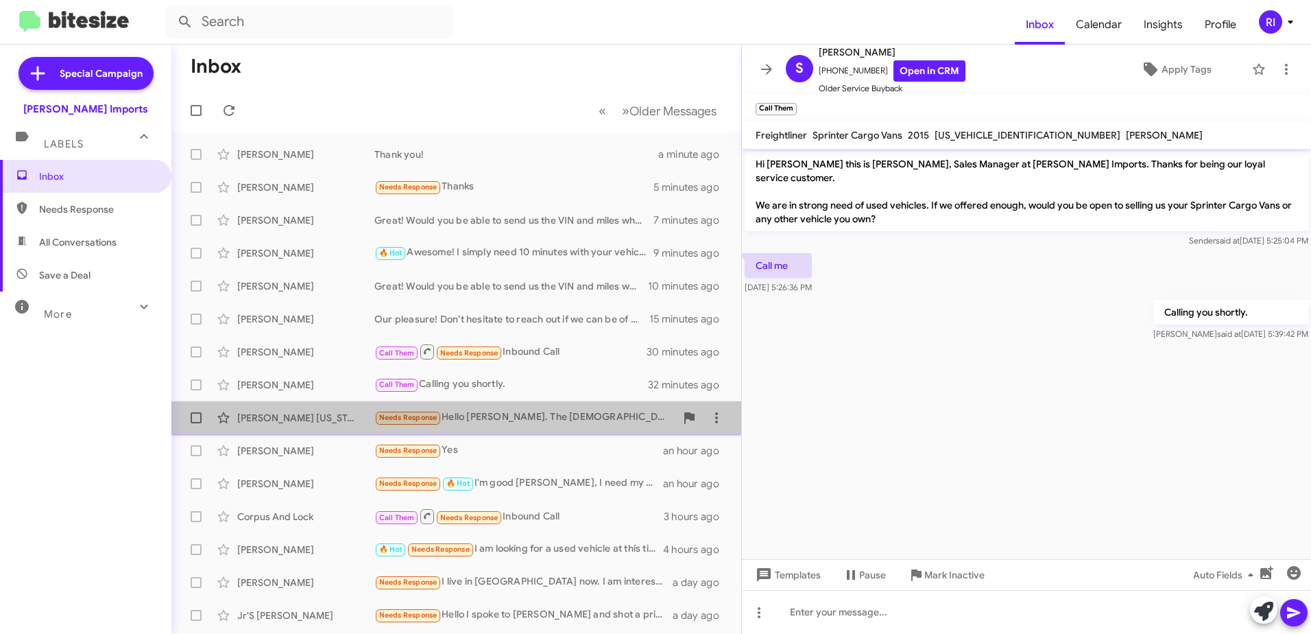
click at [505, 416] on div "Needs Response Hello [PERSON_NAME]. The [DEMOGRAPHIC_DATA] Mercedes sprinter va…" at bounding box center [524, 417] width 301 height 16
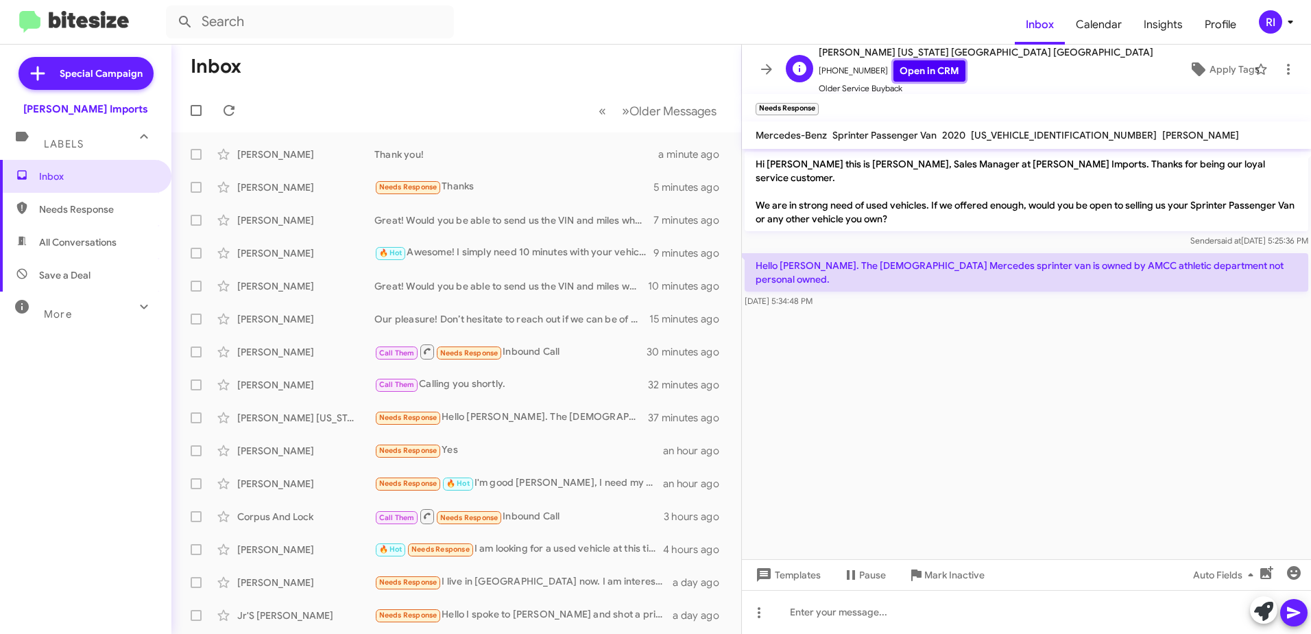
click at [917, 72] on link "Open in CRM" at bounding box center [930, 70] width 72 height 21
